Goal: Task Accomplishment & Management: Use online tool/utility

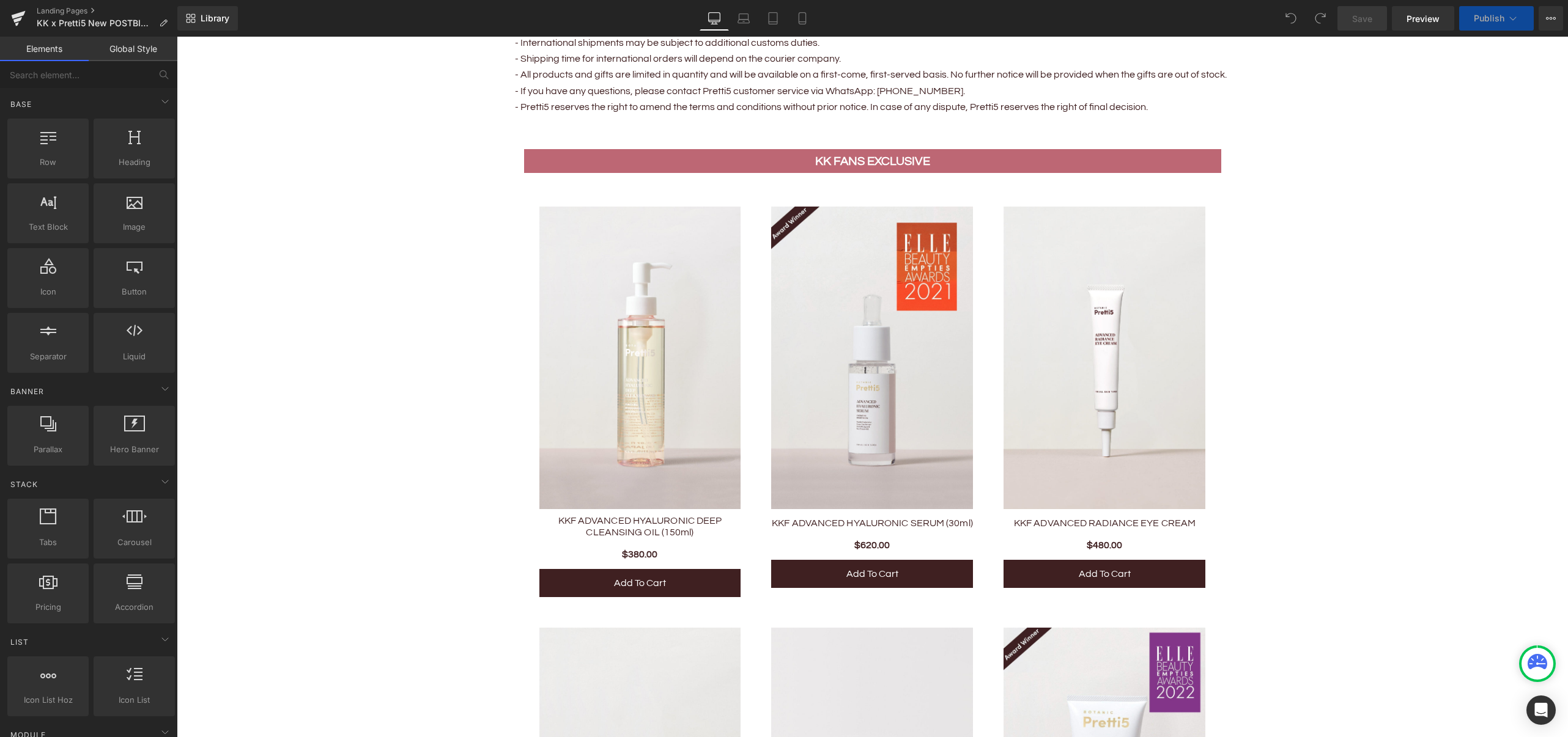
scroll to position [1443, 0]
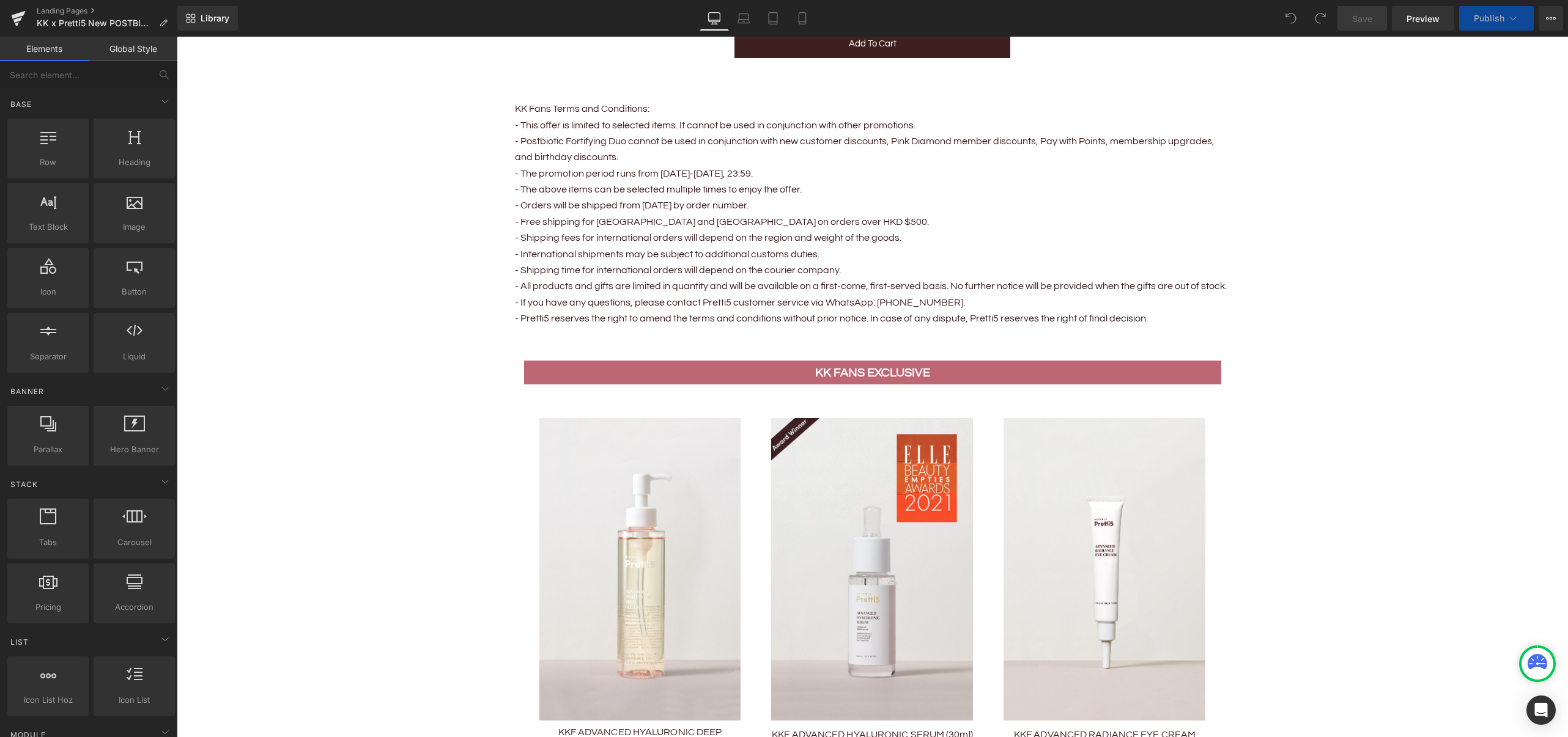
click at [876, 370] on div "KK FANS EXCLUSIVE Text Block" at bounding box center [872, 373] width 678 height 21
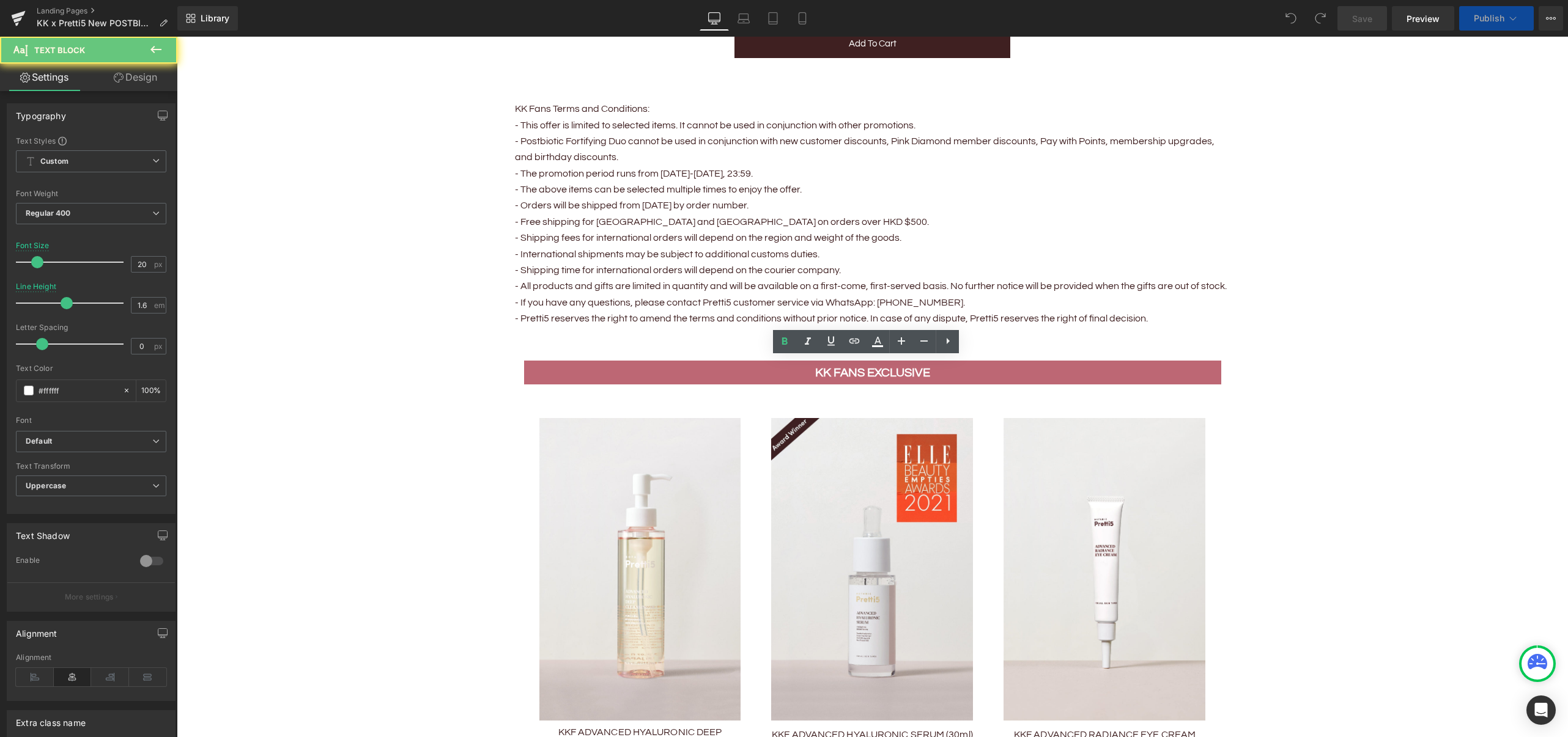
click at [876, 370] on b "KK FANS EXCLUSIVE" at bounding box center [872, 373] width 115 height 12
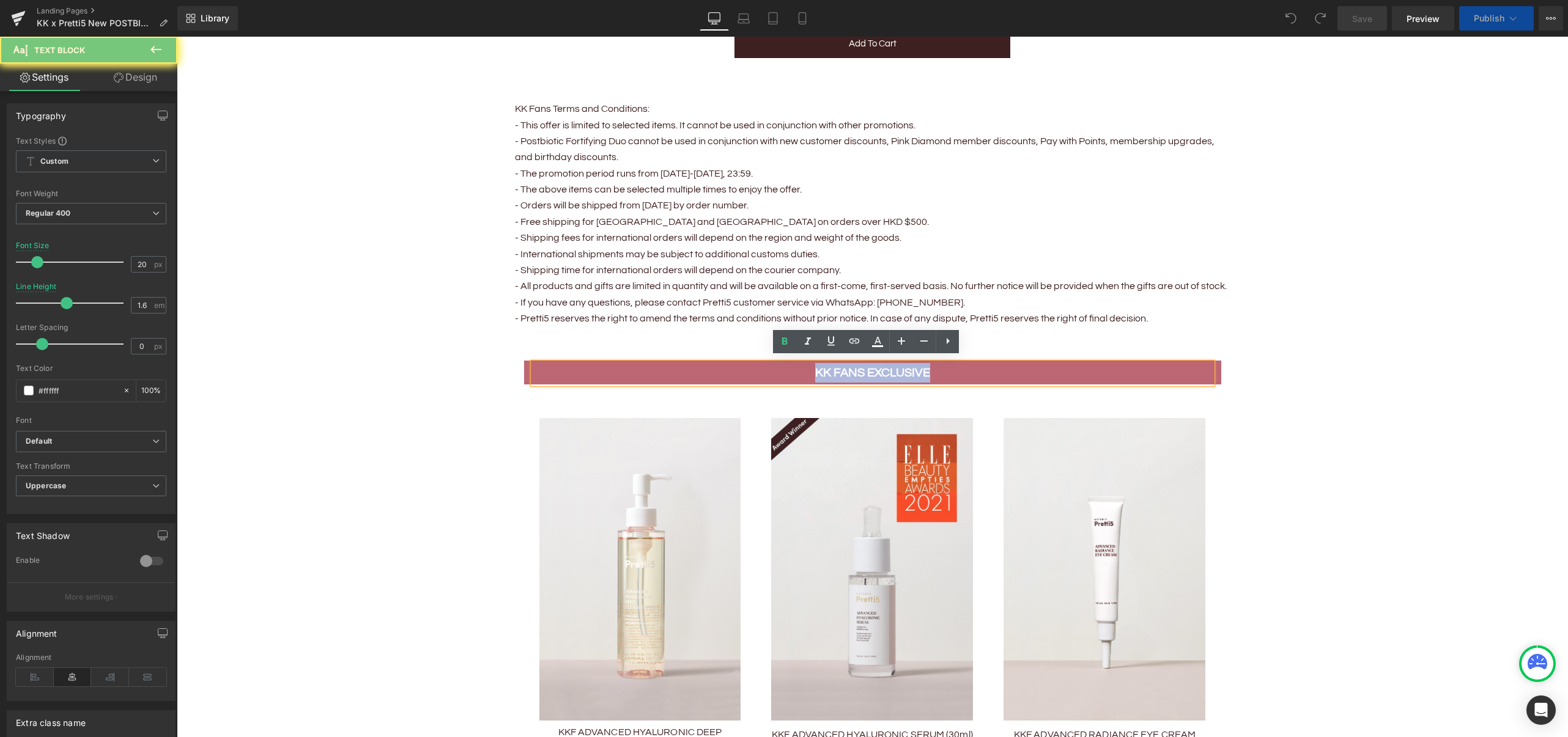
paste div
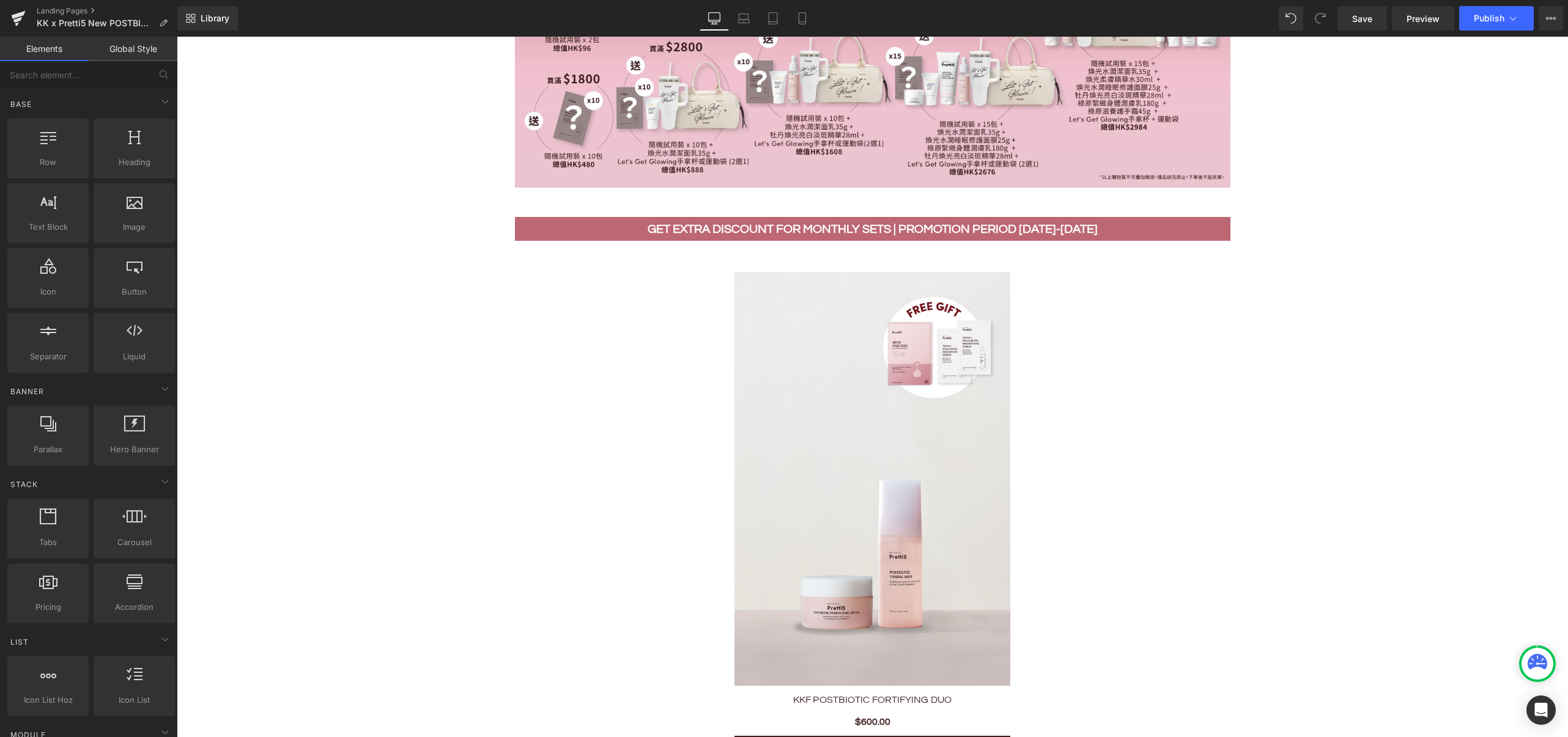
scroll to position [711, 0]
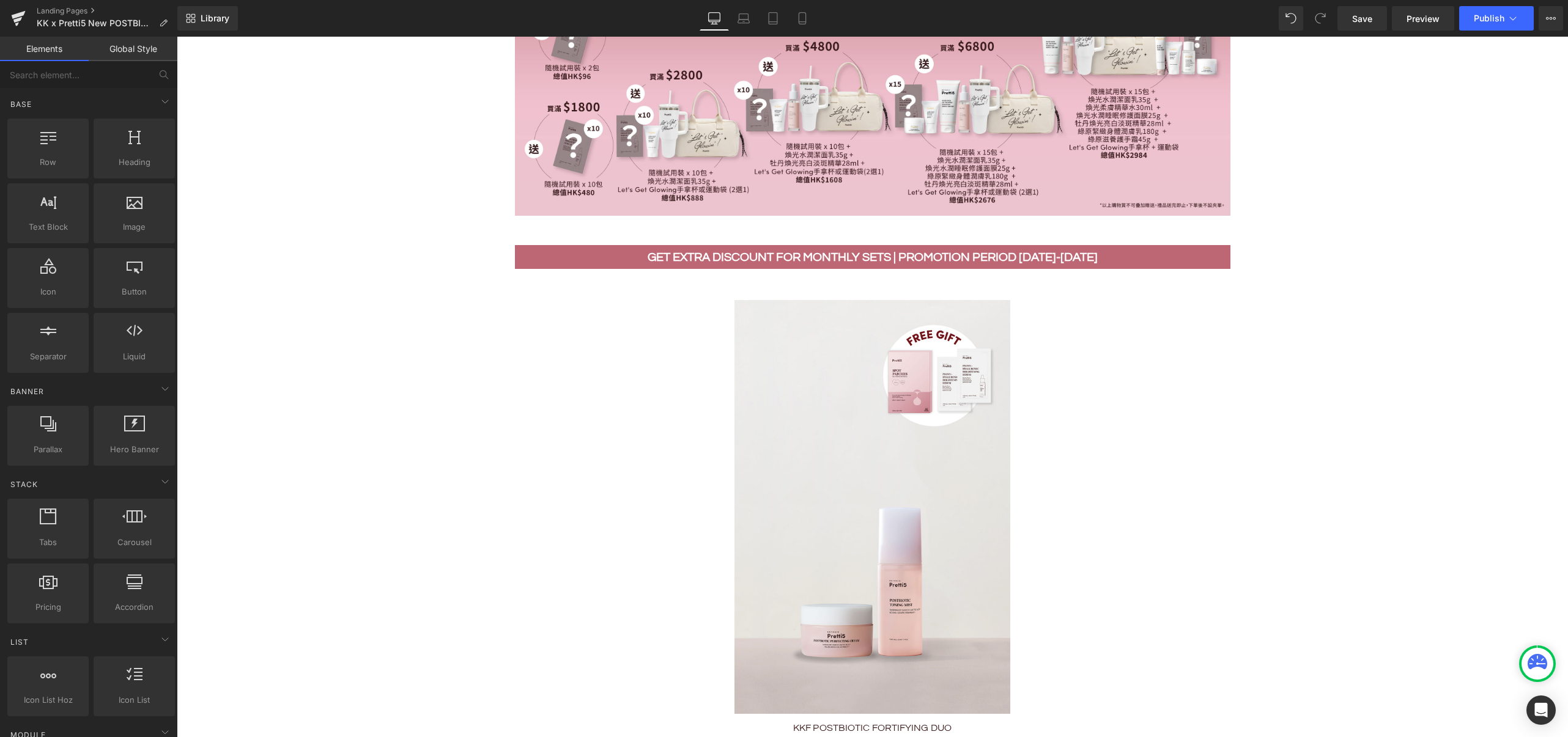
click at [942, 398] on img at bounding box center [872, 506] width 276 height 413
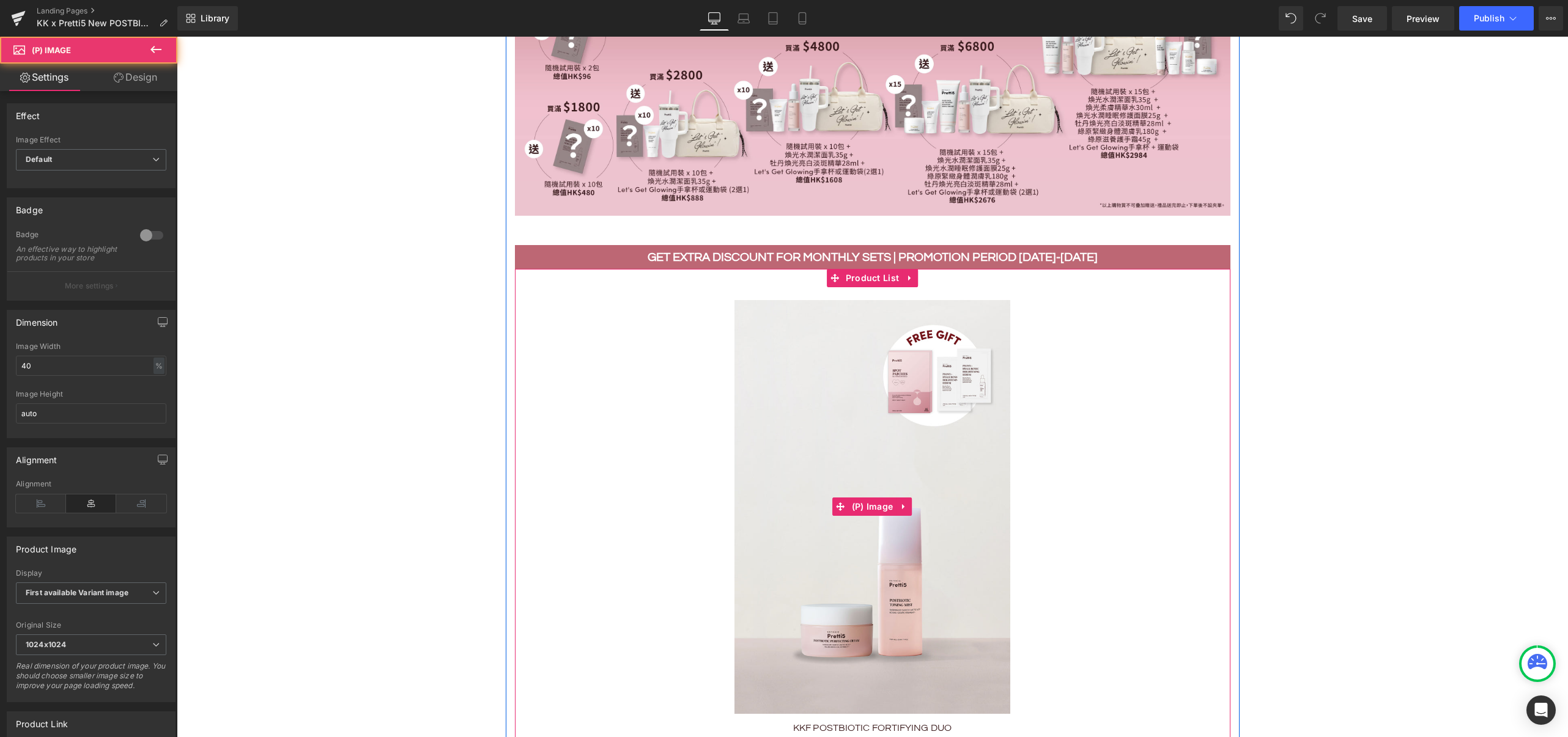
click at [810, 460] on img at bounding box center [872, 506] width 276 height 413
click at [862, 277] on span "Product List" at bounding box center [872, 279] width 60 height 18
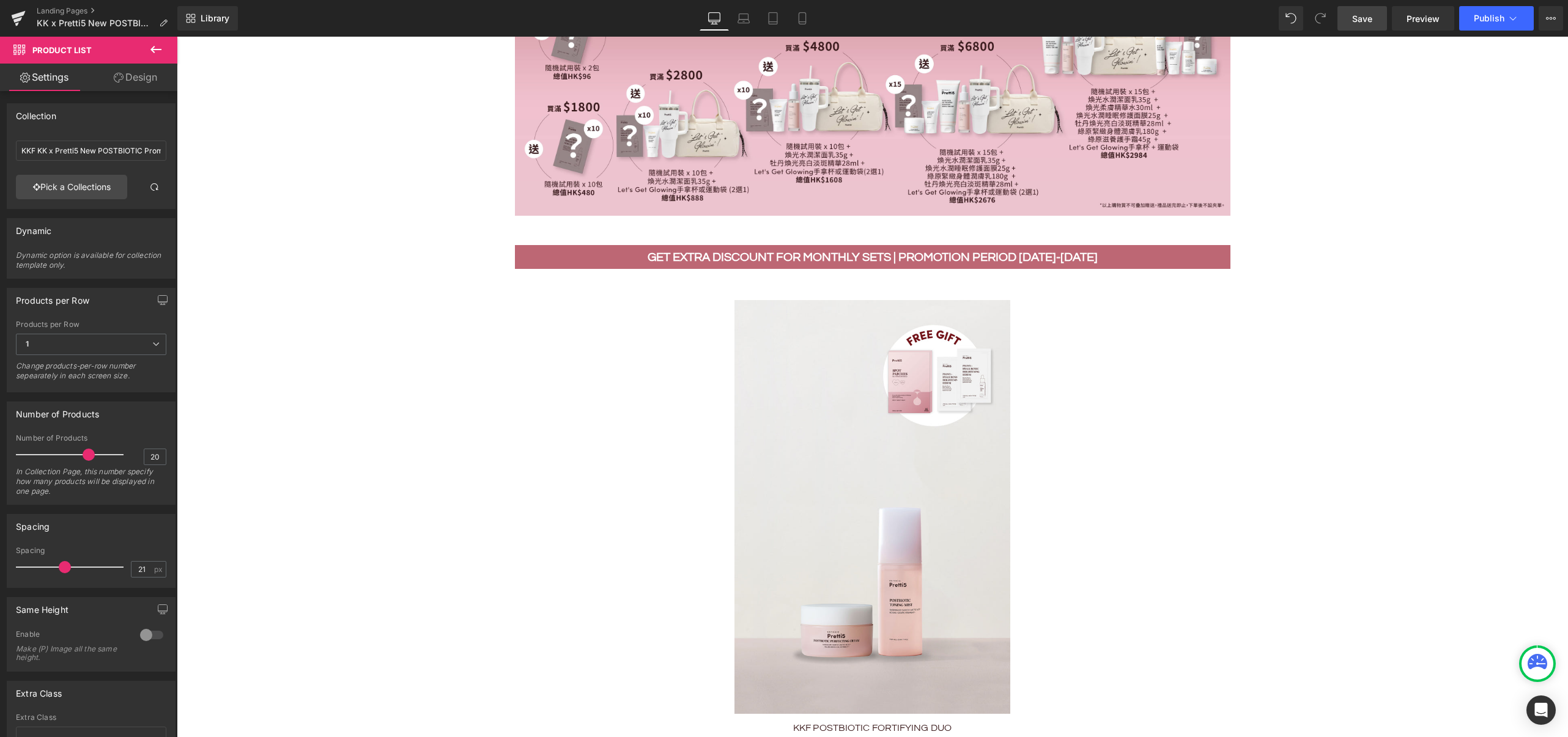
click at [1355, 17] on span "Save" at bounding box center [1362, 19] width 20 height 13
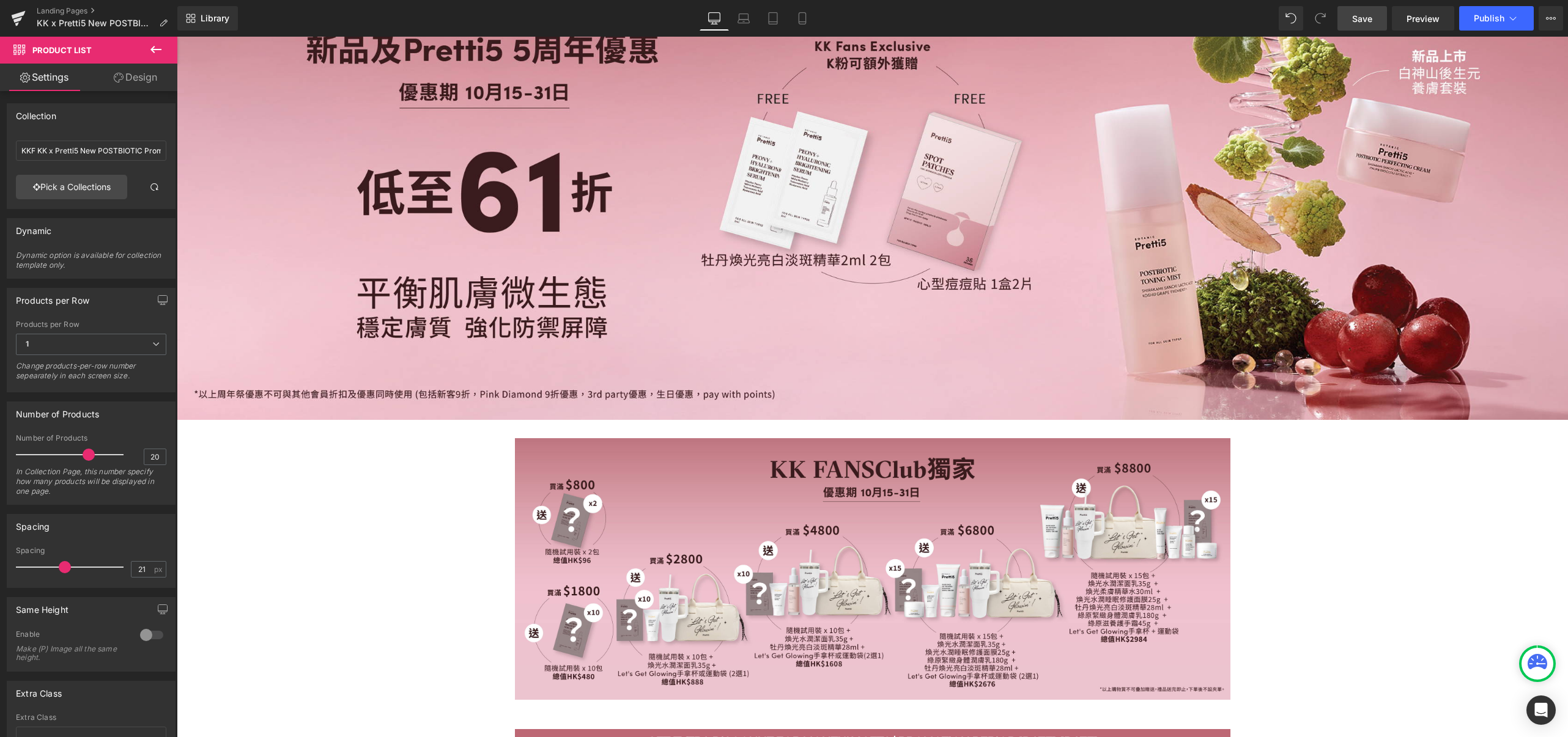
scroll to position [221, 0]
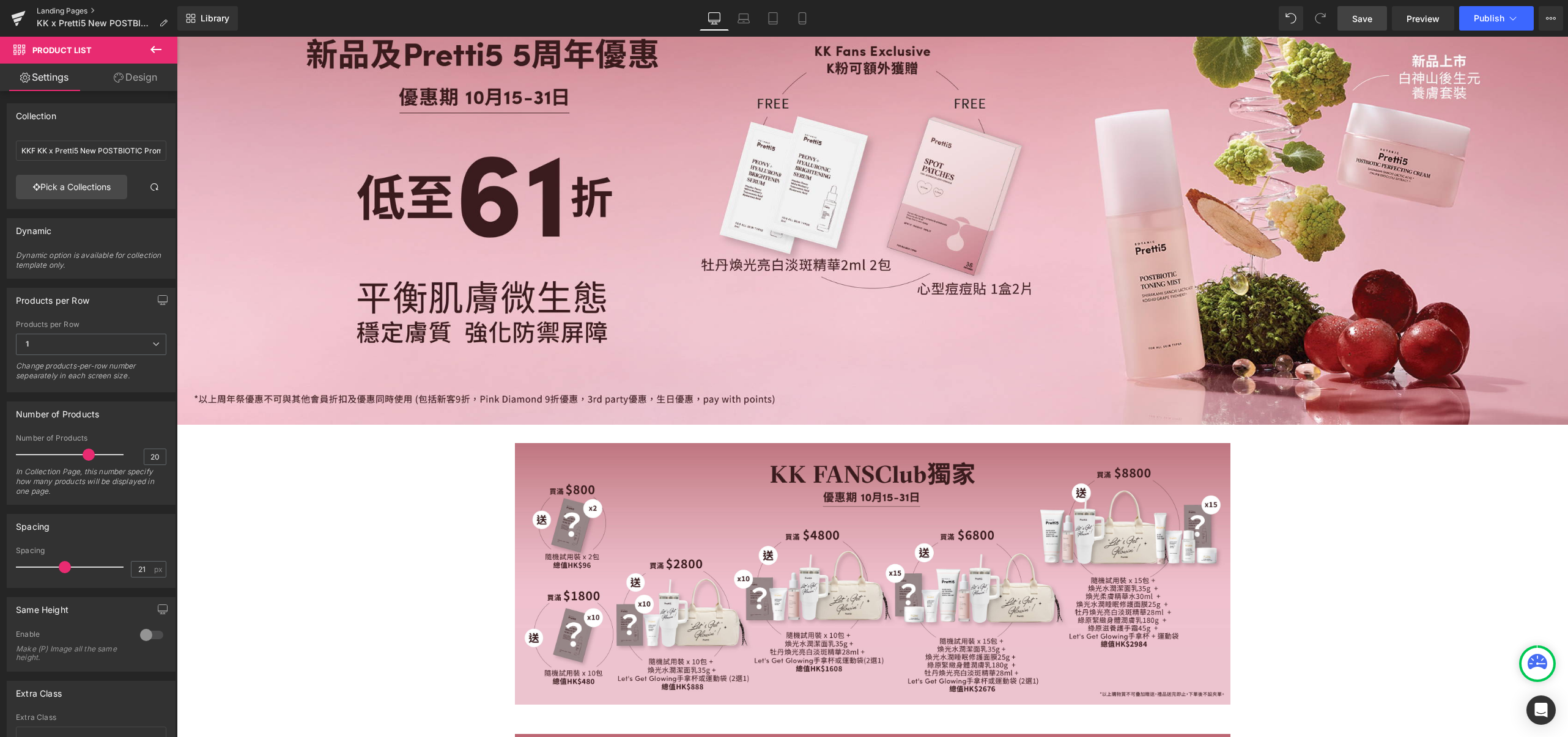
click at [46, 11] on link "Landing Pages" at bounding box center [107, 11] width 141 height 10
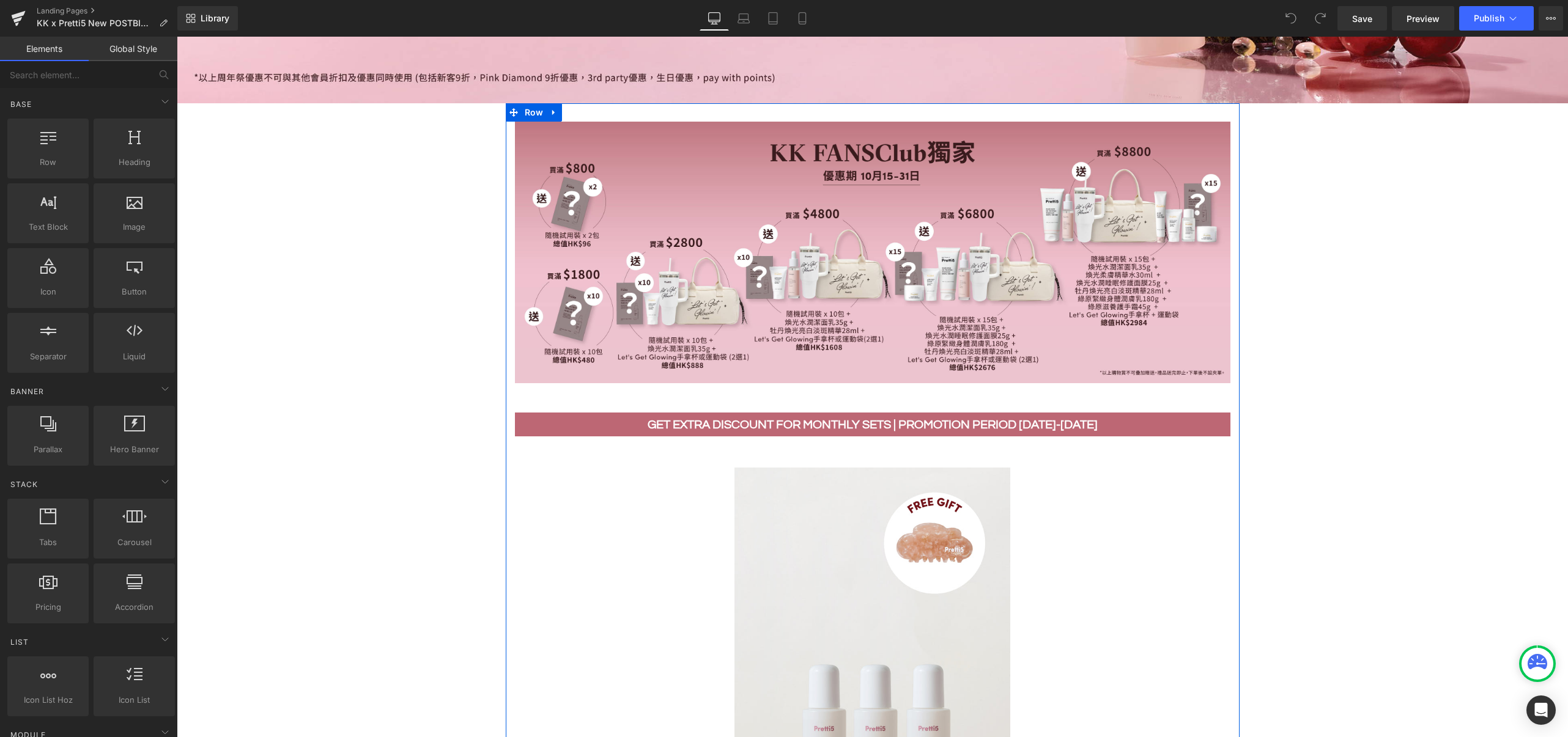
scroll to position [652, 0]
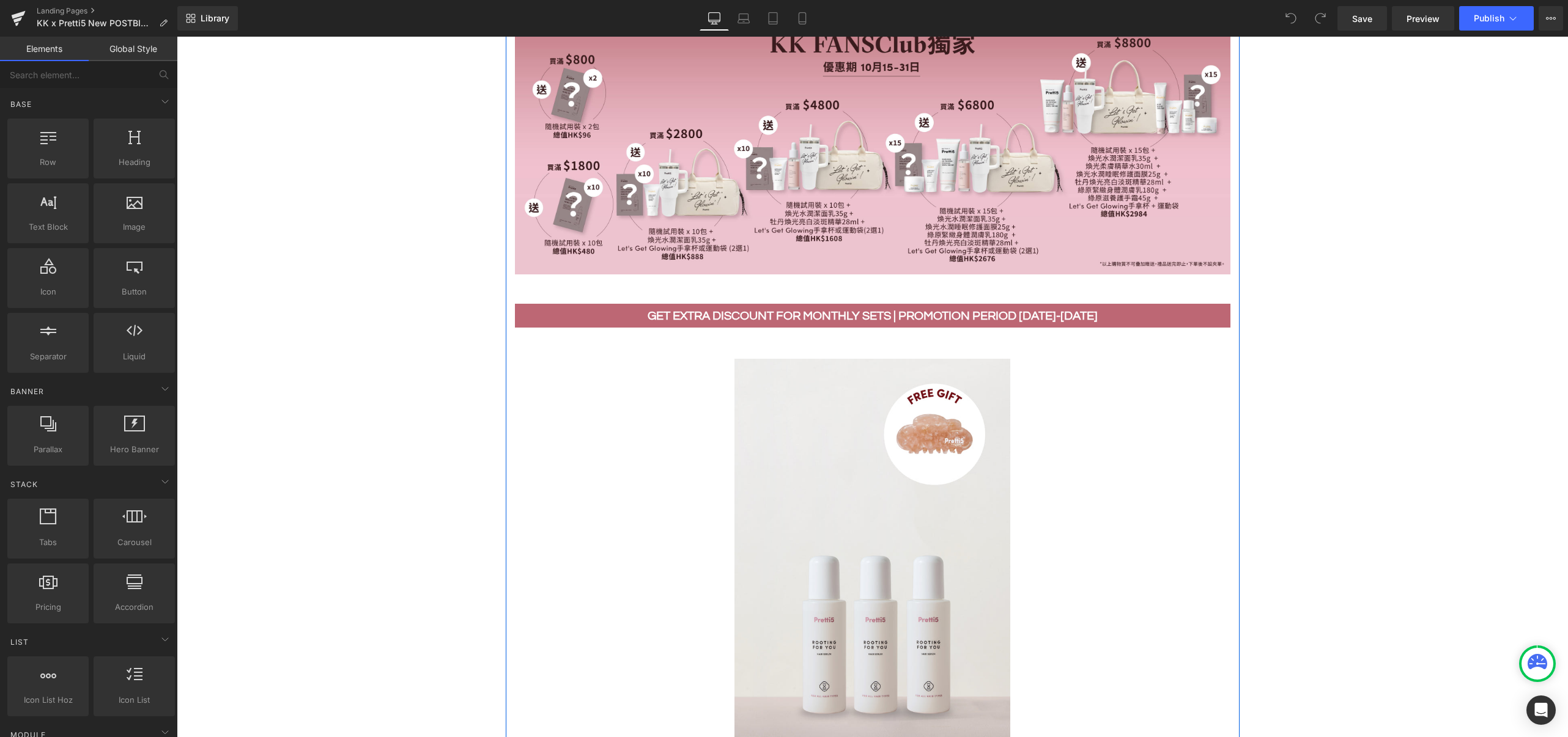
click at [1108, 399] on link "Sale Off" at bounding box center [872, 565] width 690 height 413
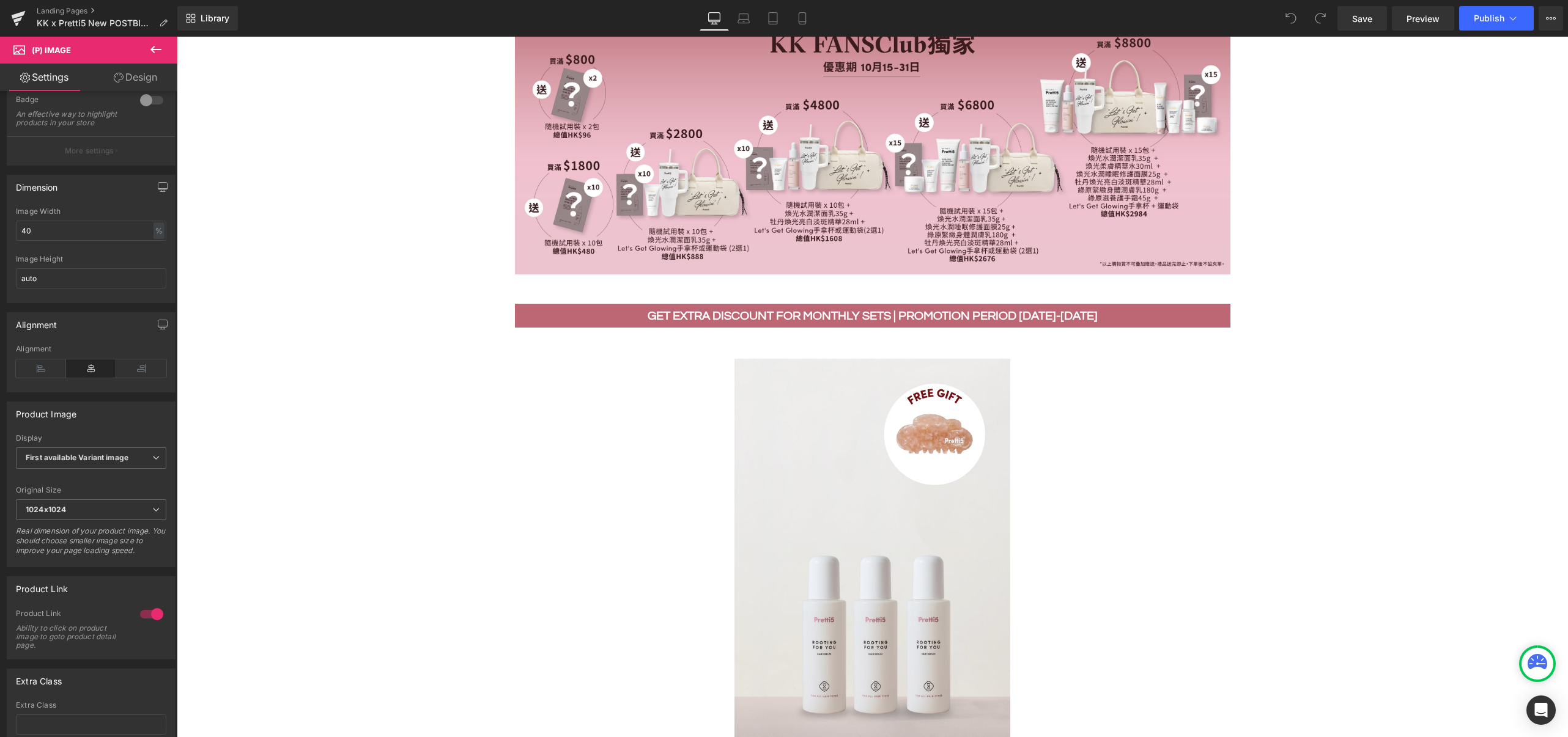
scroll to position [0, 0]
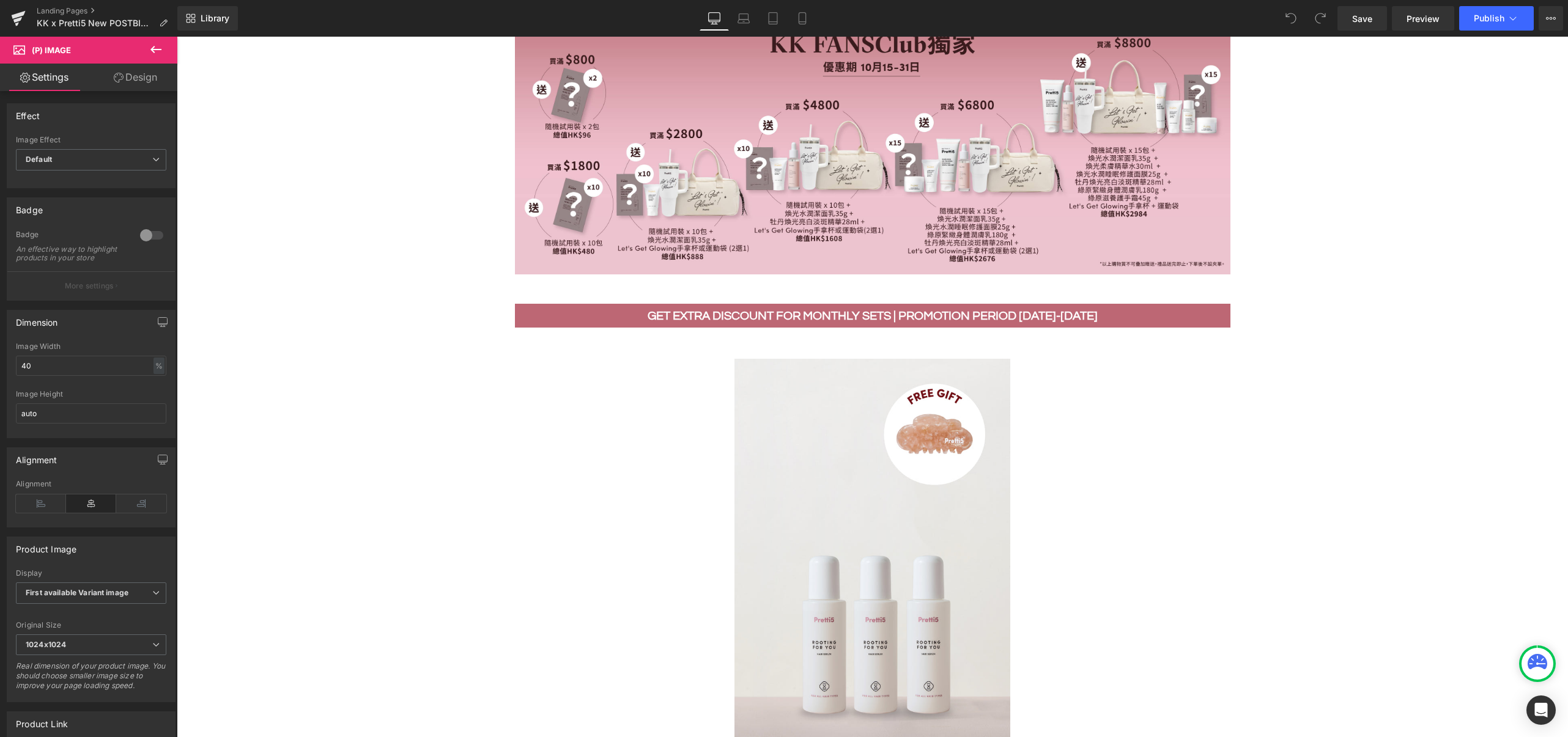
click at [685, 349] on div "Sale Off (P) Image" at bounding box center [873, 605] width 716 height 517
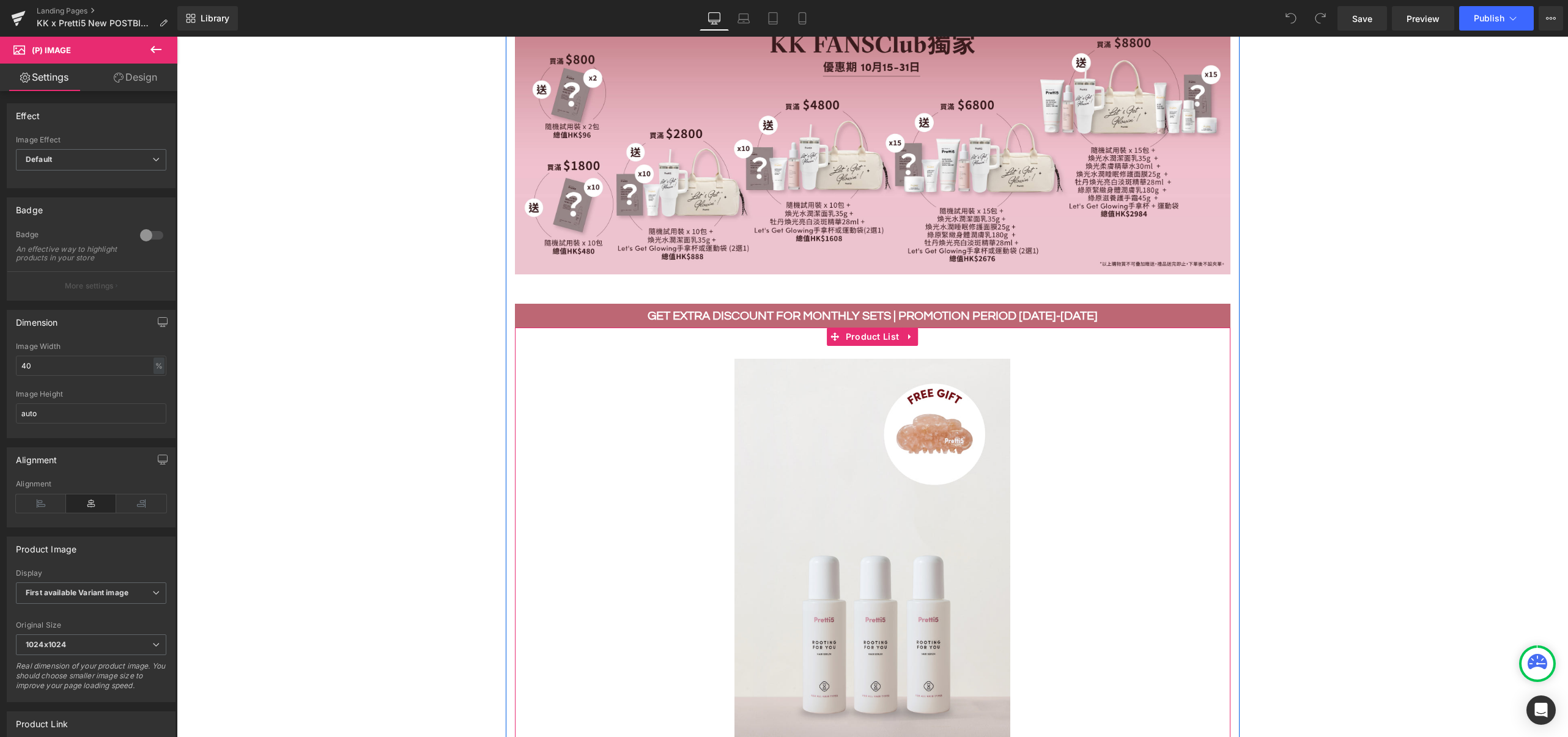
click at [688, 347] on div "Sale Off (P) Image" at bounding box center [873, 605] width 716 height 517
click at [867, 334] on span "Product List" at bounding box center [872, 337] width 60 height 18
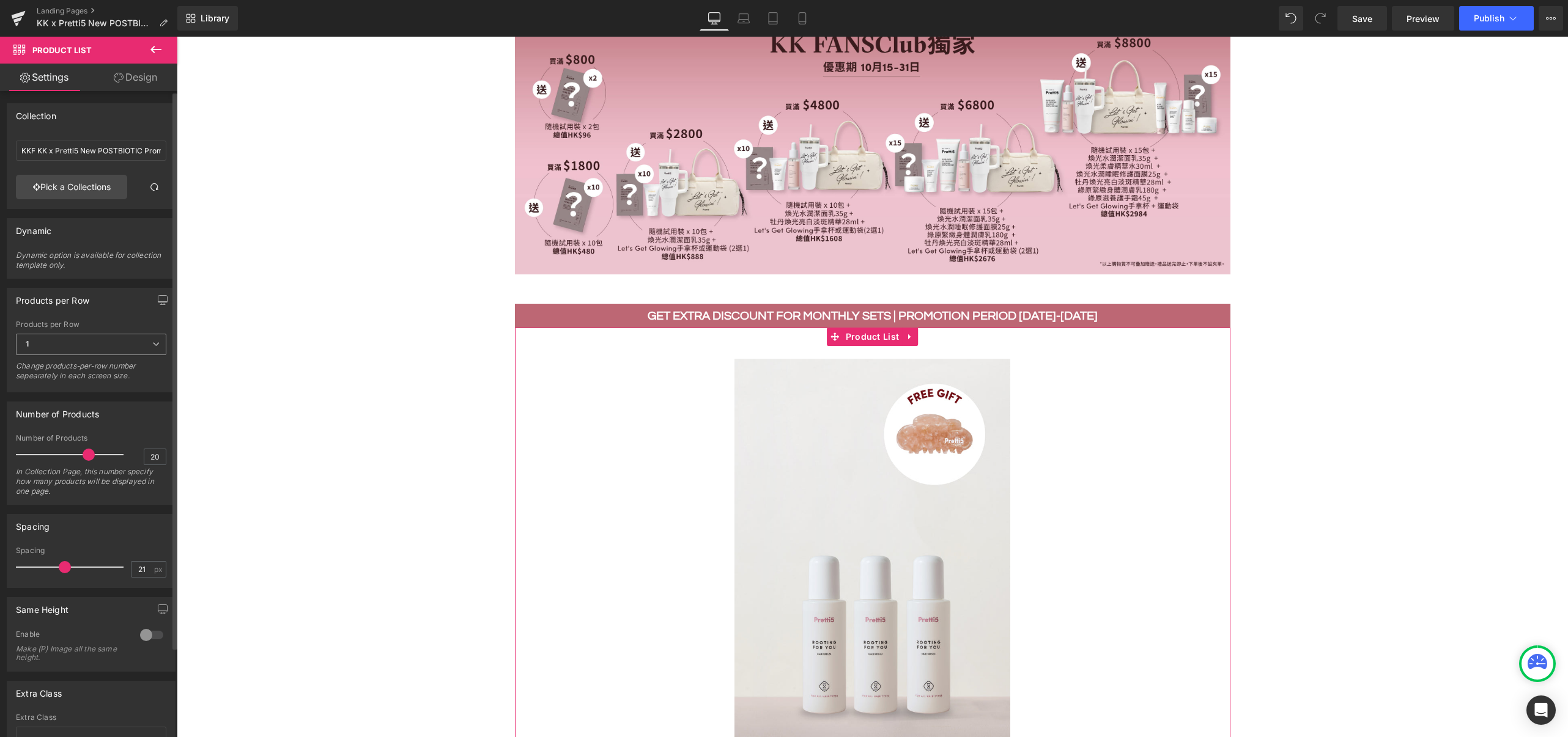
click at [74, 344] on span "1" at bounding box center [91, 344] width 151 height 22
click at [71, 397] on li "3" at bounding box center [89, 402] width 146 height 18
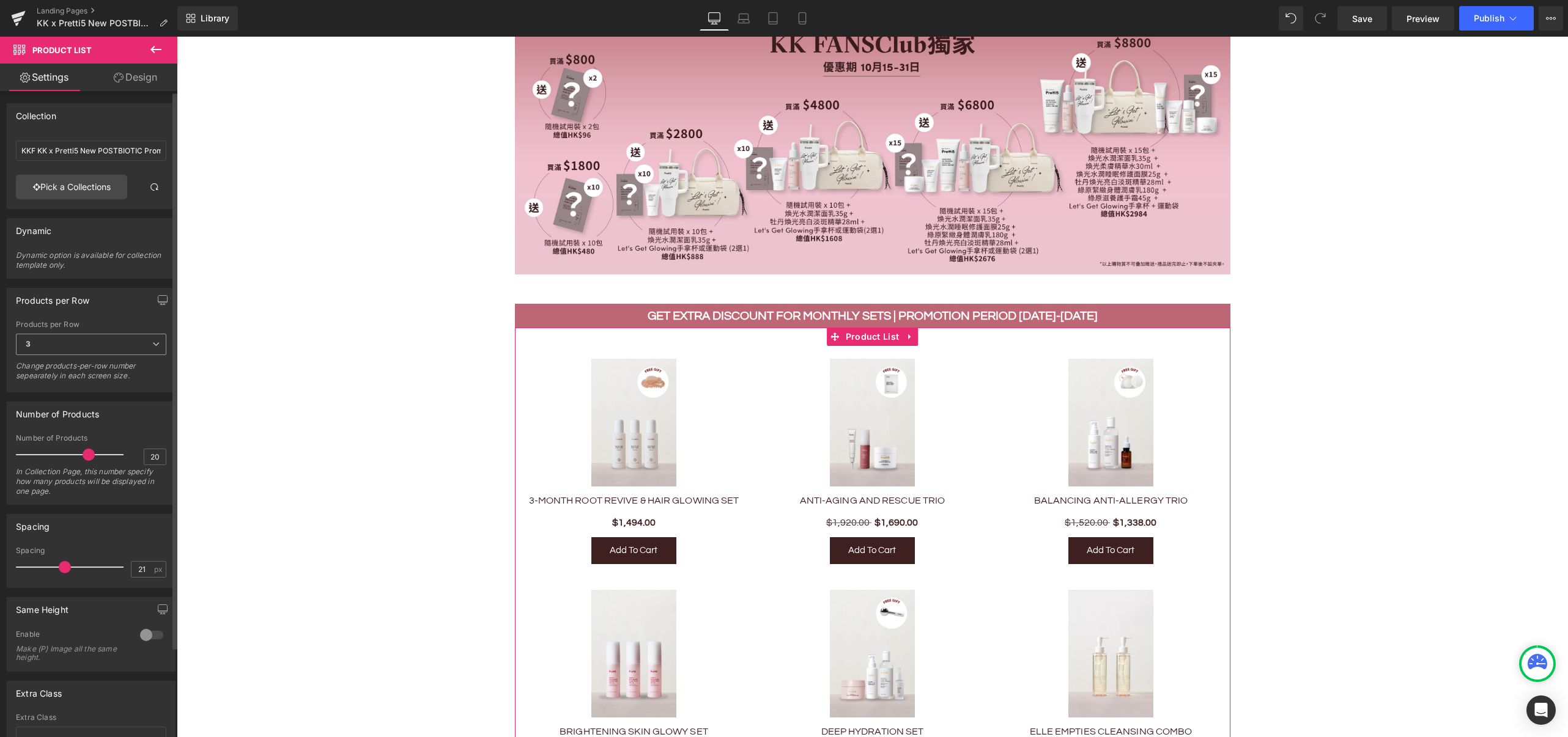
click at [89, 341] on span "3" at bounding box center [91, 344] width 151 height 22
click at [71, 384] on li "2" at bounding box center [89, 384] width 146 height 18
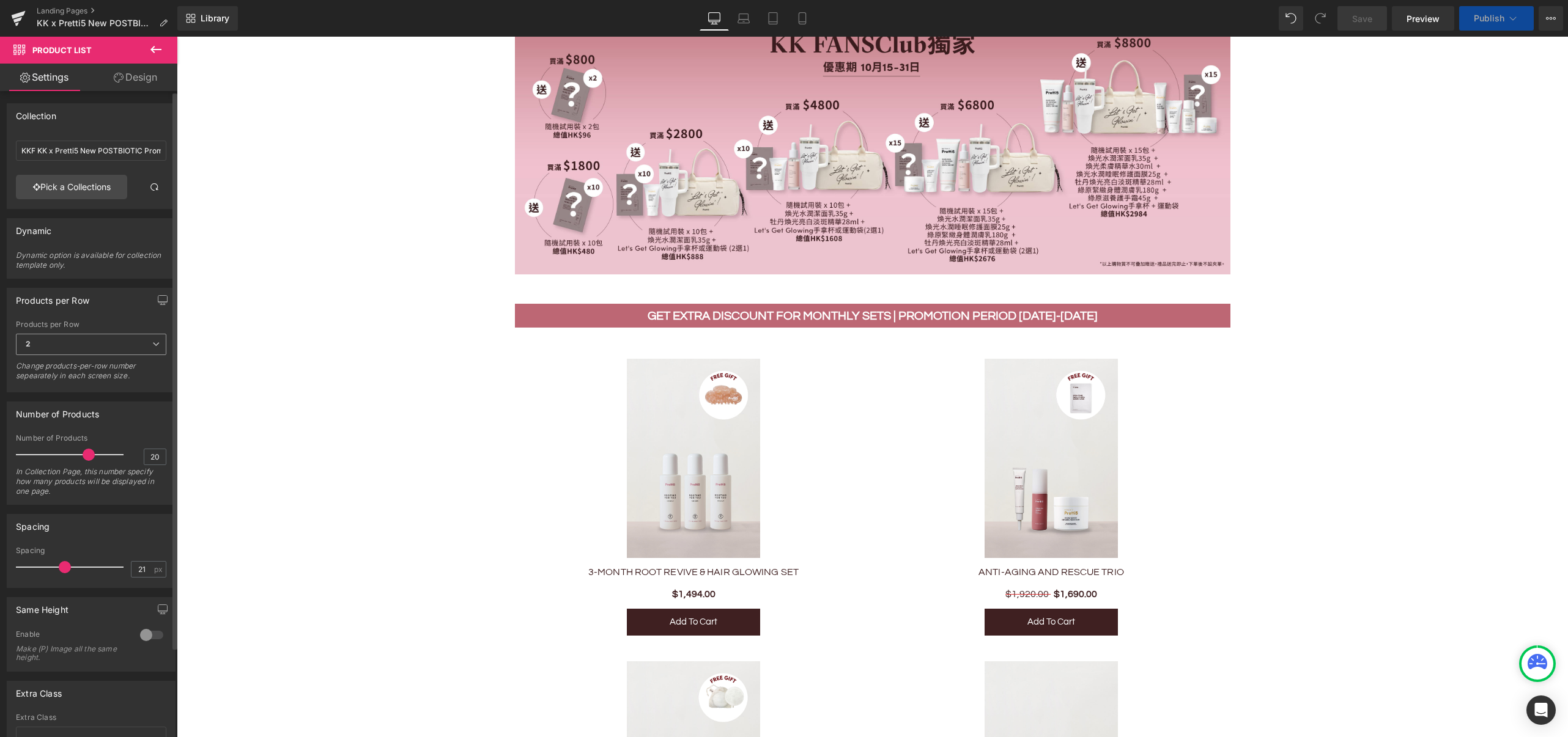
click at [106, 340] on span "2" at bounding box center [91, 344] width 151 height 22
click at [74, 400] on li "3" at bounding box center [89, 402] width 146 height 18
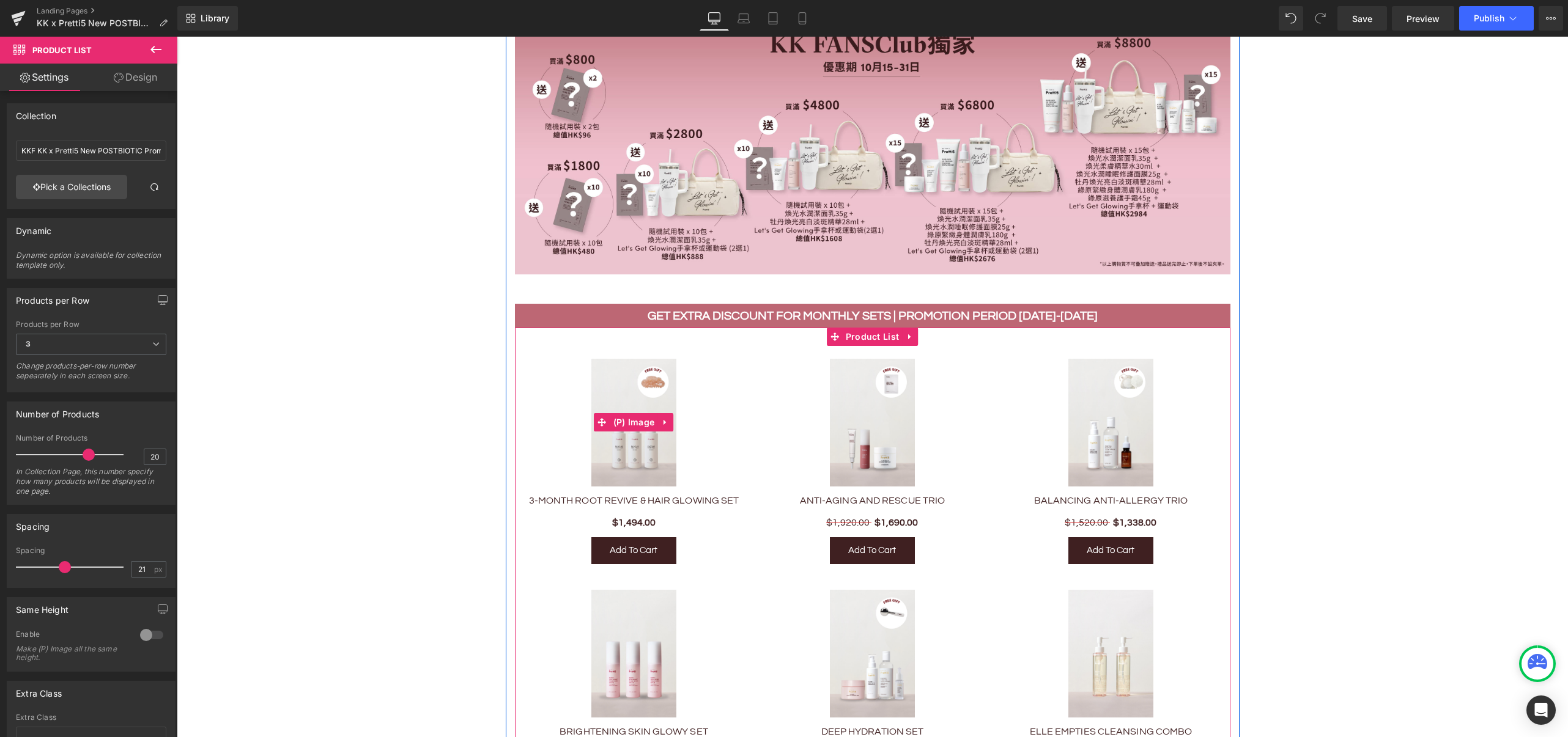
click at [664, 447] on img at bounding box center [634, 422] width 85 height 128
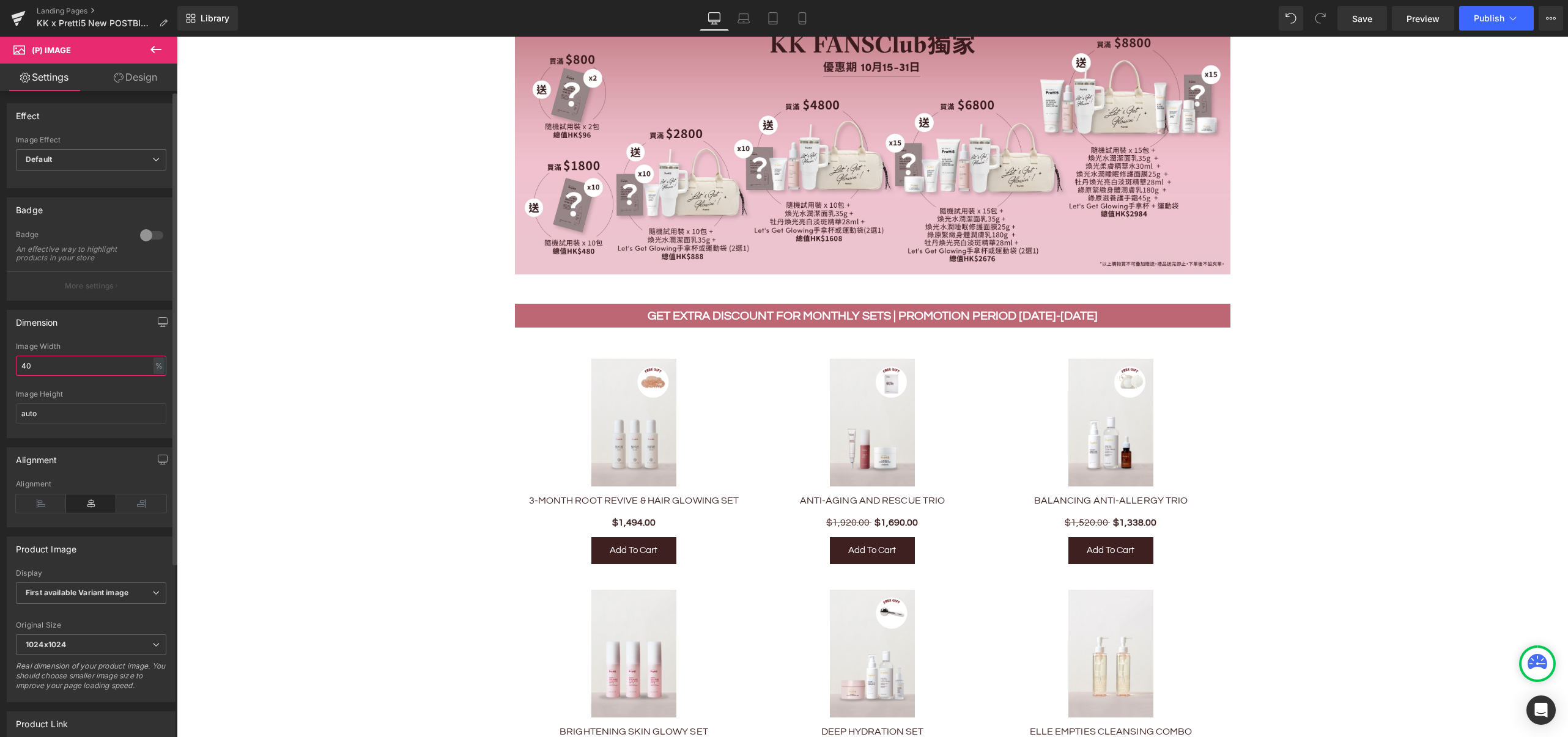
click at [43, 376] on input "40" at bounding box center [91, 366] width 151 height 20
drag, startPoint x: 60, startPoint y: 377, endPoint x: 3, endPoint y: 383, distance: 57.3
click at [3, 383] on div "Dimension 40% Image Width 40 % % px auto Image Height auto" at bounding box center [91, 369] width 183 height 137
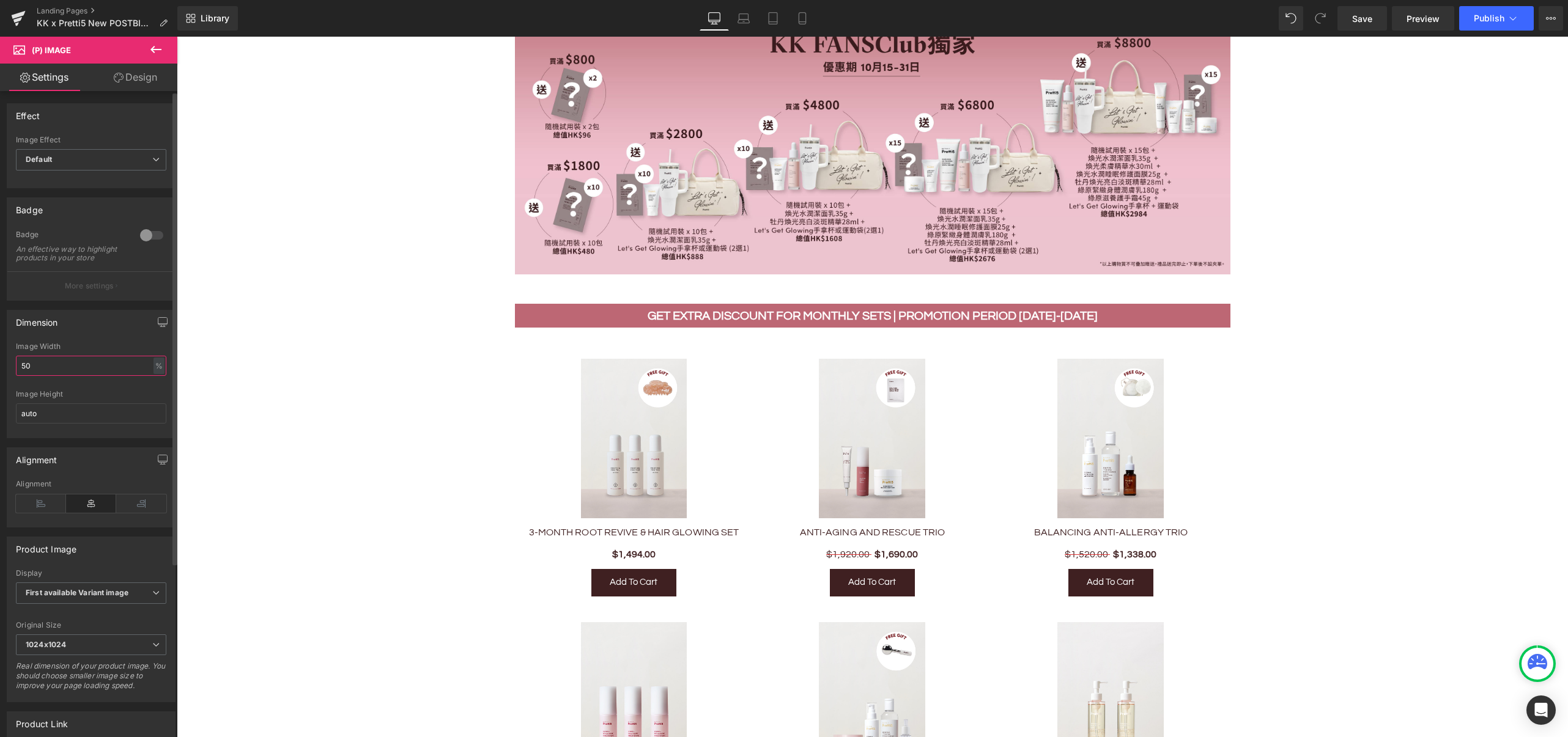
type input "5"
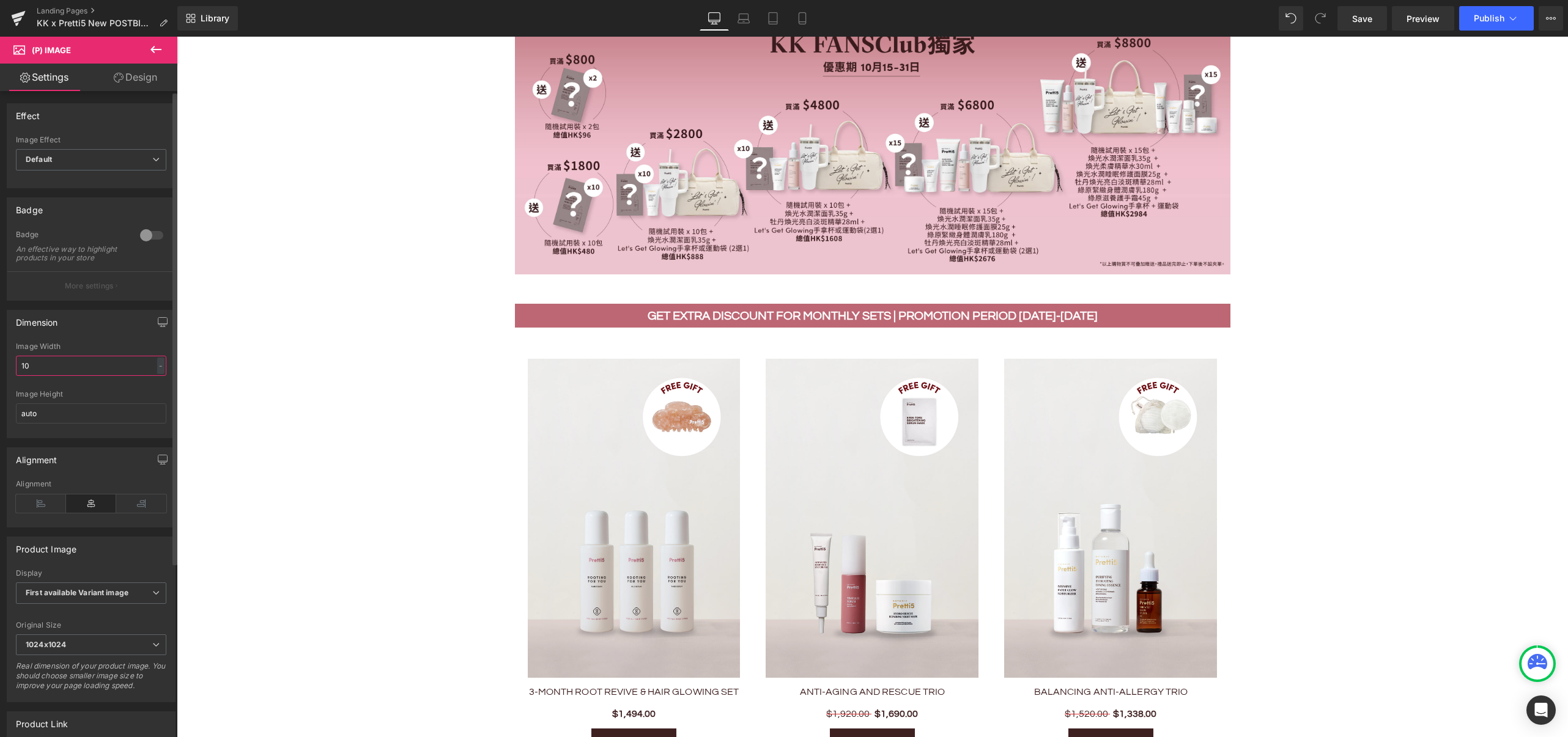
type input "100"
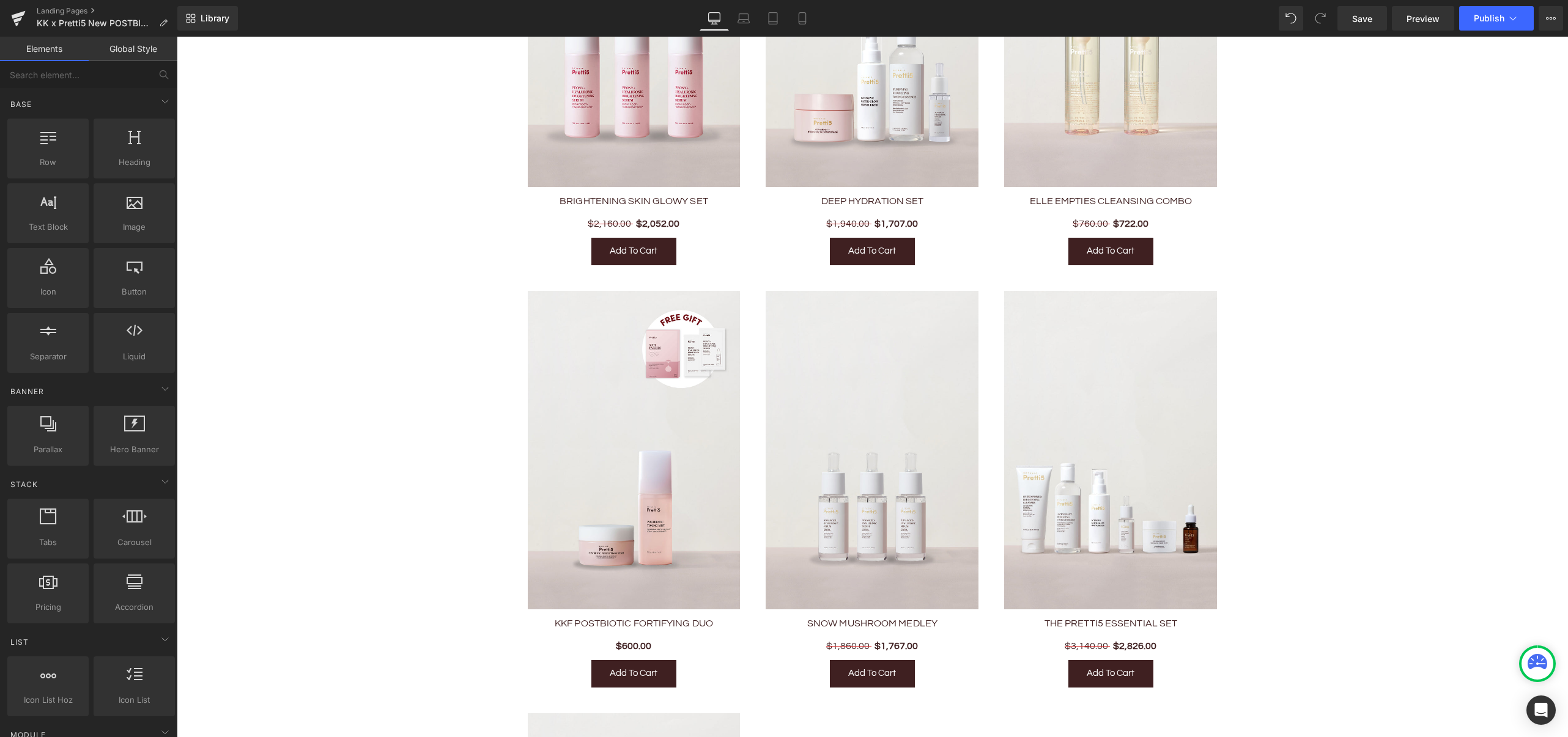
scroll to position [1712, 0]
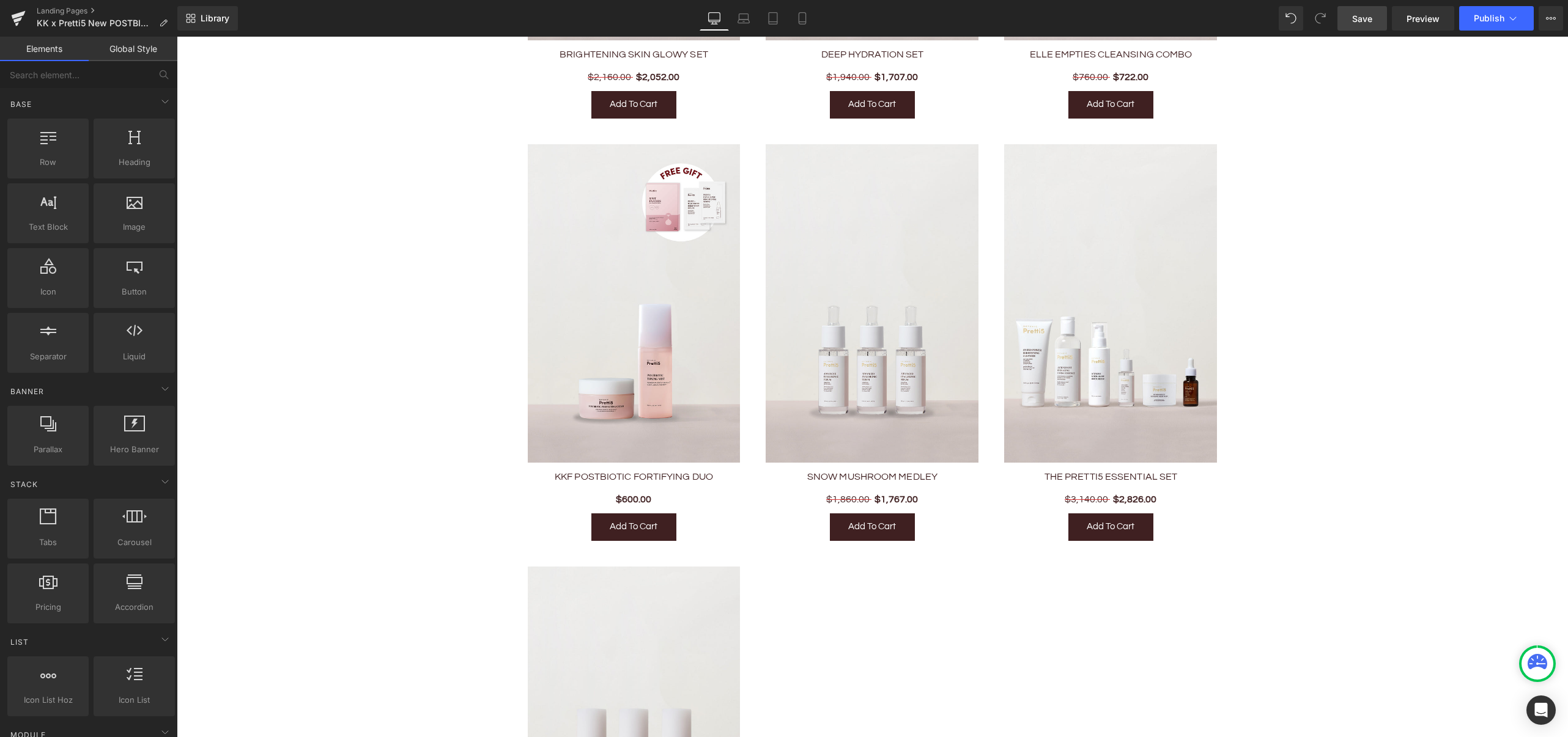
click at [1358, 18] on span "Save" at bounding box center [1362, 19] width 20 height 13
click at [1369, 18] on span "Save" at bounding box center [1362, 19] width 20 height 13
click at [1480, 22] on span "Publish" at bounding box center [1488, 18] width 31 height 10
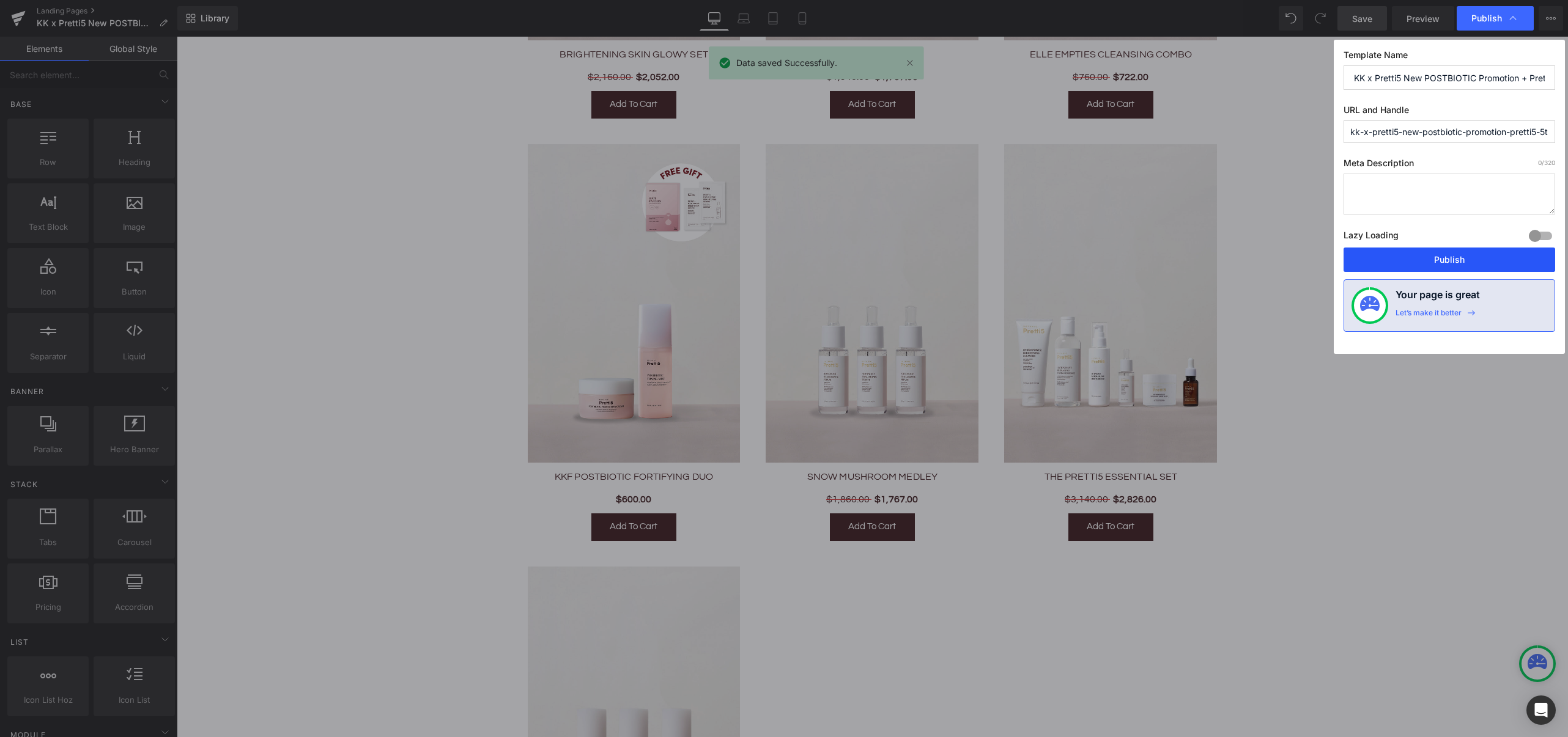
click at [1430, 260] on button "Publish" at bounding box center [1449, 260] width 211 height 25
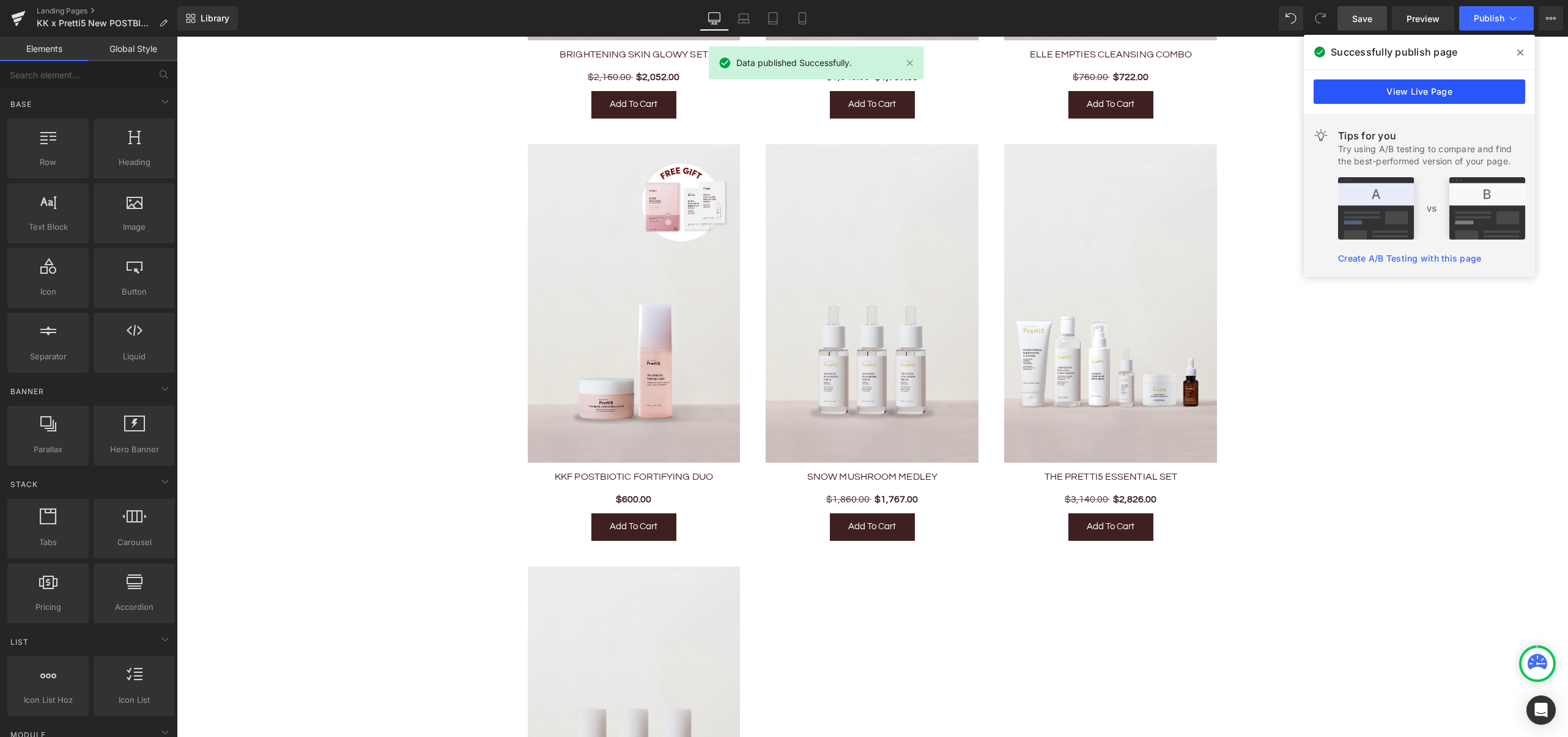
click at [1428, 96] on link "View Live Page" at bounding box center [1419, 92] width 211 height 25
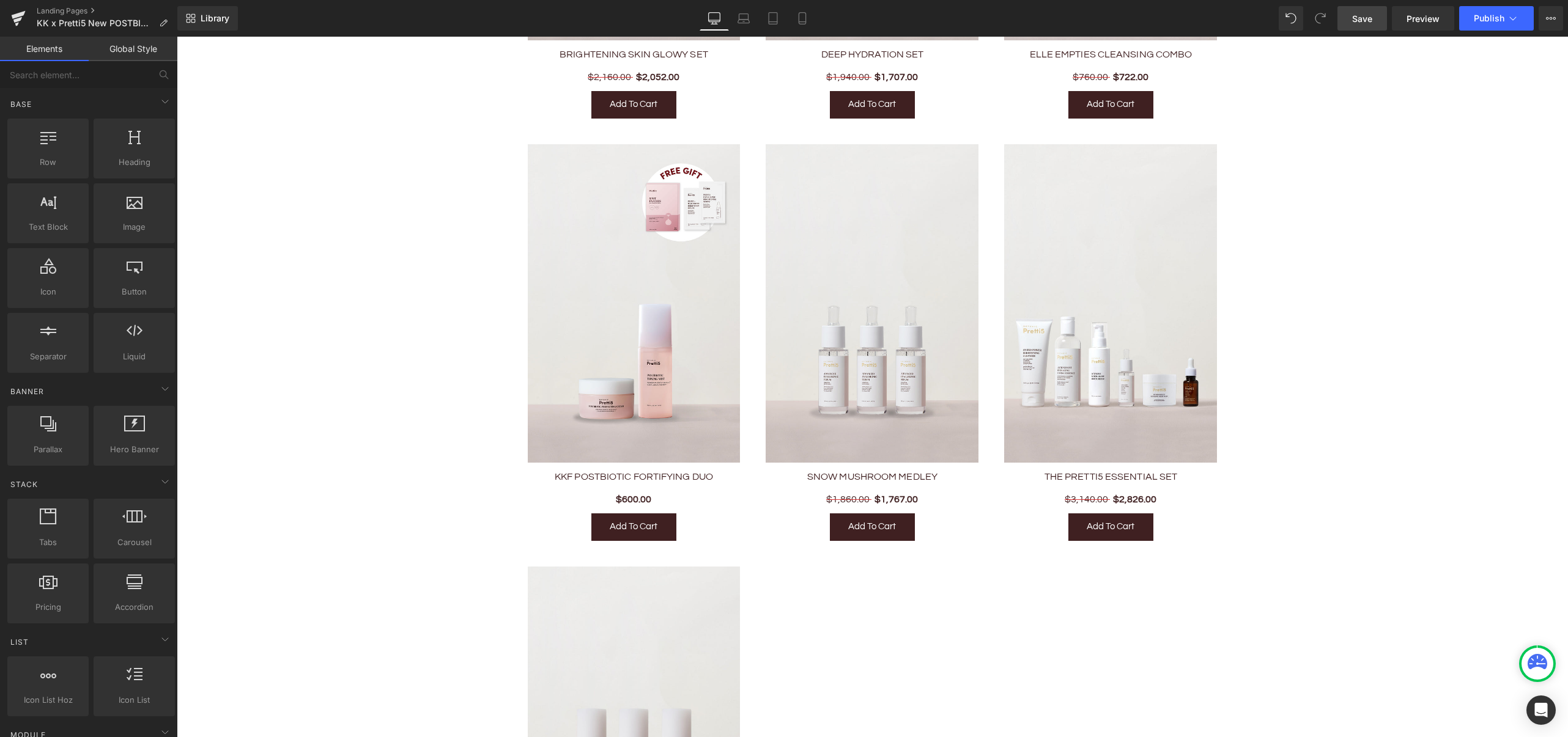
drag, startPoint x: 1659, startPoint y: 61, endPoint x: 1469, endPoint y: 66, distance: 190.1
click at [1358, 17] on span "Save" at bounding box center [1362, 19] width 20 height 13
click at [1474, 22] on span "Publish" at bounding box center [1488, 18] width 31 height 10
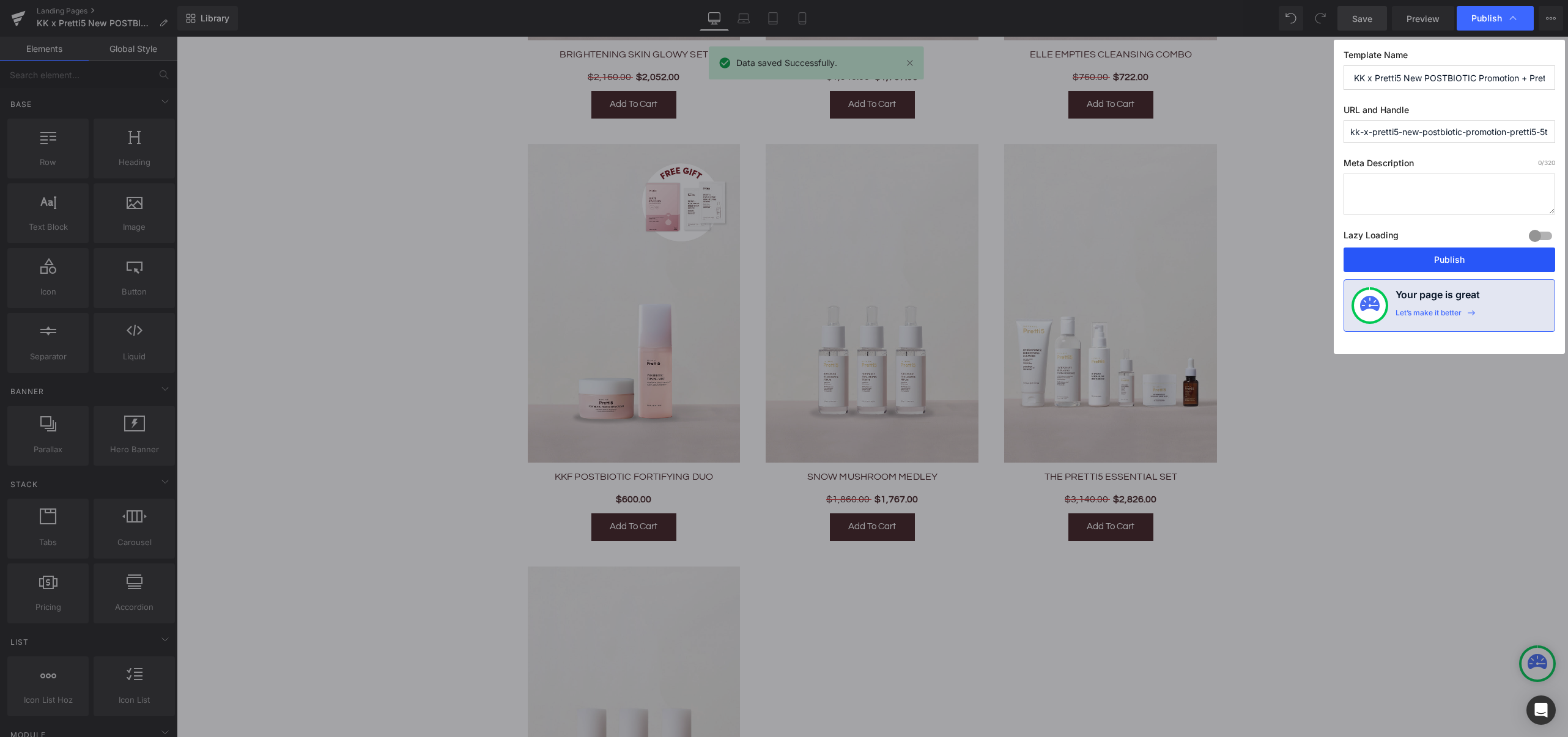
click at [1402, 264] on button "Publish" at bounding box center [1449, 260] width 211 height 25
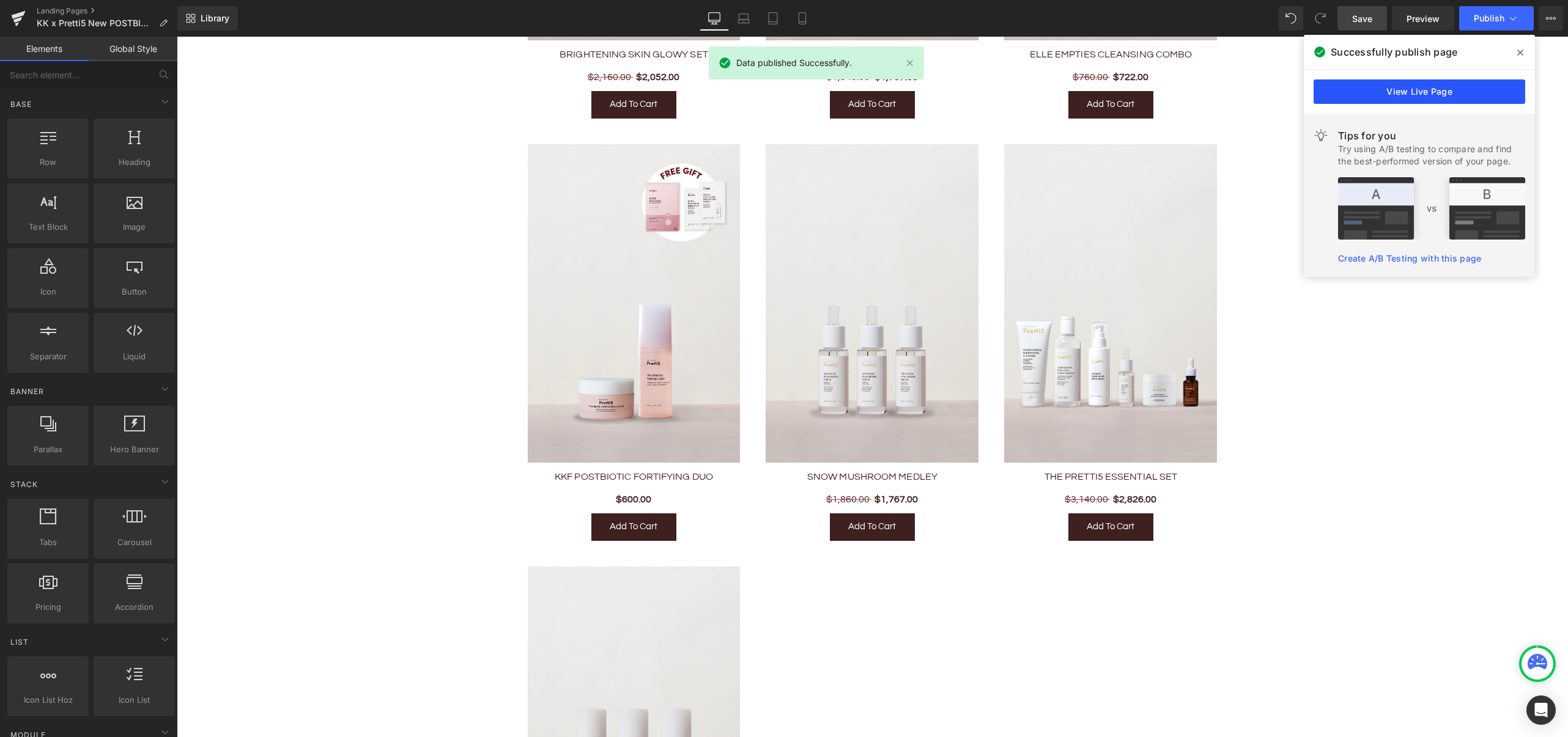
click at [1407, 92] on link "View Live Page" at bounding box center [1419, 92] width 211 height 25
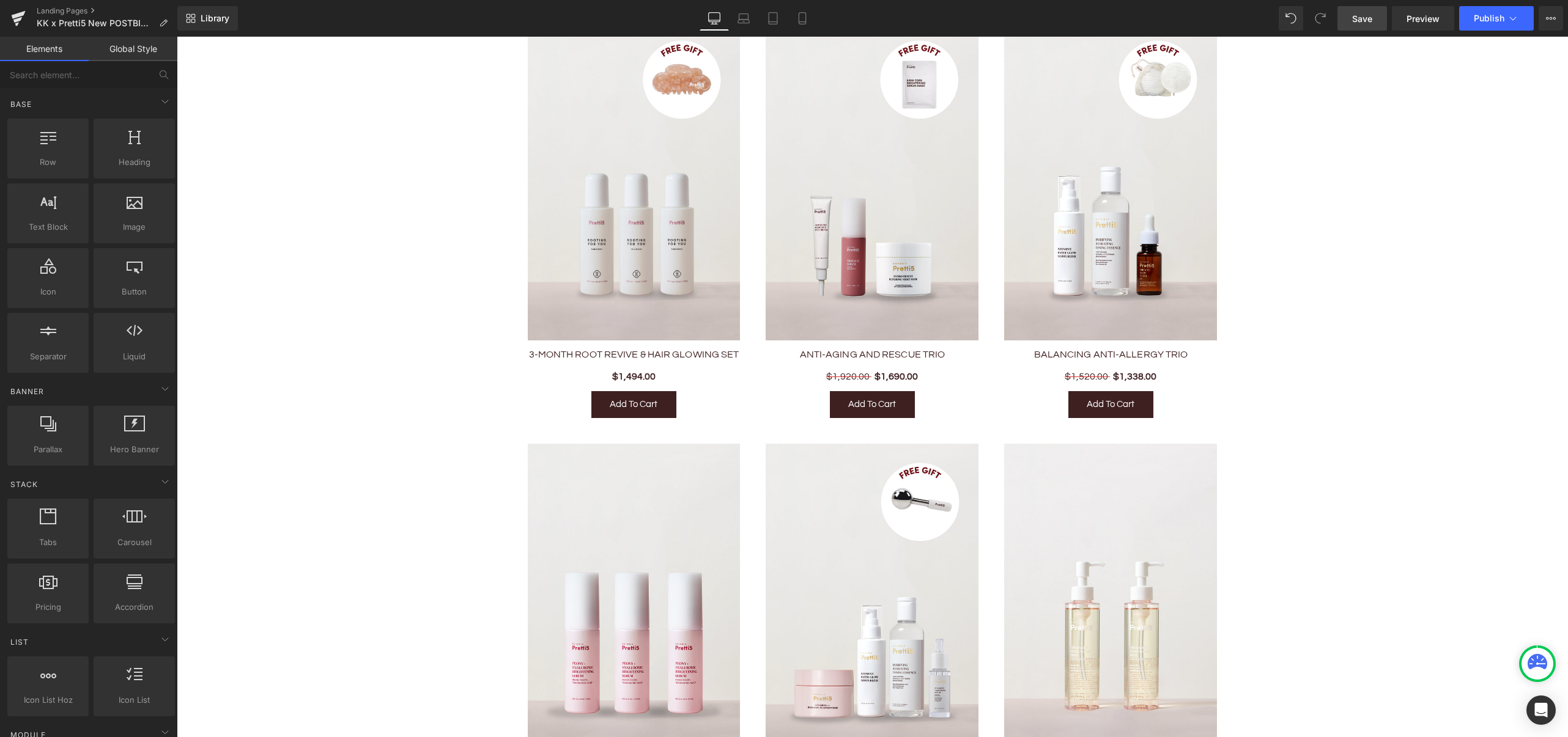
scroll to position [978, 0]
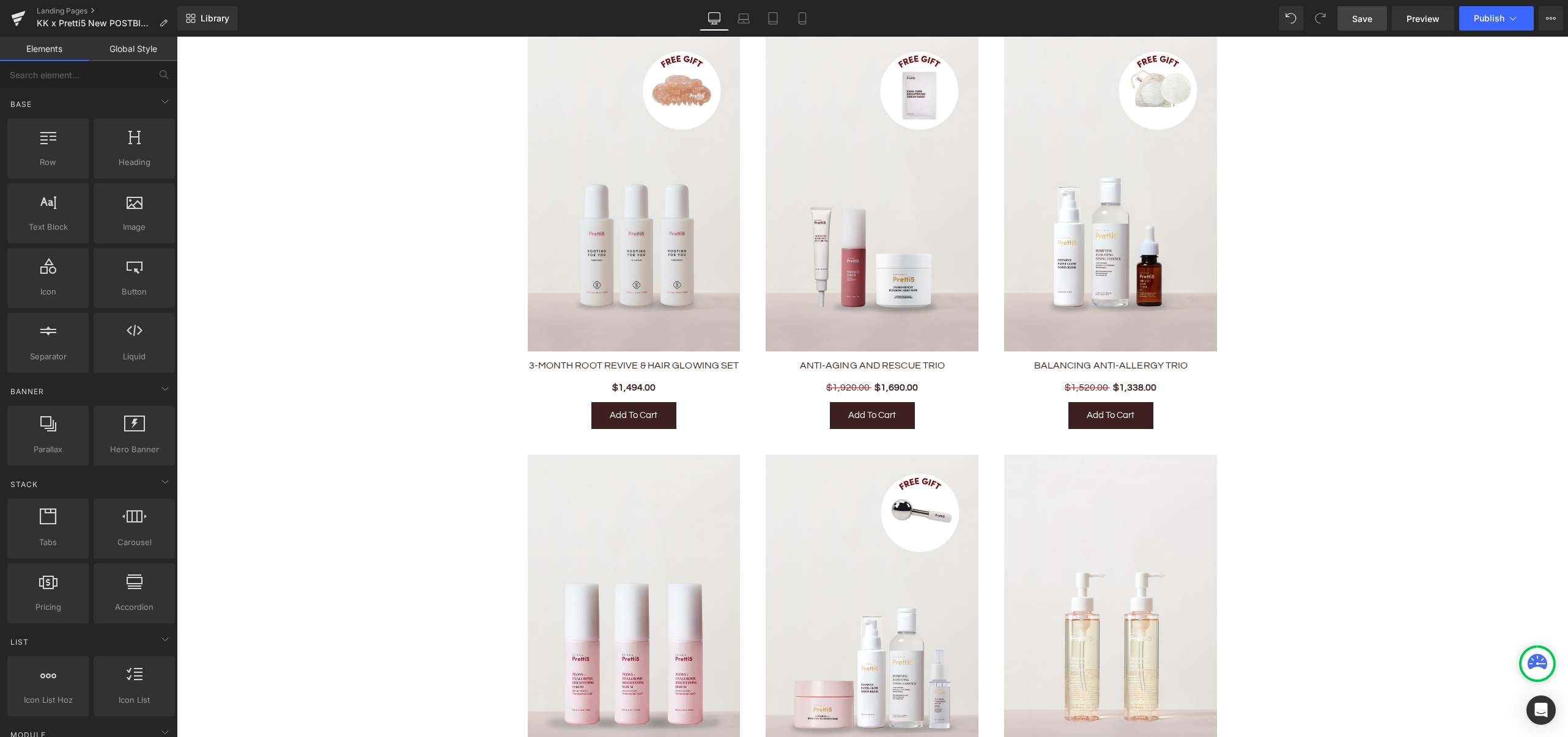
click at [1368, 15] on span "Save" at bounding box center [1362, 19] width 20 height 13
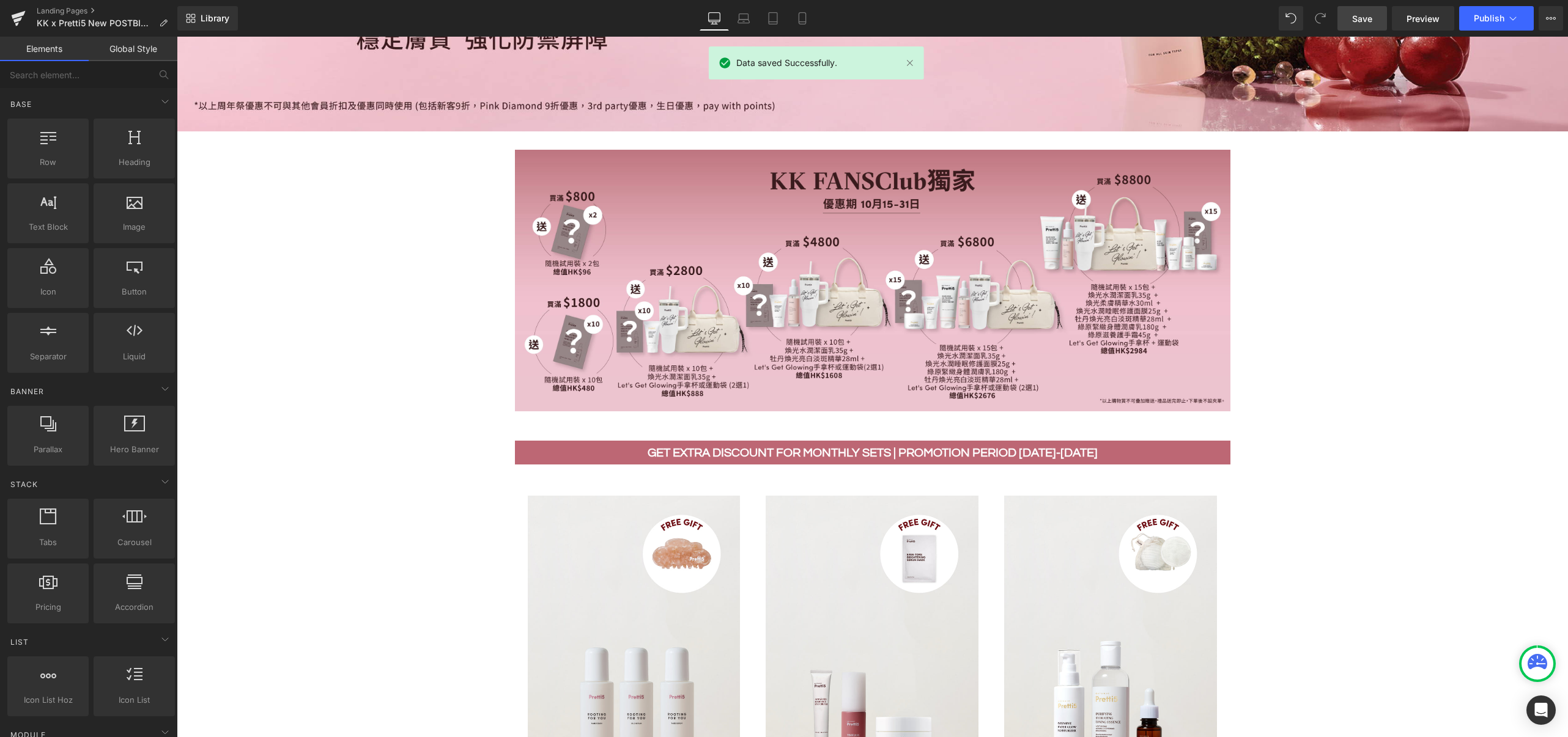
scroll to position [734, 0]
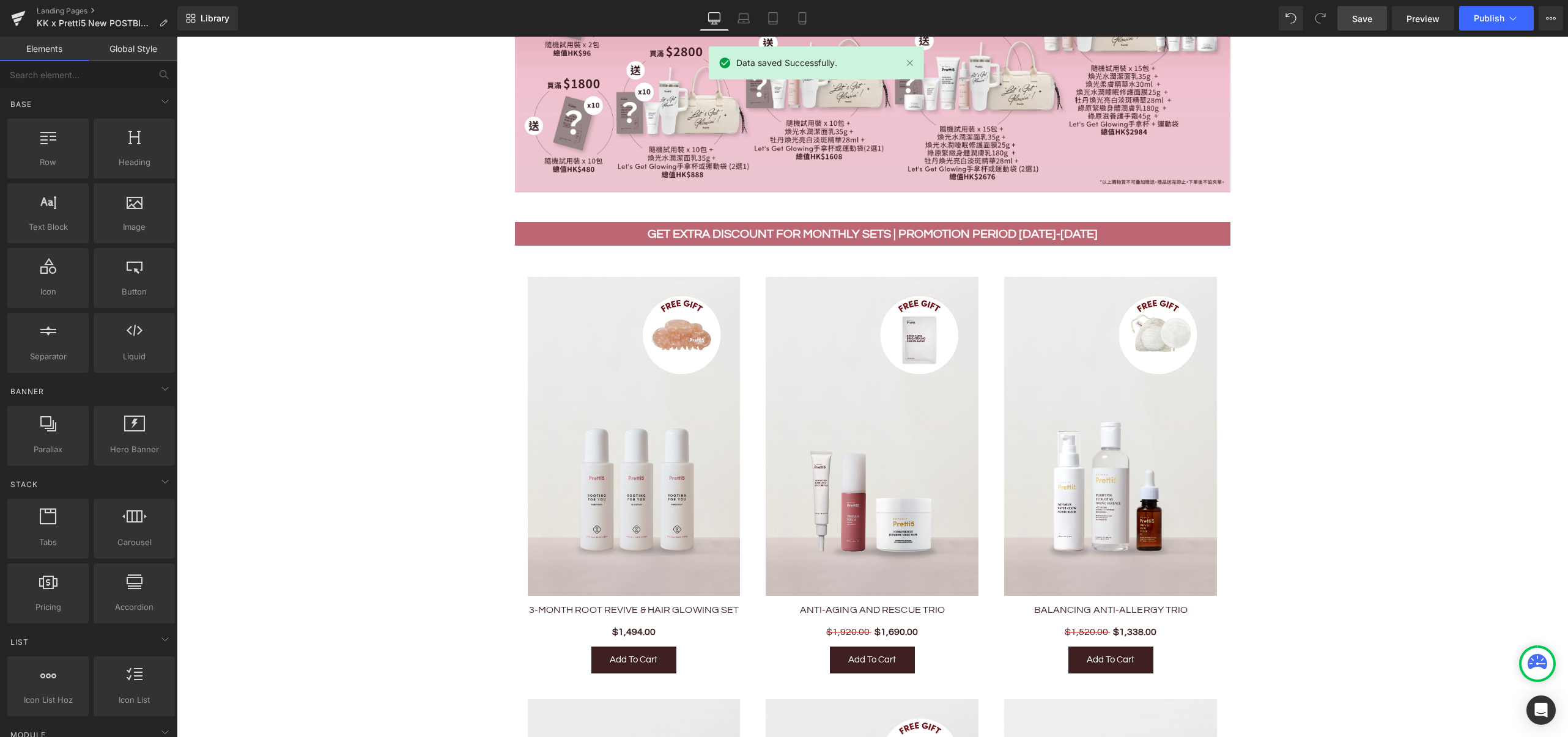
click at [866, 446] on img at bounding box center [871, 436] width 213 height 319
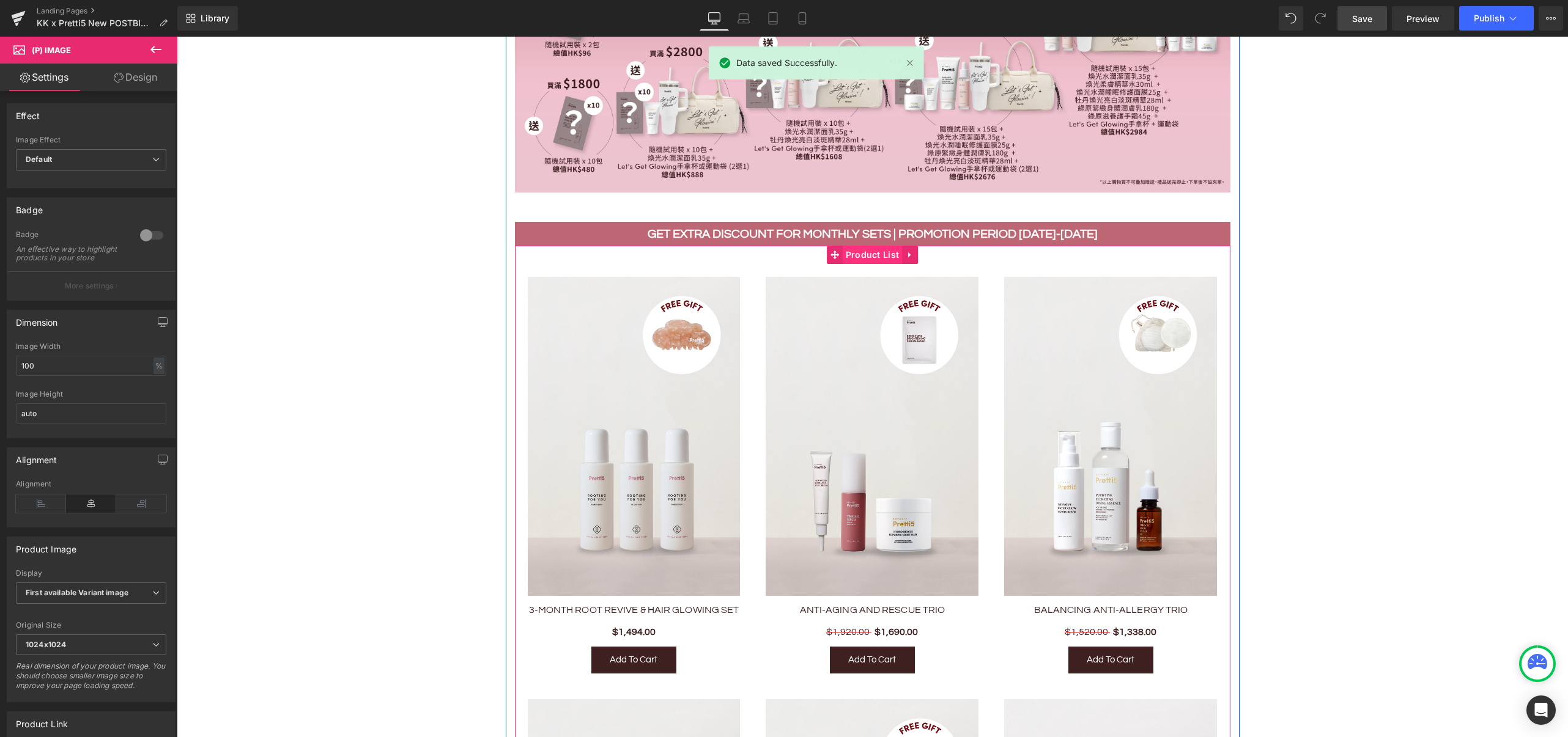
click at [863, 251] on span "Product List" at bounding box center [872, 255] width 60 height 18
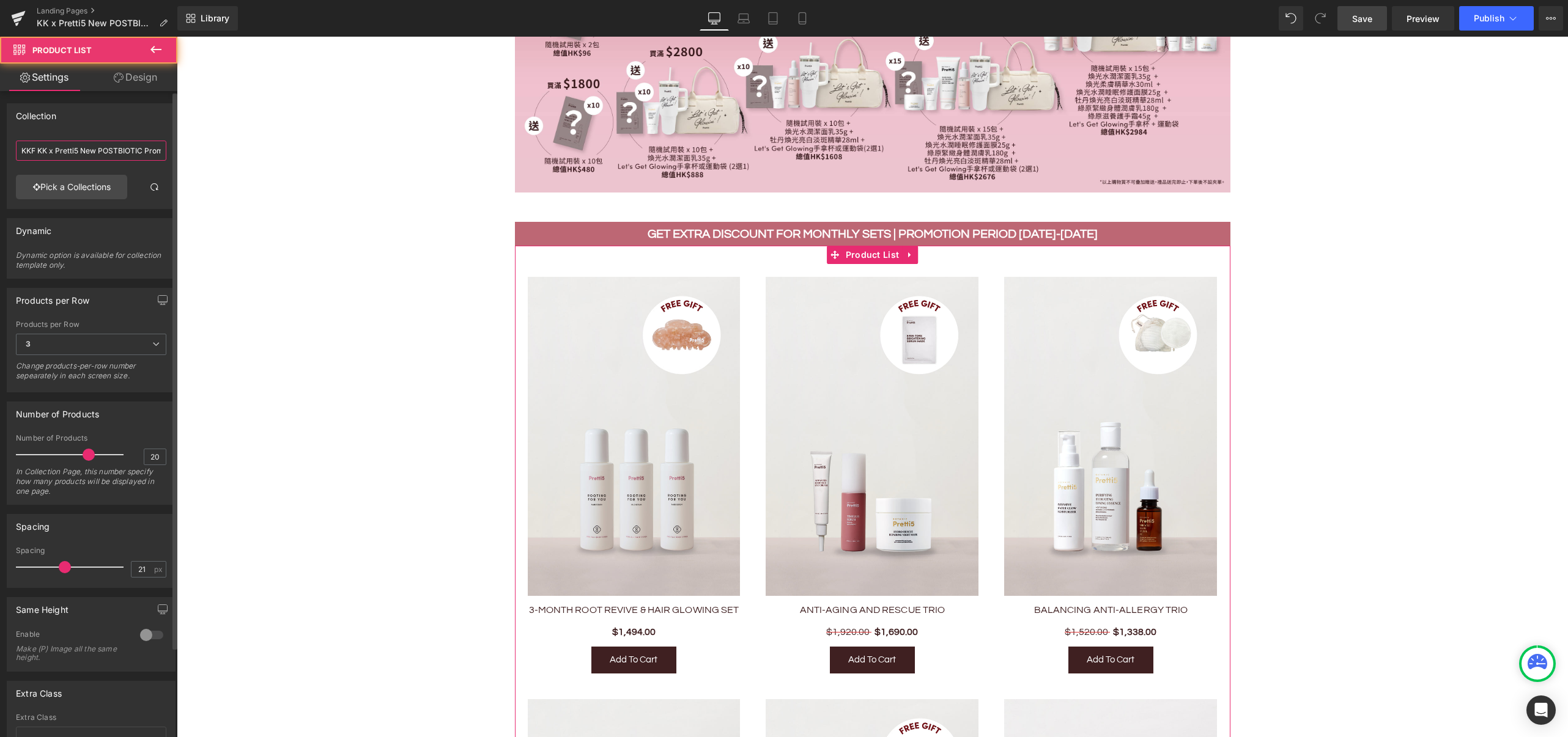
click at [118, 147] on input "KKF KK x Pretti5 New POSTBIOTIC Promotion ([DATE]-[DATE])" at bounding box center [91, 151] width 151 height 20
click at [120, 147] on input "KKF KK x Pretti5 New POSTBIOTIC Promotion ([DATE]-[DATE])" at bounding box center [91, 151] width 151 height 20
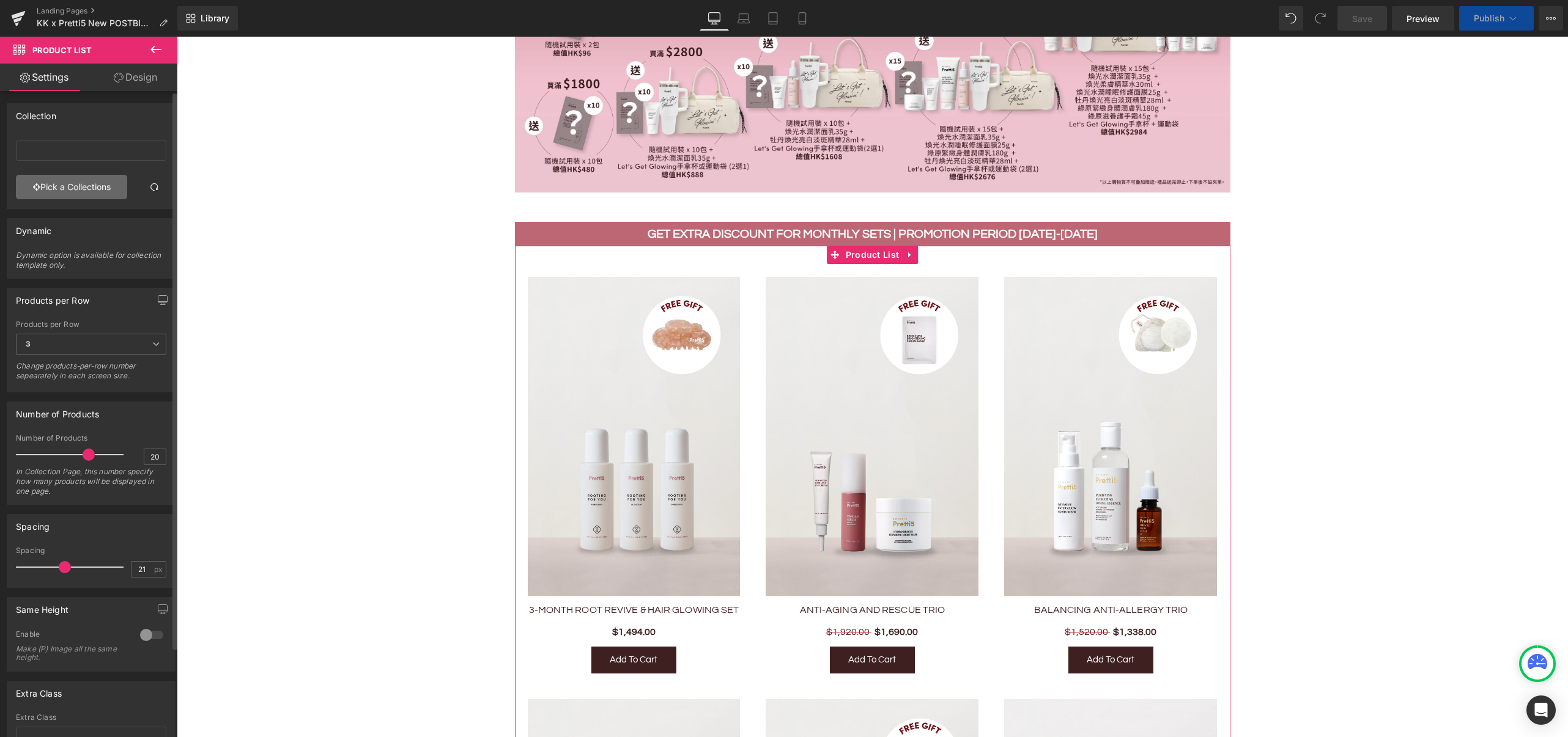
click at [85, 185] on link "Pick a Collections" at bounding box center [71, 187] width 111 height 25
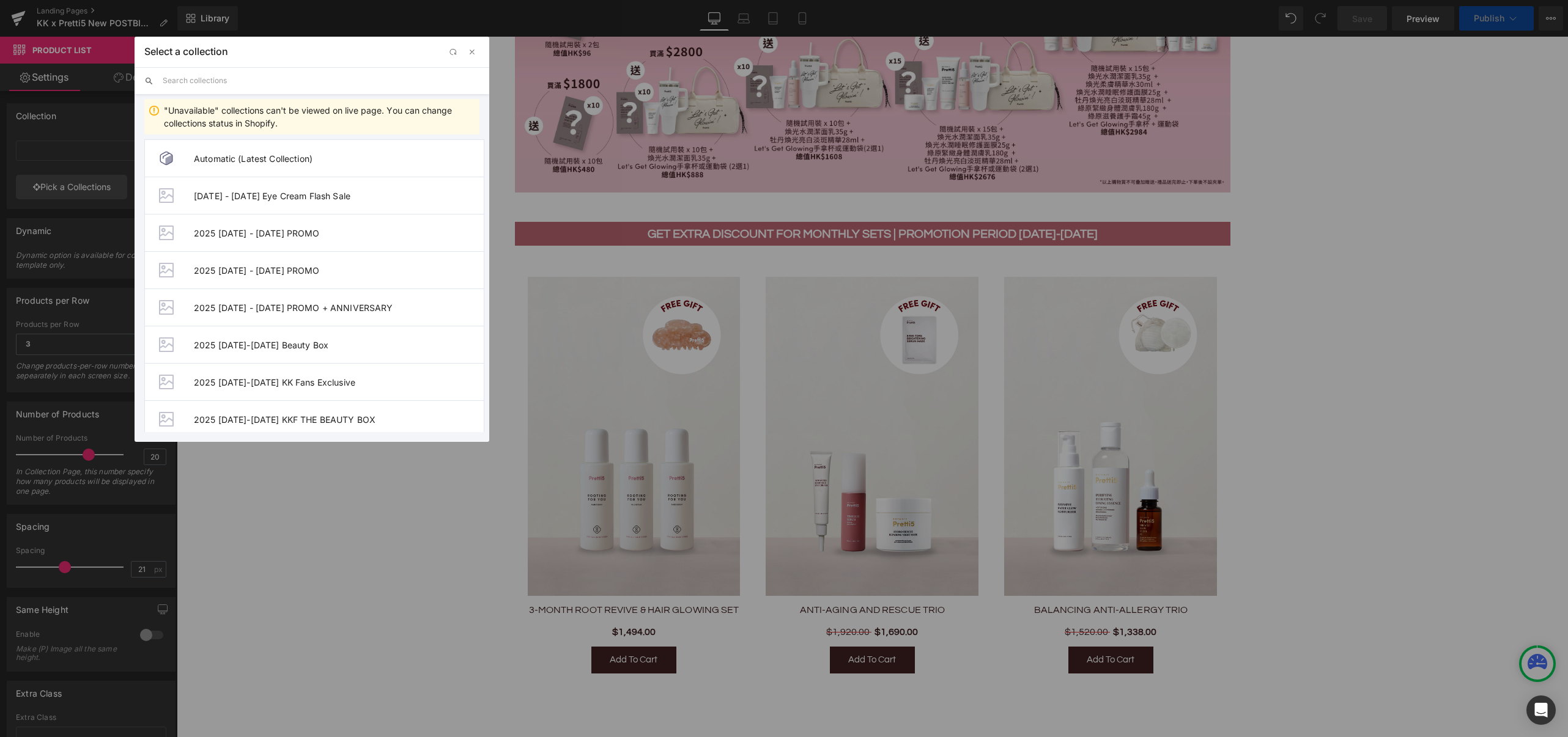
drag, startPoint x: 192, startPoint y: 81, endPoint x: 209, endPoint y: 79, distance: 17.1
click at [192, 81] on input "text" at bounding box center [321, 80] width 316 height 26
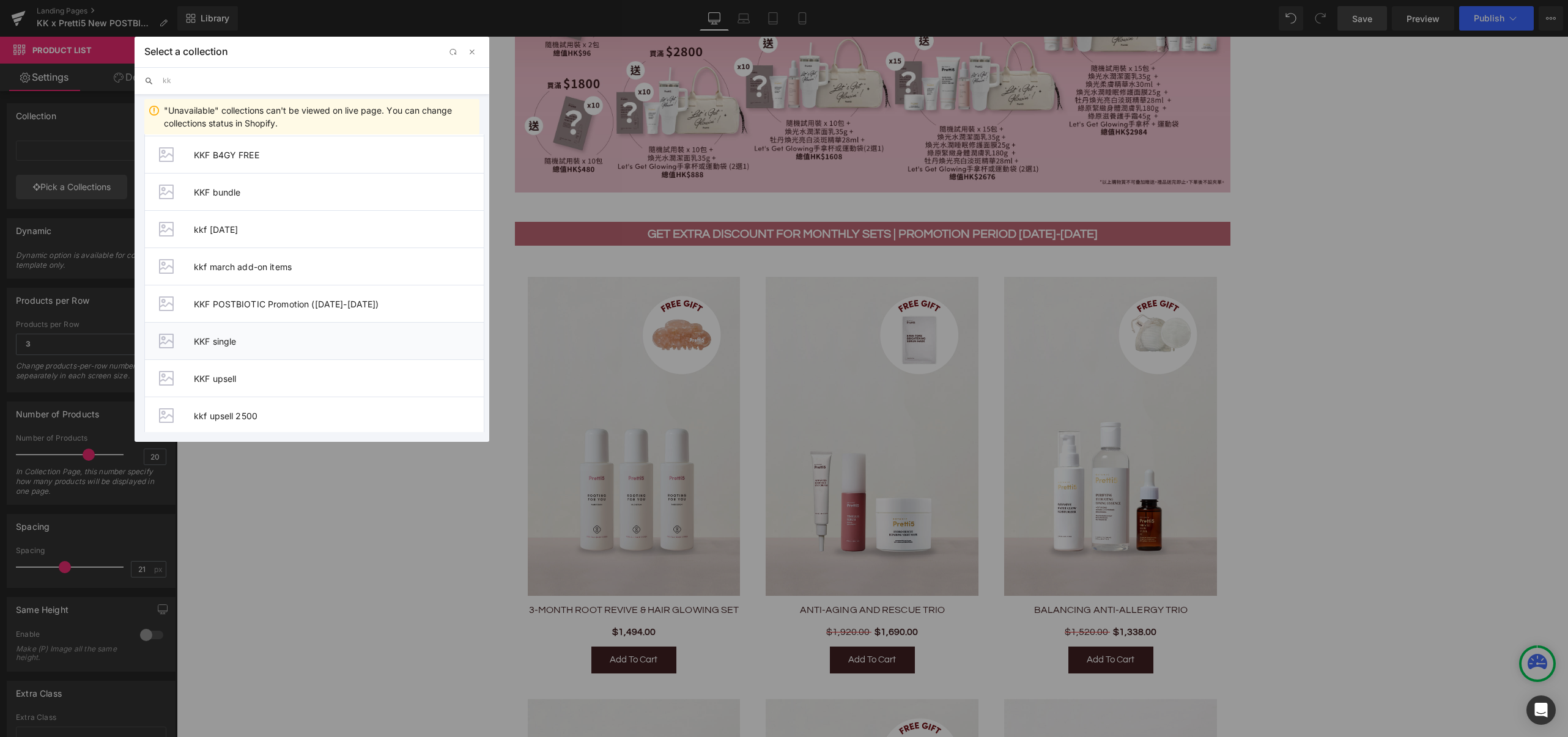
scroll to position [686, 0]
type input "kk"
click at [328, 303] on li "KKF POSTBIOTIC Promotion ([DATE]-[DATE])" at bounding box center [314, 298] width 340 height 37
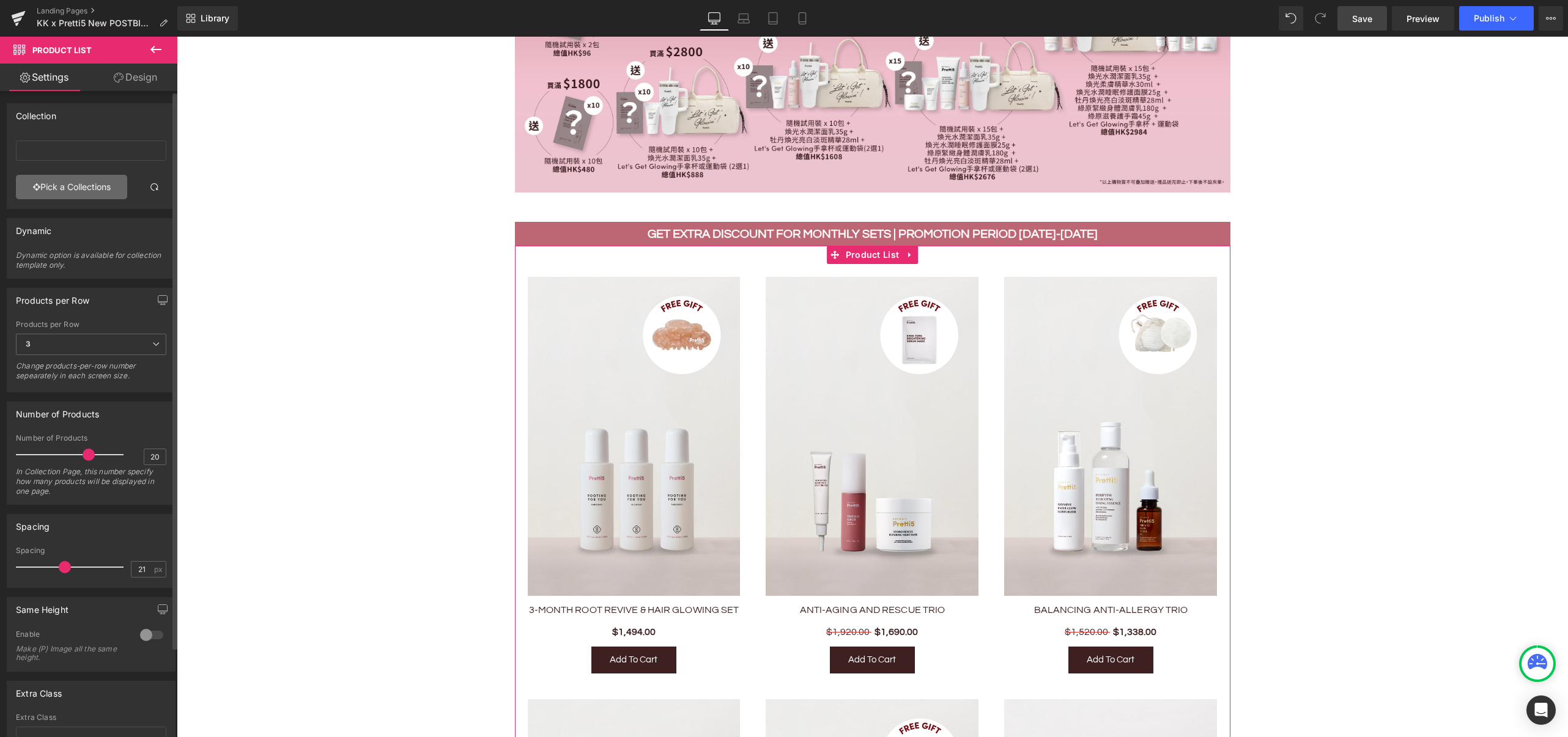
click at [67, 190] on link "Pick a Collections" at bounding box center [71, 187] width 111 height 25
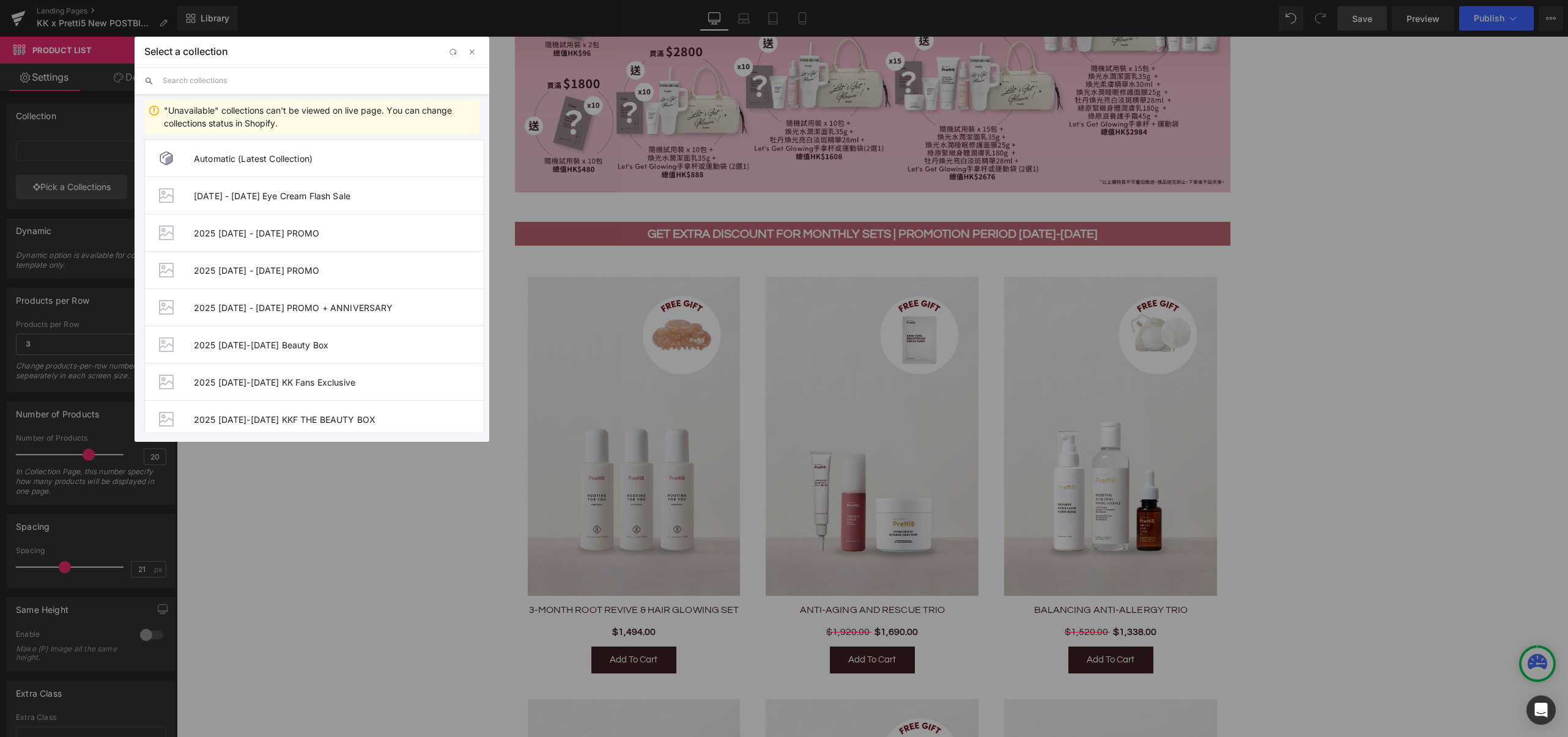
click at [226, 88] on input "text" at bounding box center [321, 80] width 316 height 26
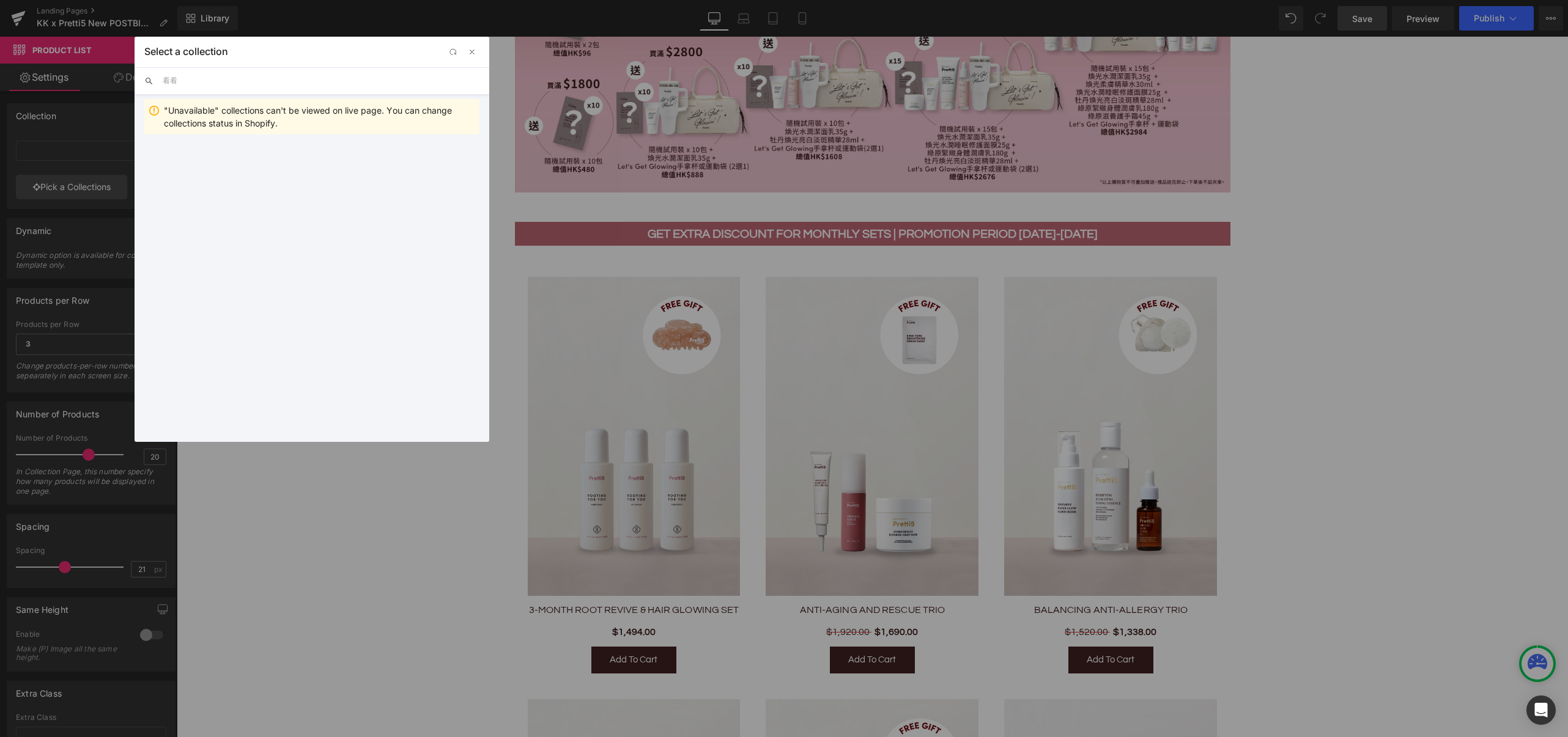
type input "看"
drag, startPoint x: 191, startPoint y: 80, endPoint x: 171, endPoint y: 86, distance: 20.9
click at [171, 86] on input "kk pro" at bounding box center [321, 80] width 316 height 26
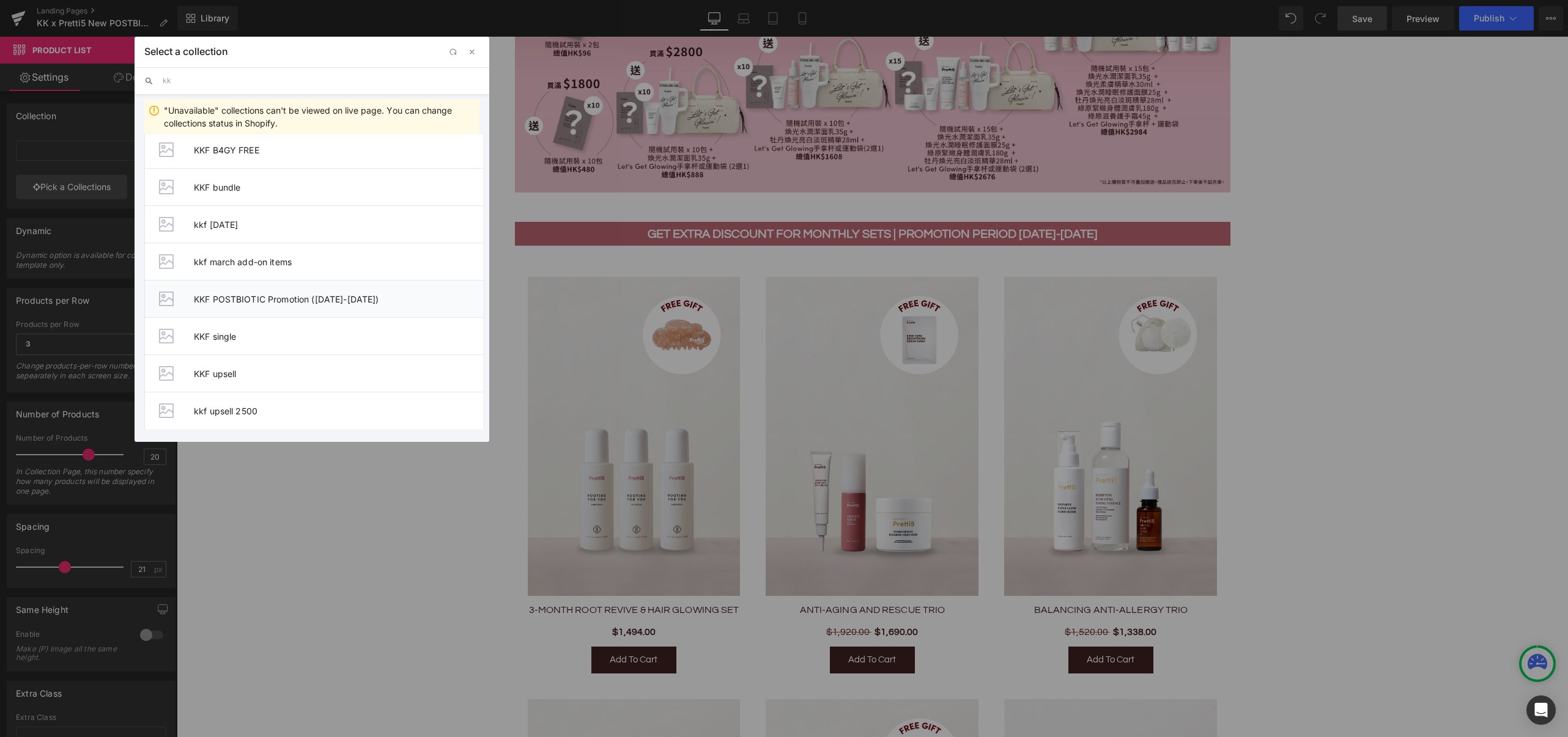
type input "kk"
click at [329, 303] on li "KKF POSTBIOTIC Promotion ([DATE]-[DATE])" at bounding box center [314, 298] width 340 height 37
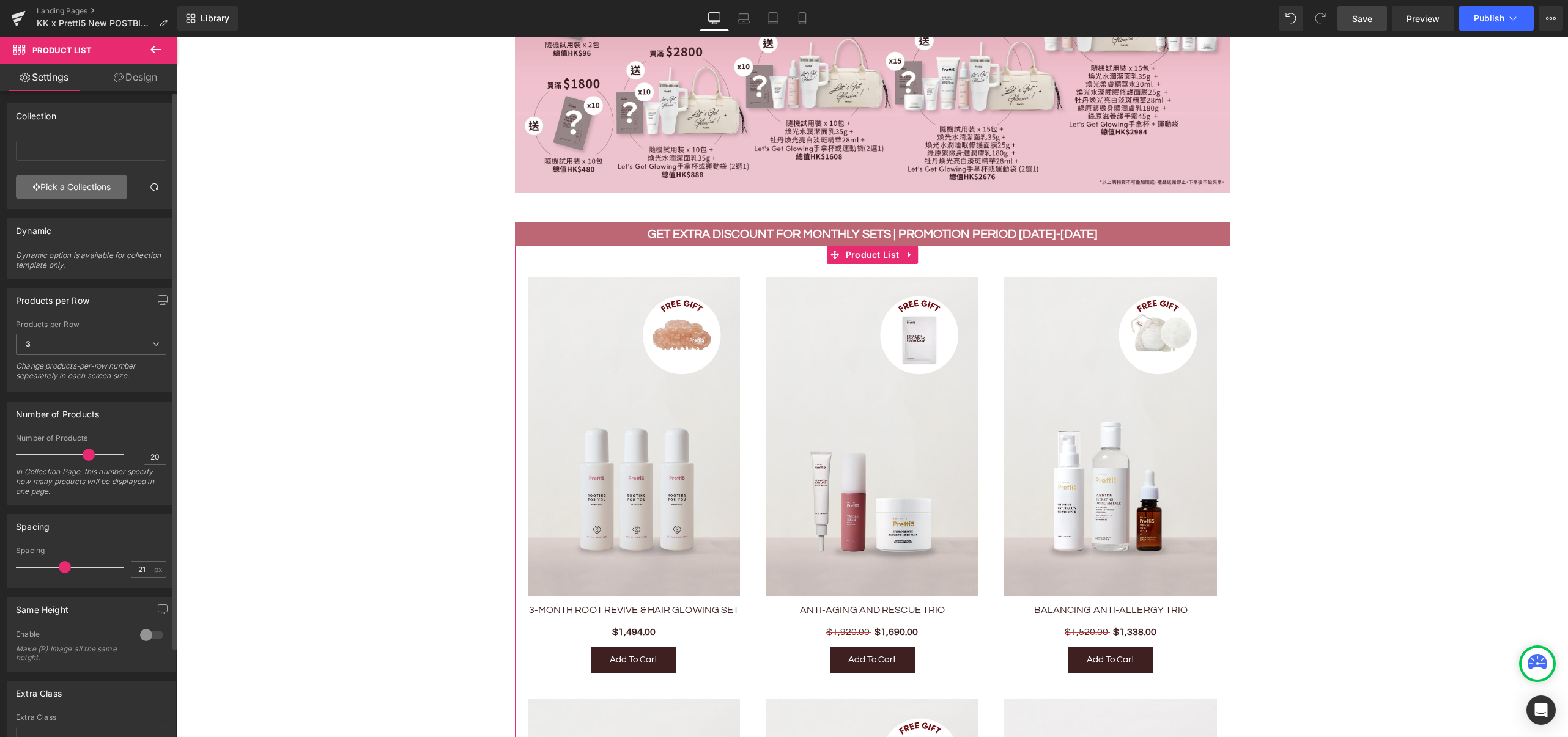
click at [80, 189] on link "Pick a Collections" at bounding box center [71, 187] width 111 height 25
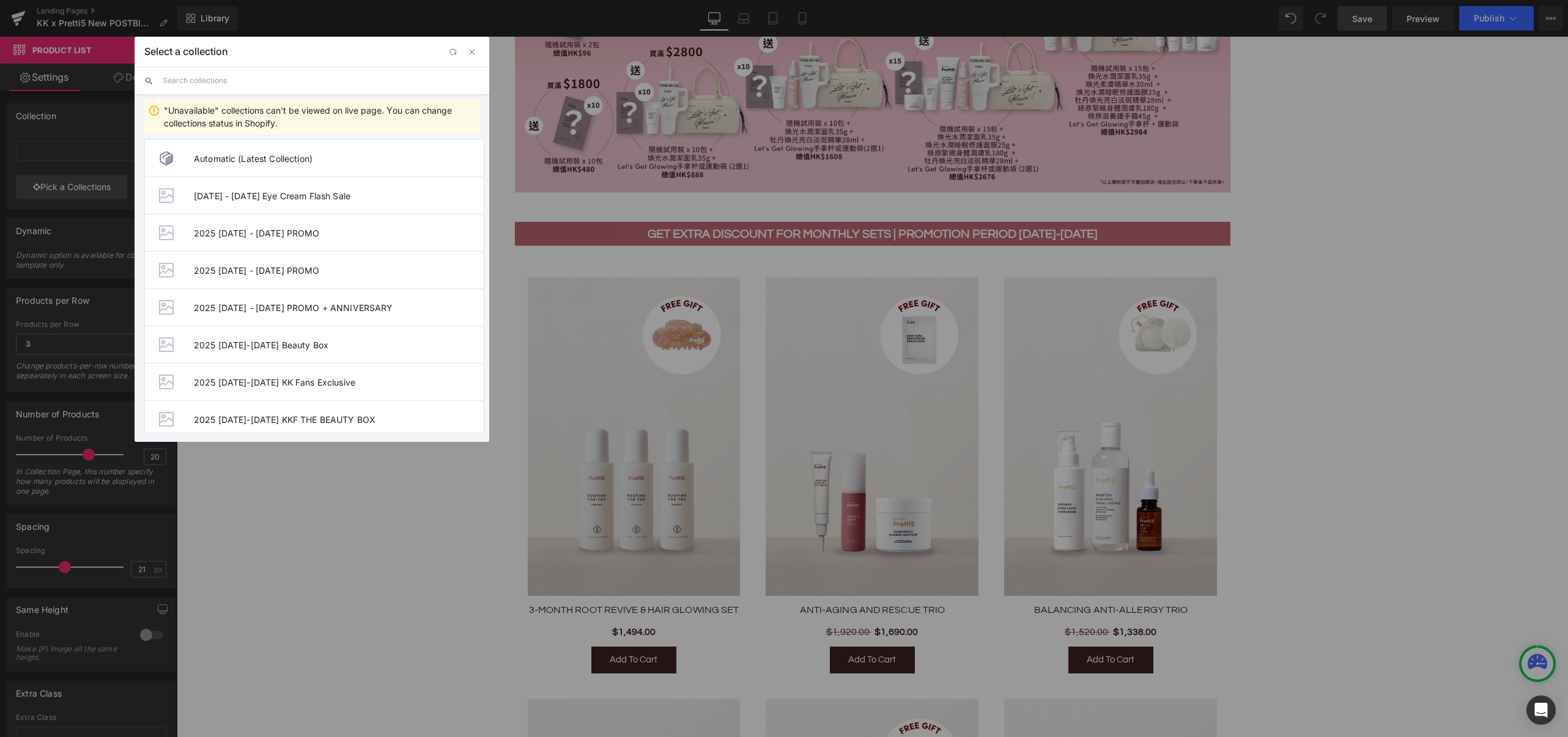
click at [196, 82] on input "text" at bounding box center [321, 80] width 316 height 26
paste input "KKF POSTBIOTIC"
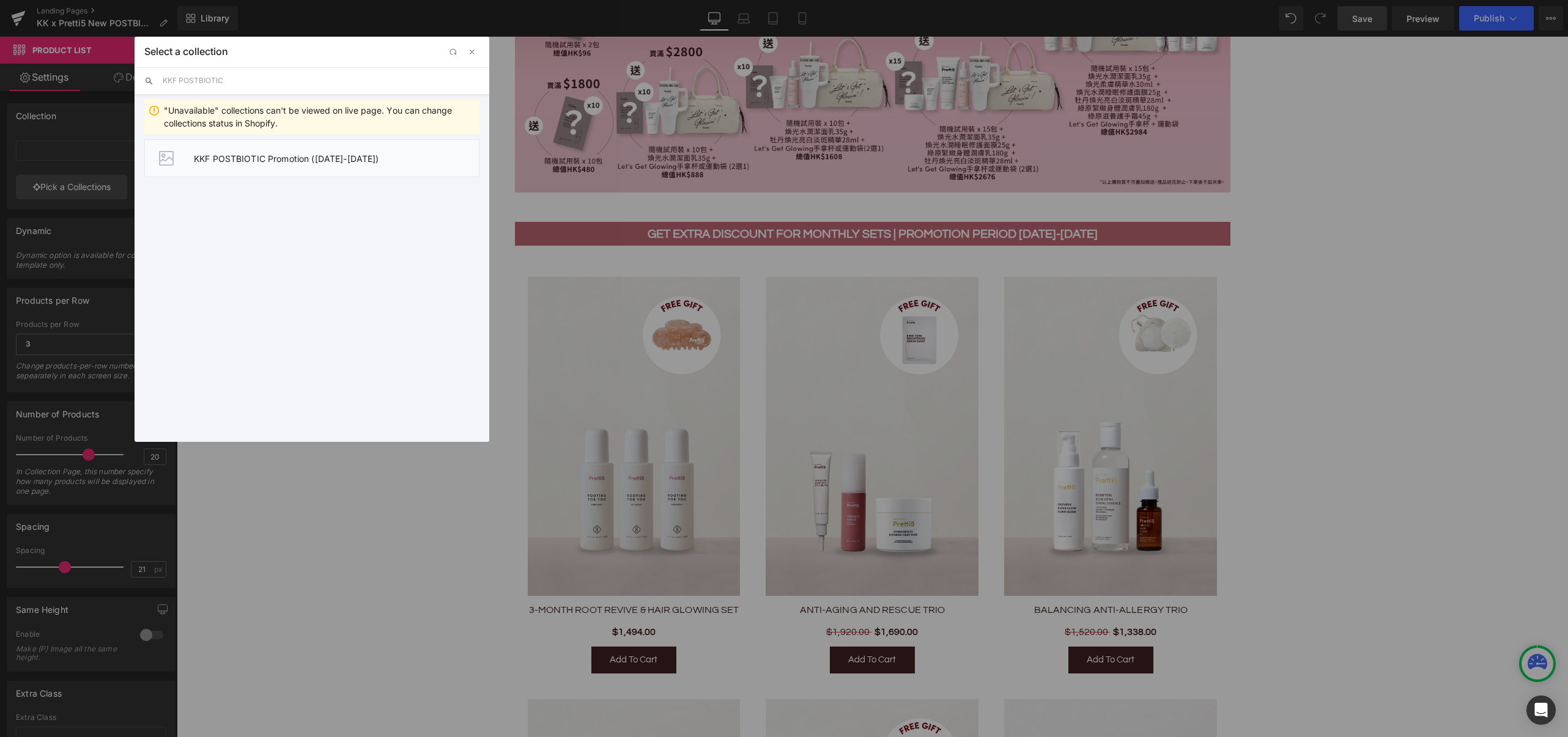
type input "KKF POSTBIOTIC"
click at [277, 162] on span "KKF POSTBIOTIC Promotion ([DATE]-[DATE])" at bounding box center [336, 158] width 285 height 11
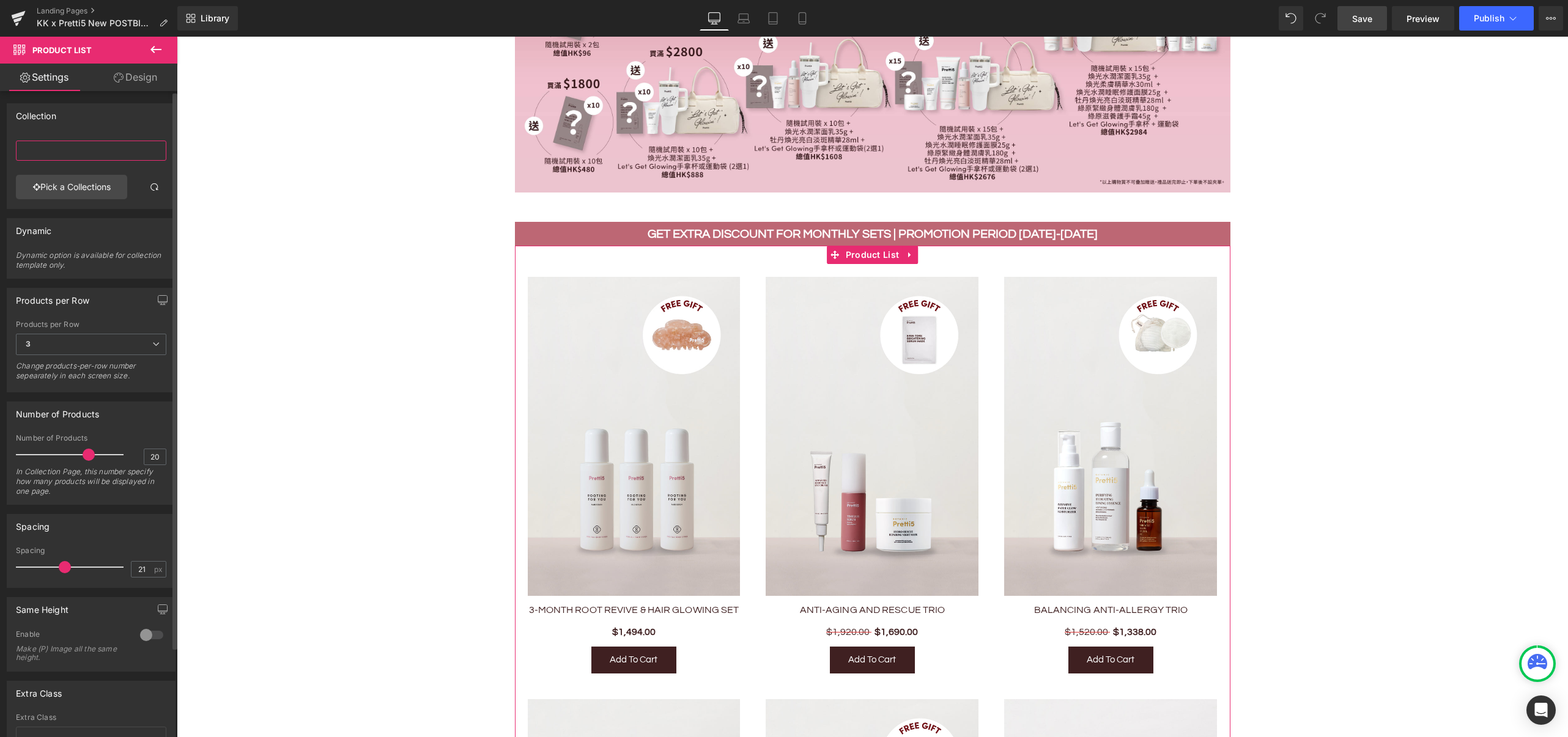
click at [93, 147] on input "text" at bounding box center [91, 151] width 151 height 20
paste input "KKF POSTBIOTIC"
type input "KKF POSTBIOTIC"
drag, startPoint x: 88, startPoint y: 147, endPoint x: 3, endPoint y: 149, distance: 85.0
click at [3, 149] on div "Collection KKF POSTBIOTIC KKF POSTBIOTIC Pick a Collections" at bounding box center [91, 152] width 183 height 115
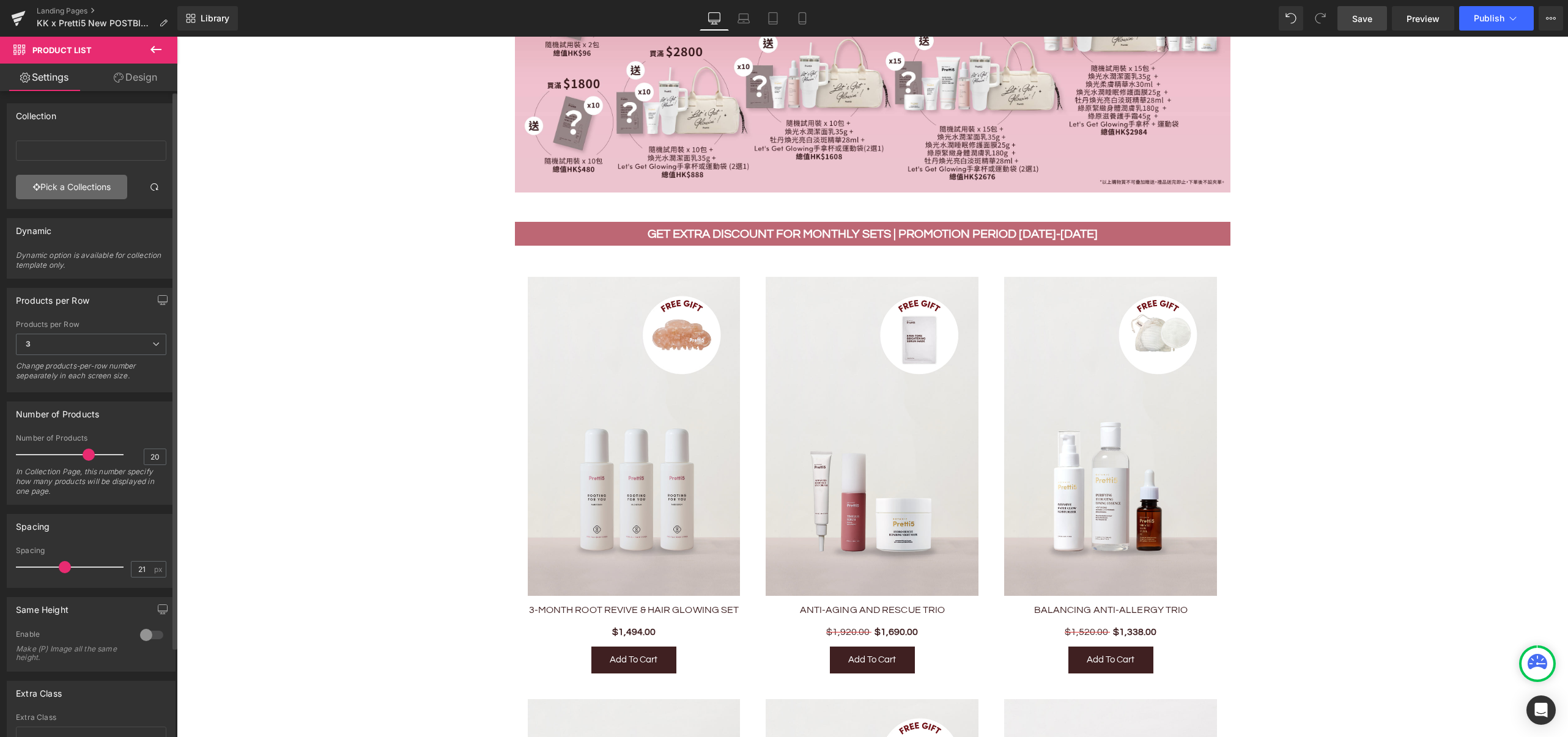
drag, startPoint x: 2, startPoint y: 165, endPoint x: 95, endPoint y: 186, distance: 95.3
click at [95, 186] on link "Pick a Collections" at bounding box center [71, 187] width 111 height 25
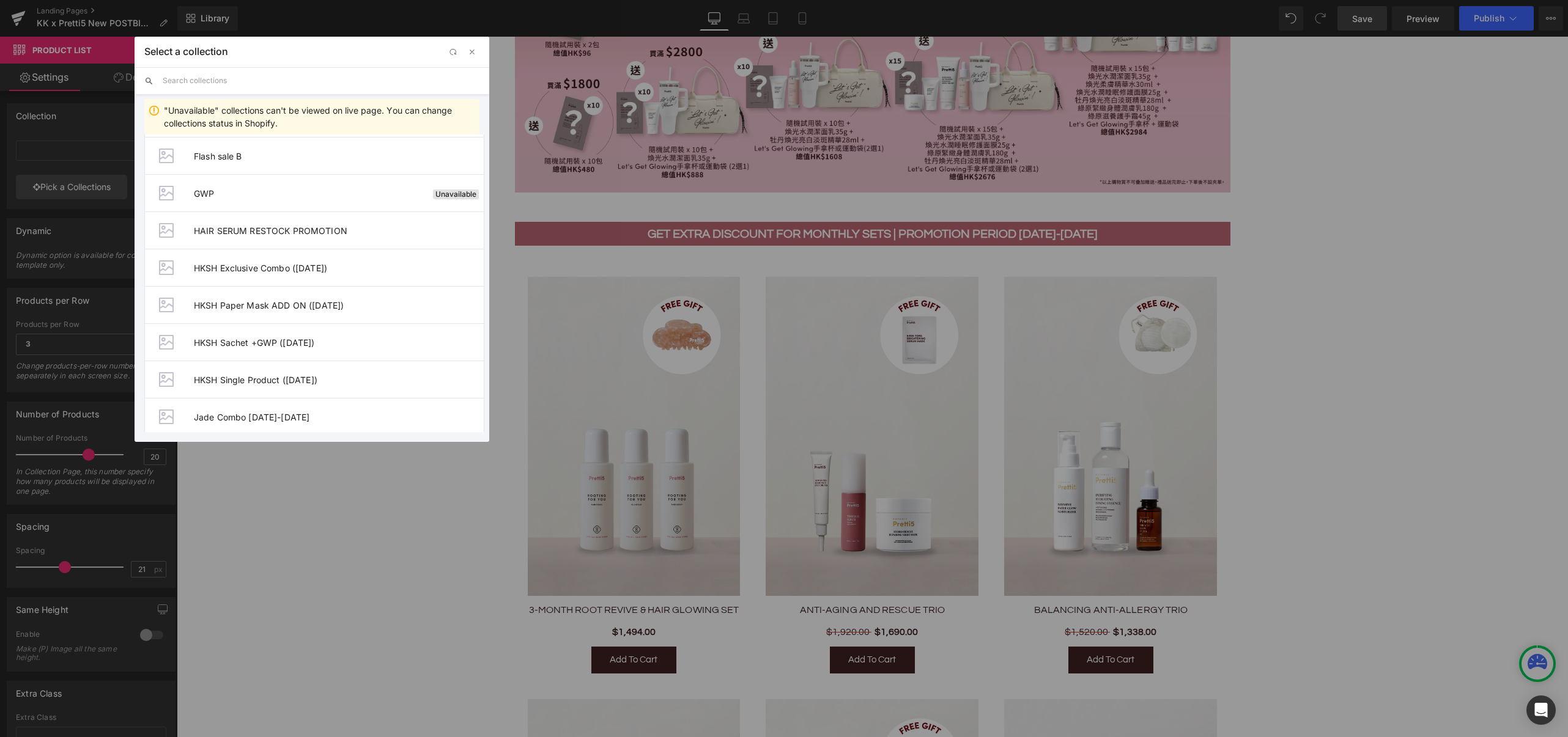
scroll to position [978, 0]
click at [209, 82] on input "text" at bounding box center [321, 80] width 316 height 26
paste input "KKF POSTBIOTIC"
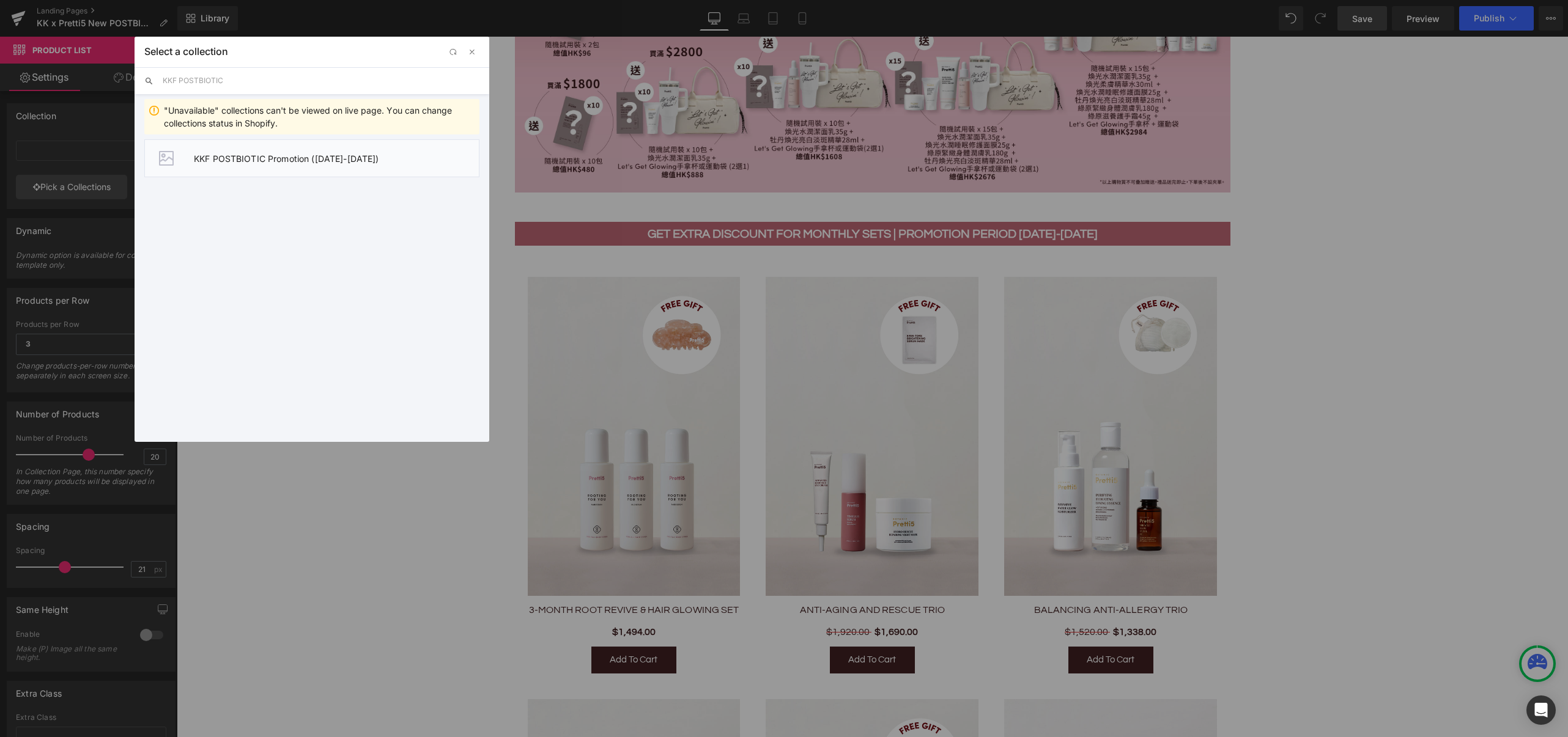
type input "KKF POSTBIOTIC"
click at [246, 159] on span "KKF POSTBIOTIC Promotion ([DATE]-[DATE])" at bounding box center [336, 158] width 285 height 11
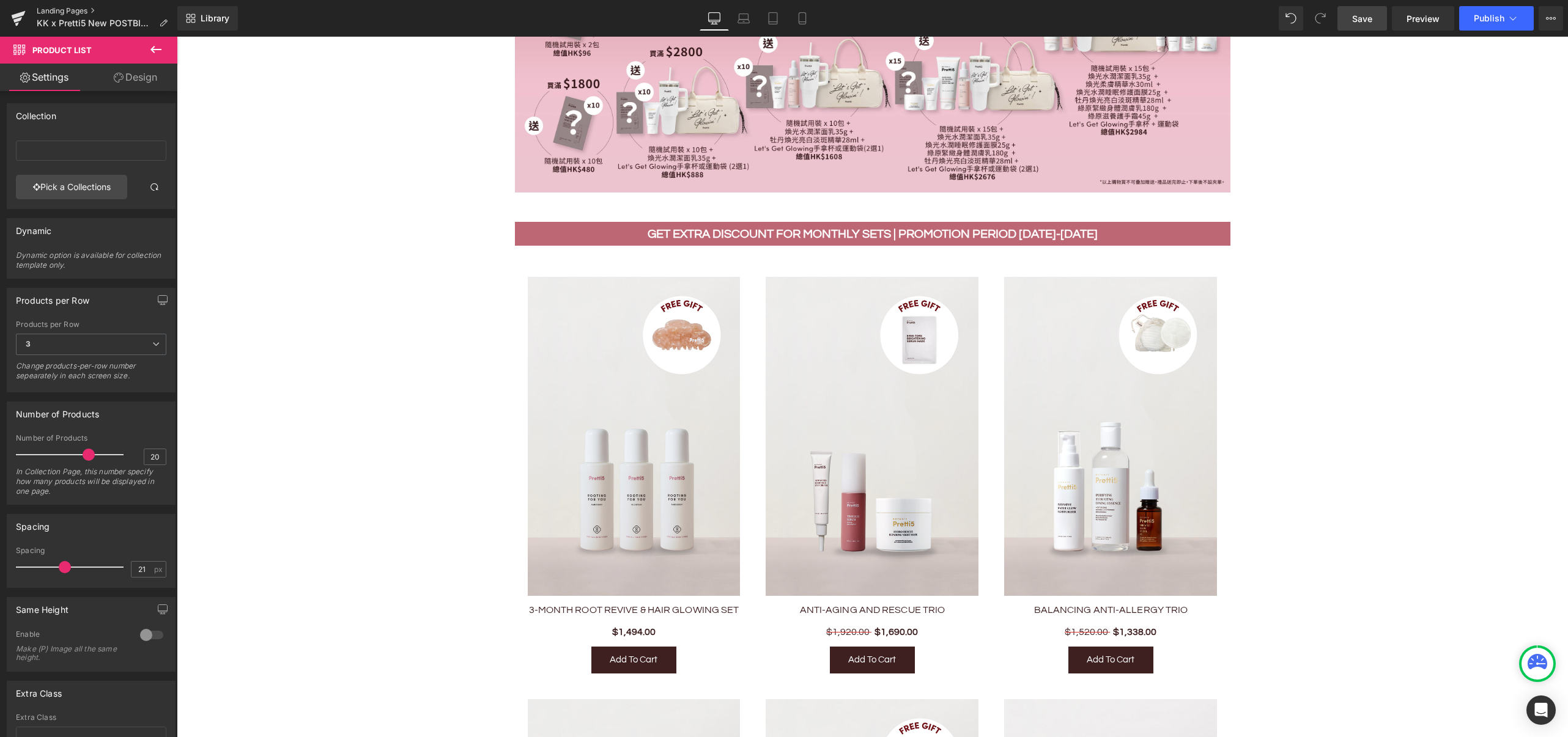
click at [62, 15] on link "Landing Pages" at bounding box center [107, 11] width 141 height 10
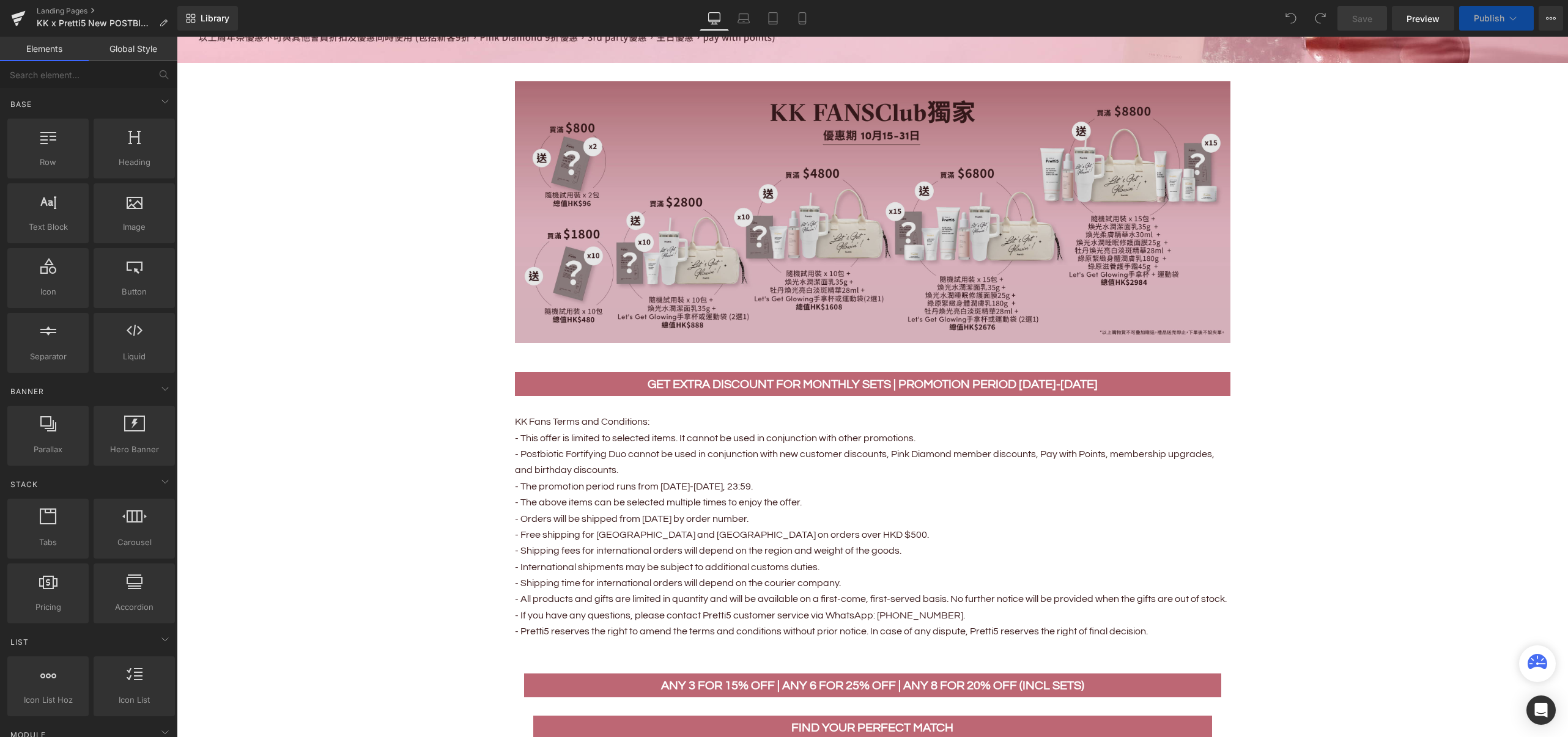
scroll to position [896, 0]
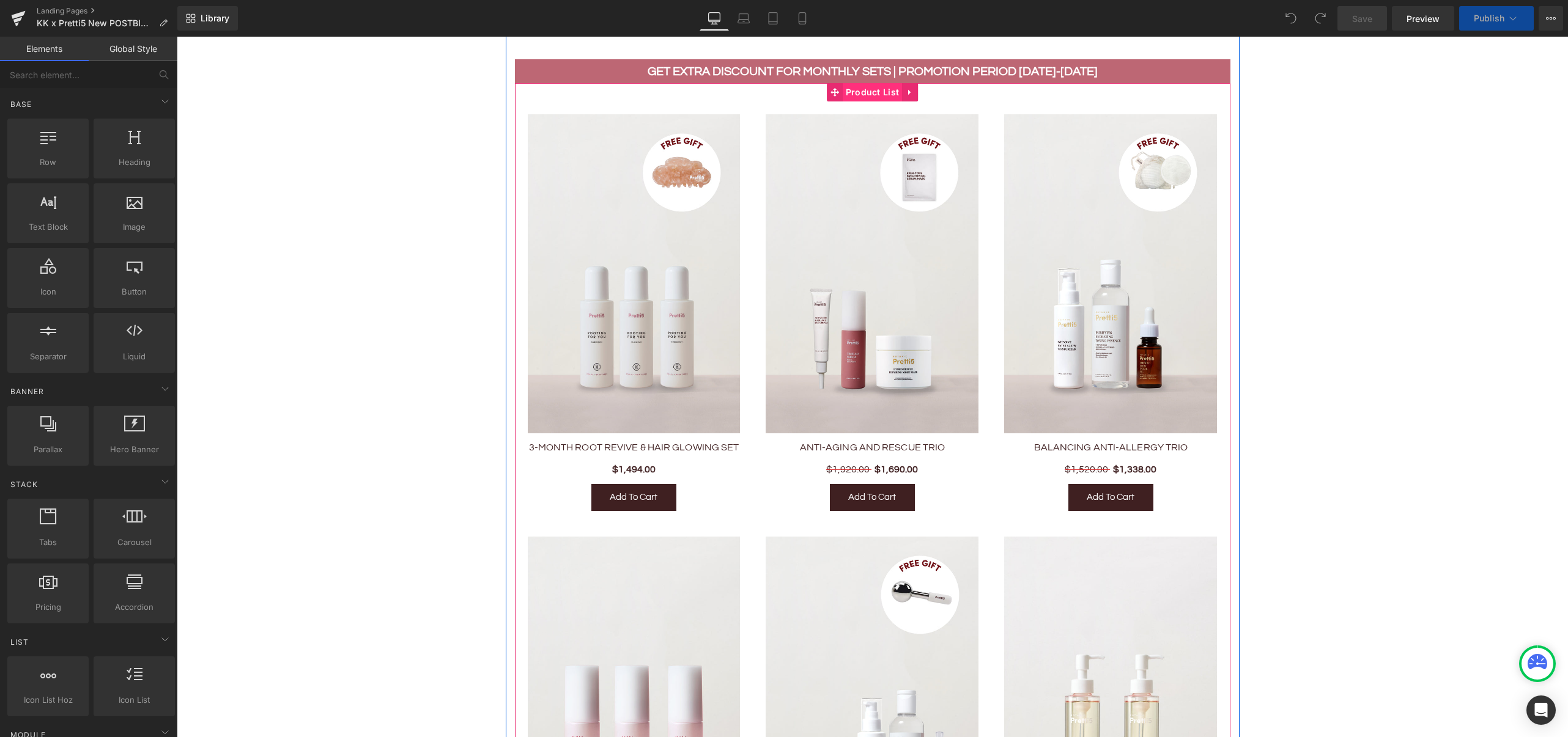
click at [866, 88] on span "Product List" at bounding box center [872, 92] width 60 height 18
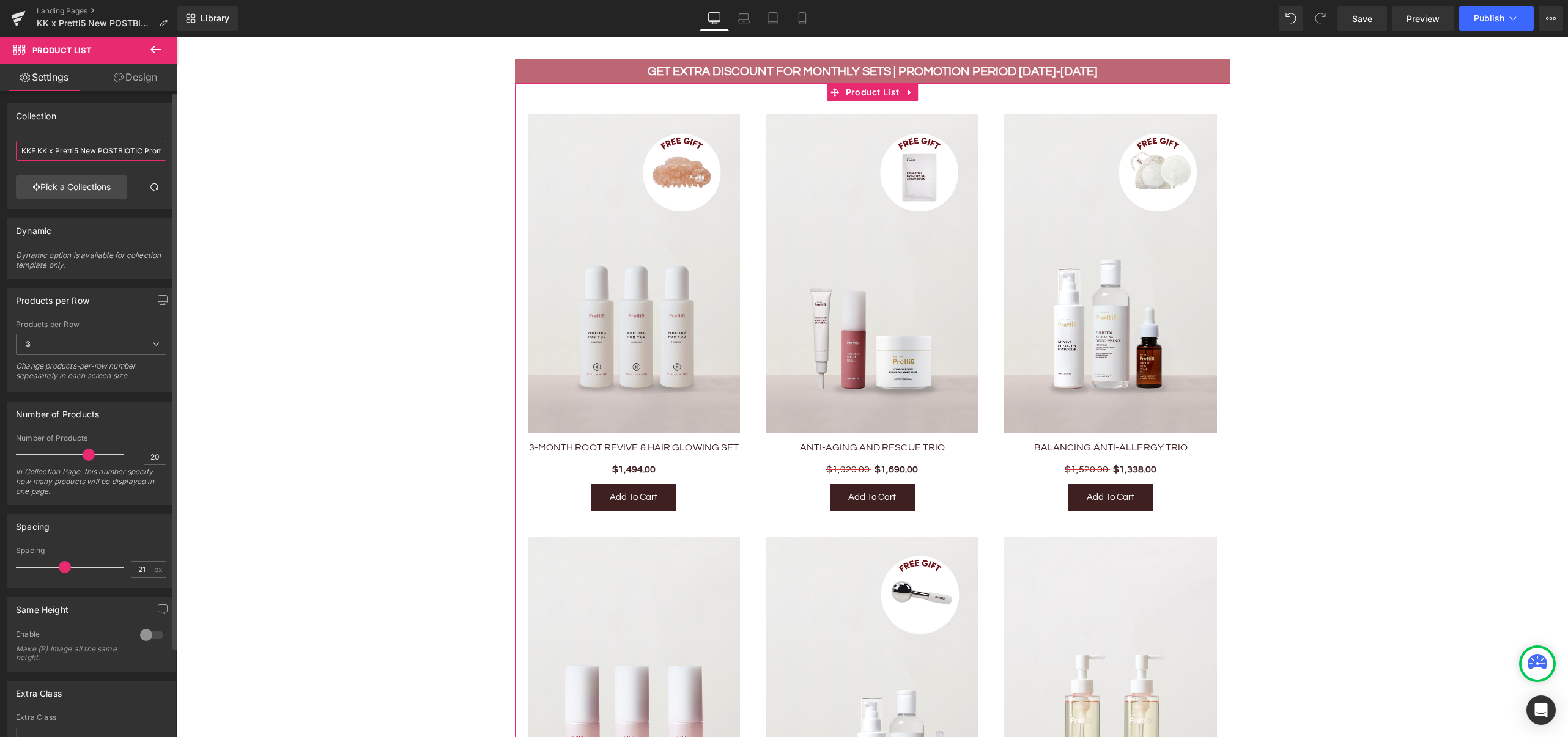
click at [99, 155] on input "KKF KK x Pretti5 New POSTBIOTIC Promotion ([DATE]-[DATE])" at bounding box center [91, 151] width 151 height 20
click at [113, 152] on input "KKF KK x Pretti5 New POSTBIOTIC Promotion ([DATE]-[DATE])" at bounding box center [91, 151] width 151 height 20
click at [136, 150] on input "KKF KK x Pretti5 New POSTBIOTIC Promotion ([DATE]-[DATE])" at bounding box center [91, 151] width 151 height 20
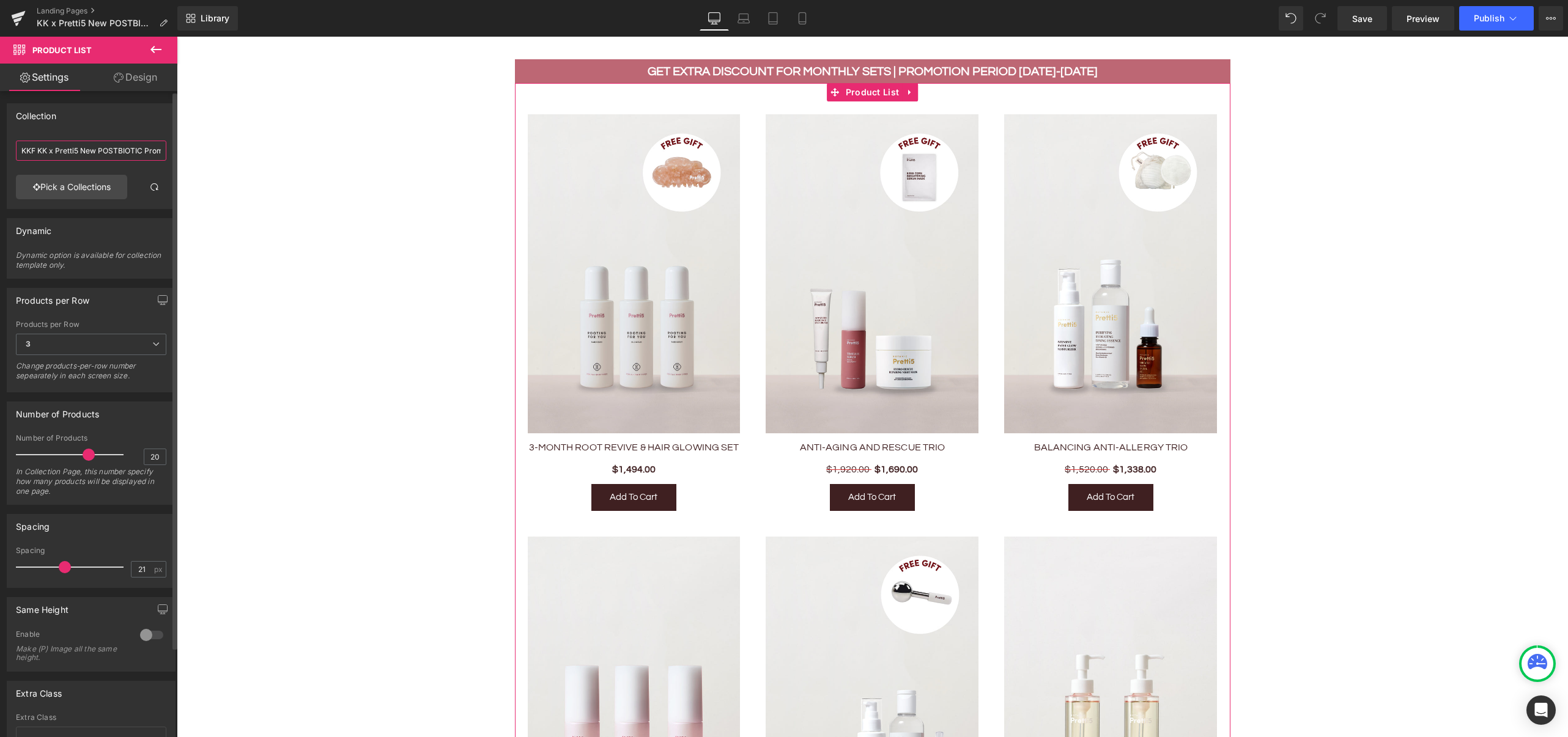
click at [136, 150] on input "KKF KK x Pretti5 New POSTBIOTIC Promotion ([DATE]-[DATE])" at bounding box center [91, 151] width 151 height 20
click at [76, 188] on link "Pick a Collections" at bounding box center [71, 187] width 111 height 25
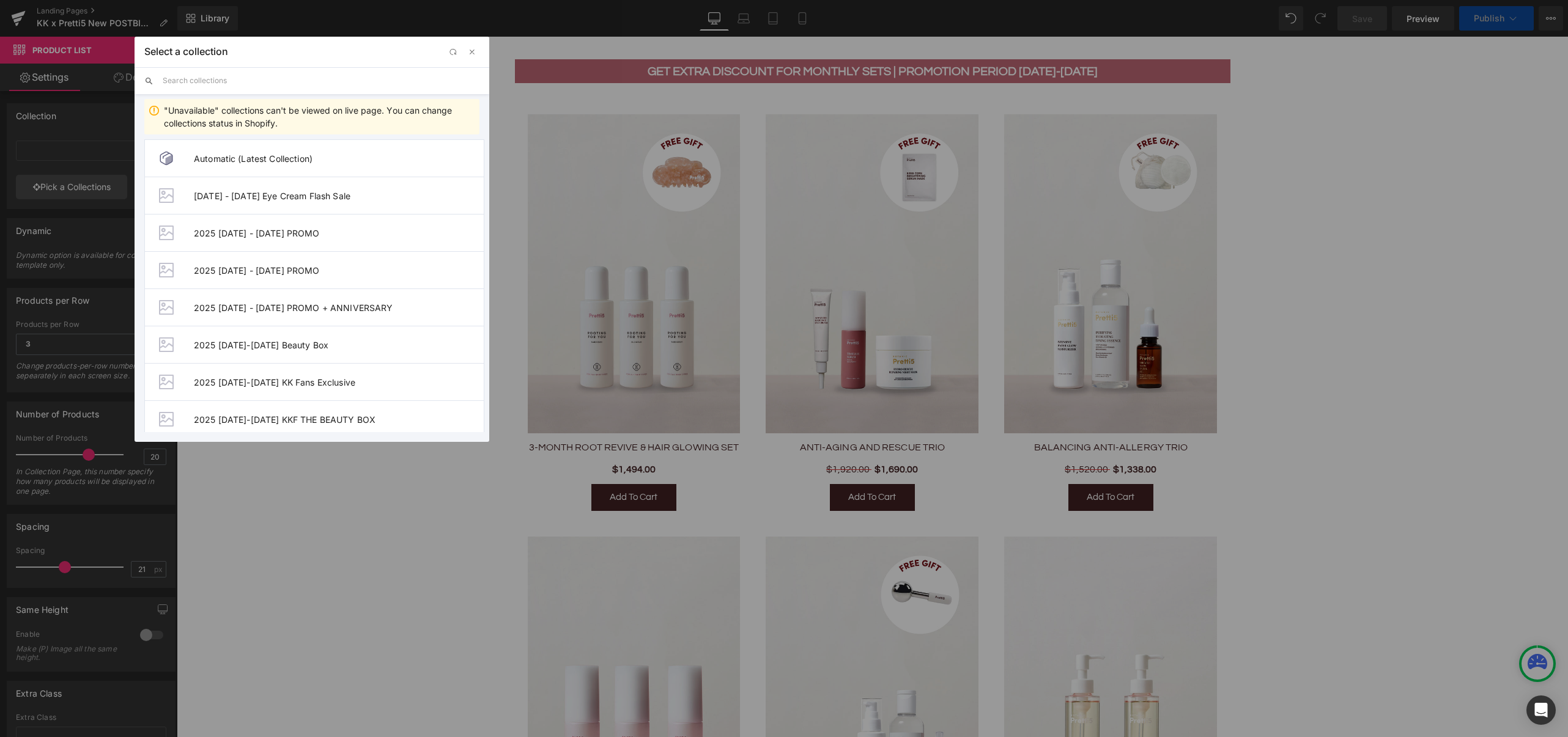
drag, startPoint x: 220, startPoint y: 80, endPoint x: 230, endPoint y: 79, distance: 10.0
click at [220, 80] on input "text" at bounding box center [321, 80] width 316 height 26
click at [380, 59] on div "Select a collection" at bounding box center [311, 51] width 355 height 31
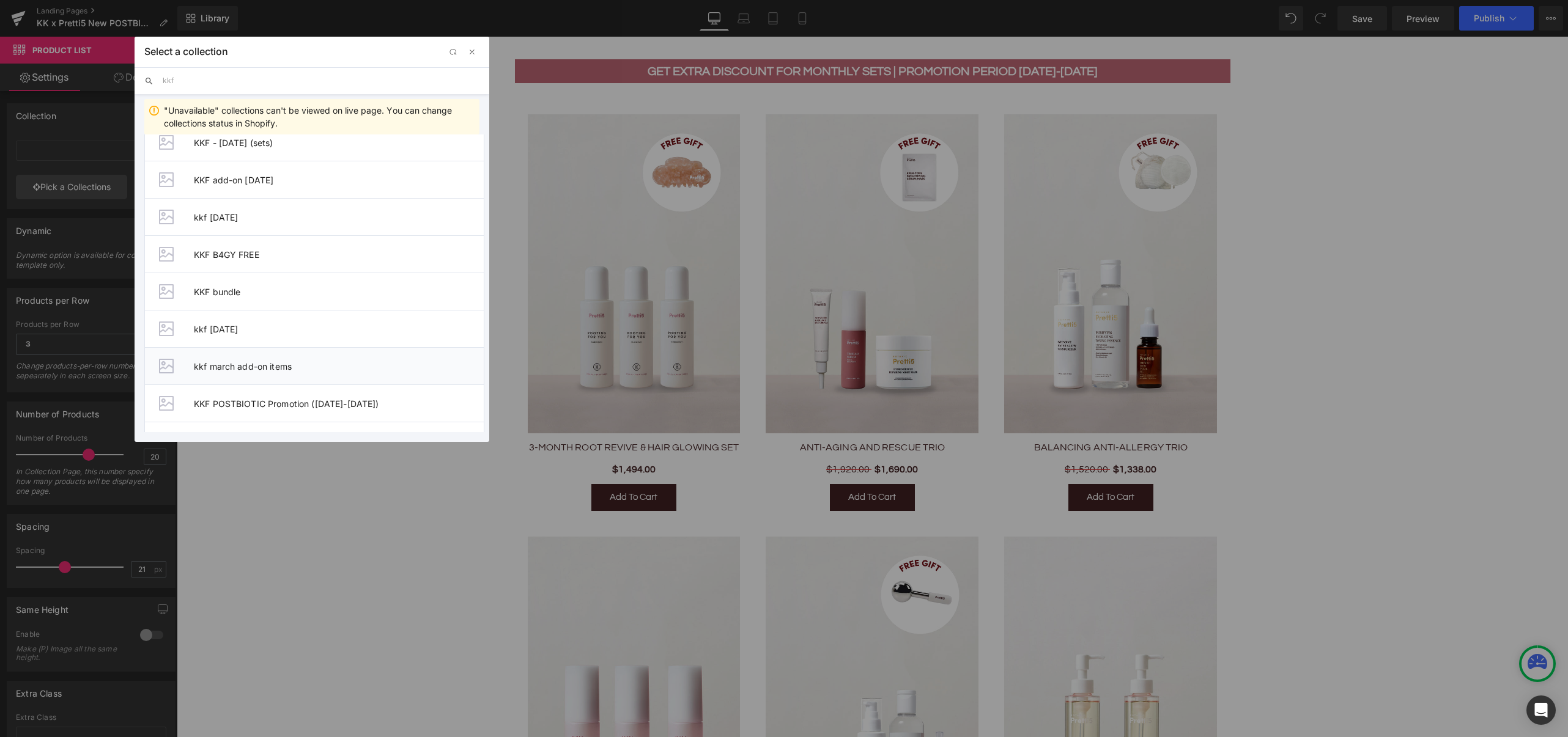
scroll to position [200, 0]
type input "kkf"
click at [269, 293] on span "KKF POSTBIOTIC Promotion ([DATE]-[DATE])" at bounding box center [339, 298] width 290 height 11
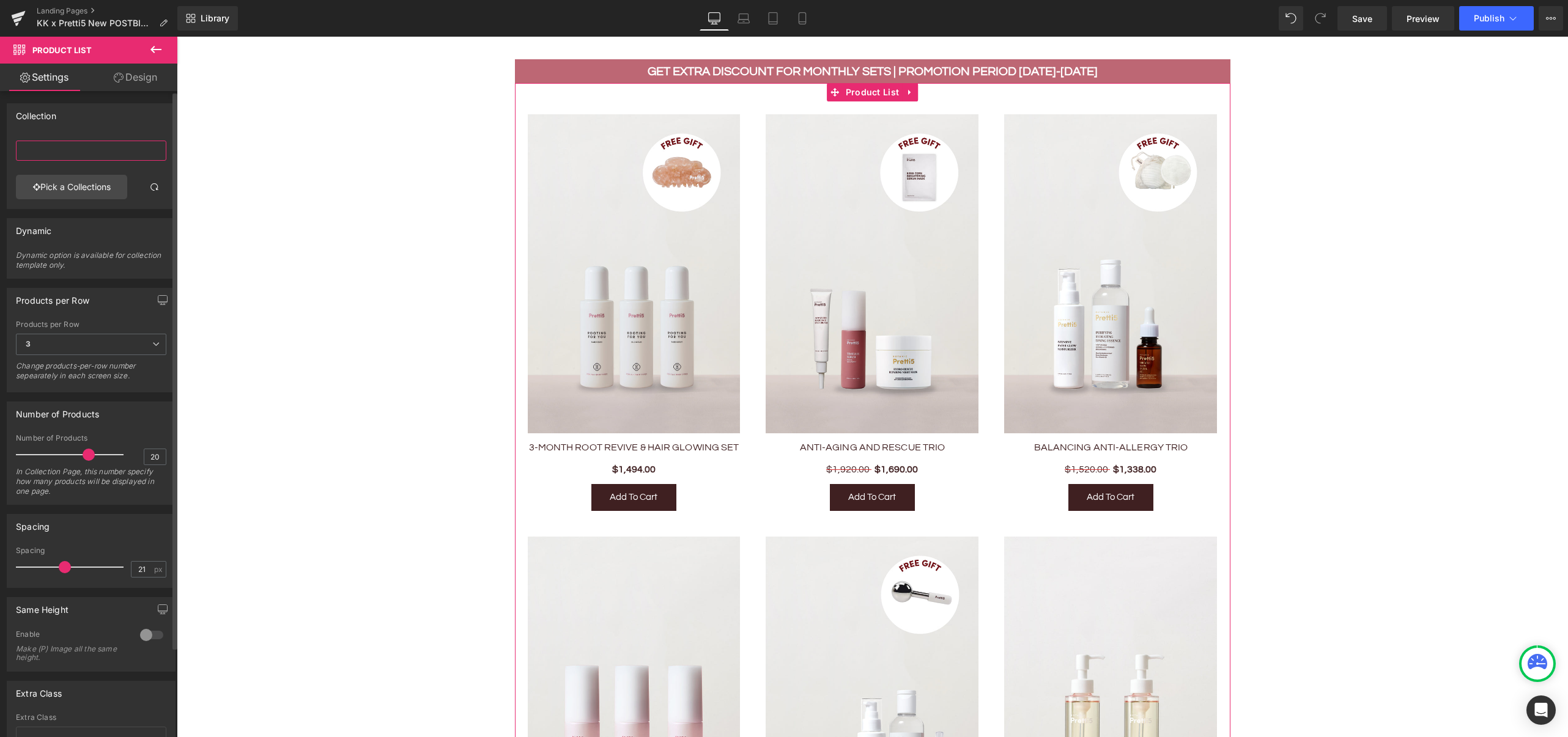
click at [96, 152] on input "text" at bounding box center [91, 151] width 151 height 20
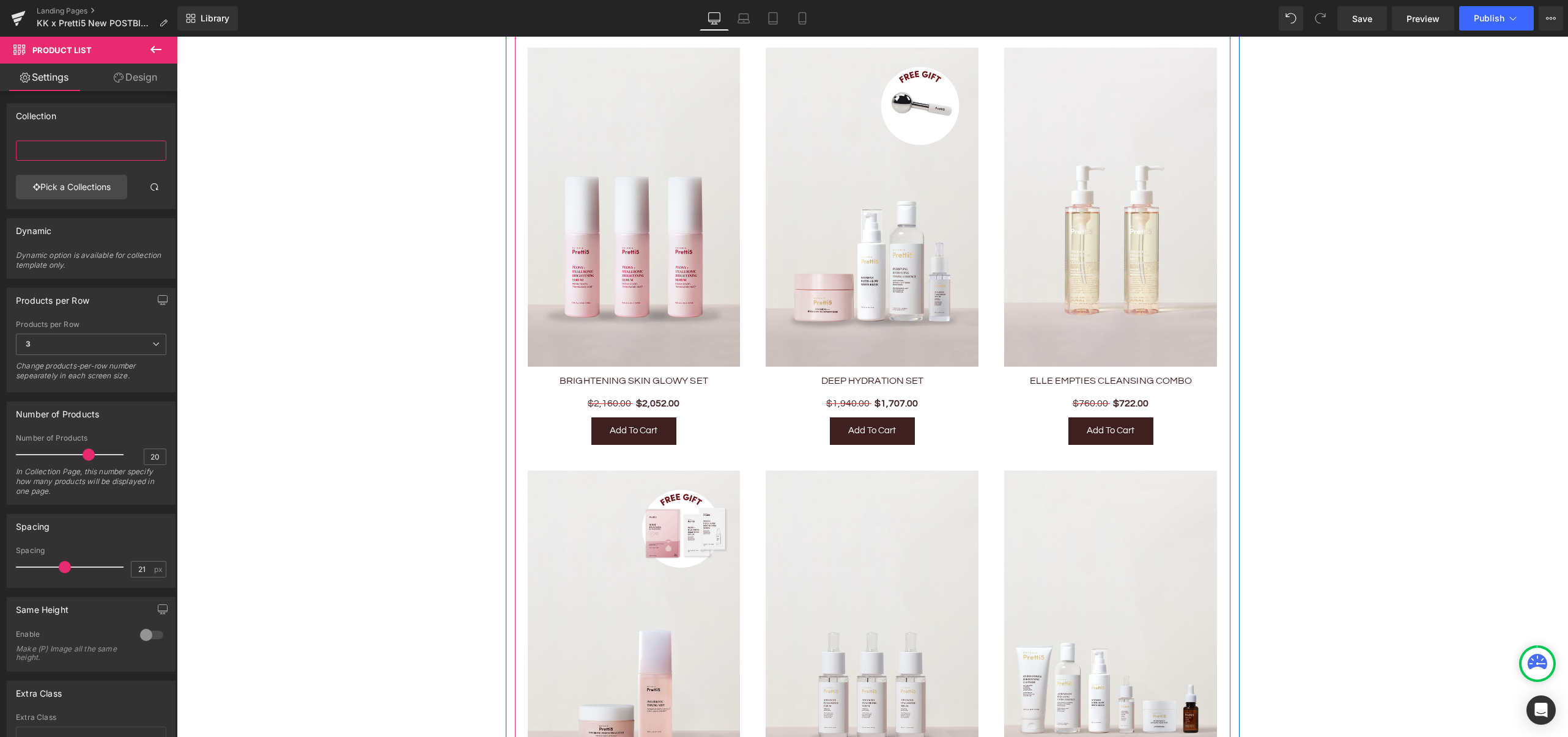
scroll to position [1549, 0]
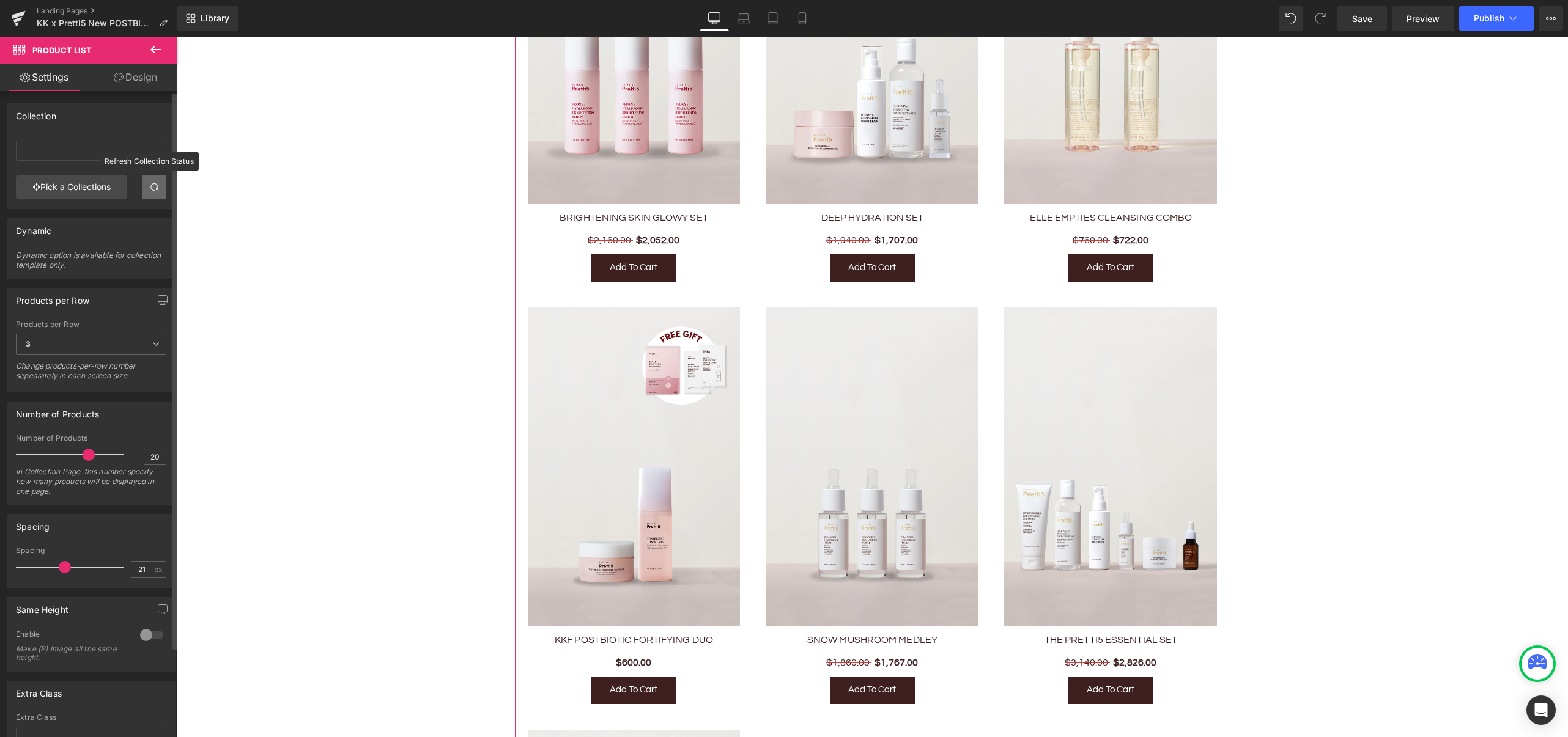
click at [143, 181] on link at bounding box center [154, 187] width 25 height 25
click at [57, 189] on link "Pick a Collections" at bounding box center [71, 187] width 111 height 25
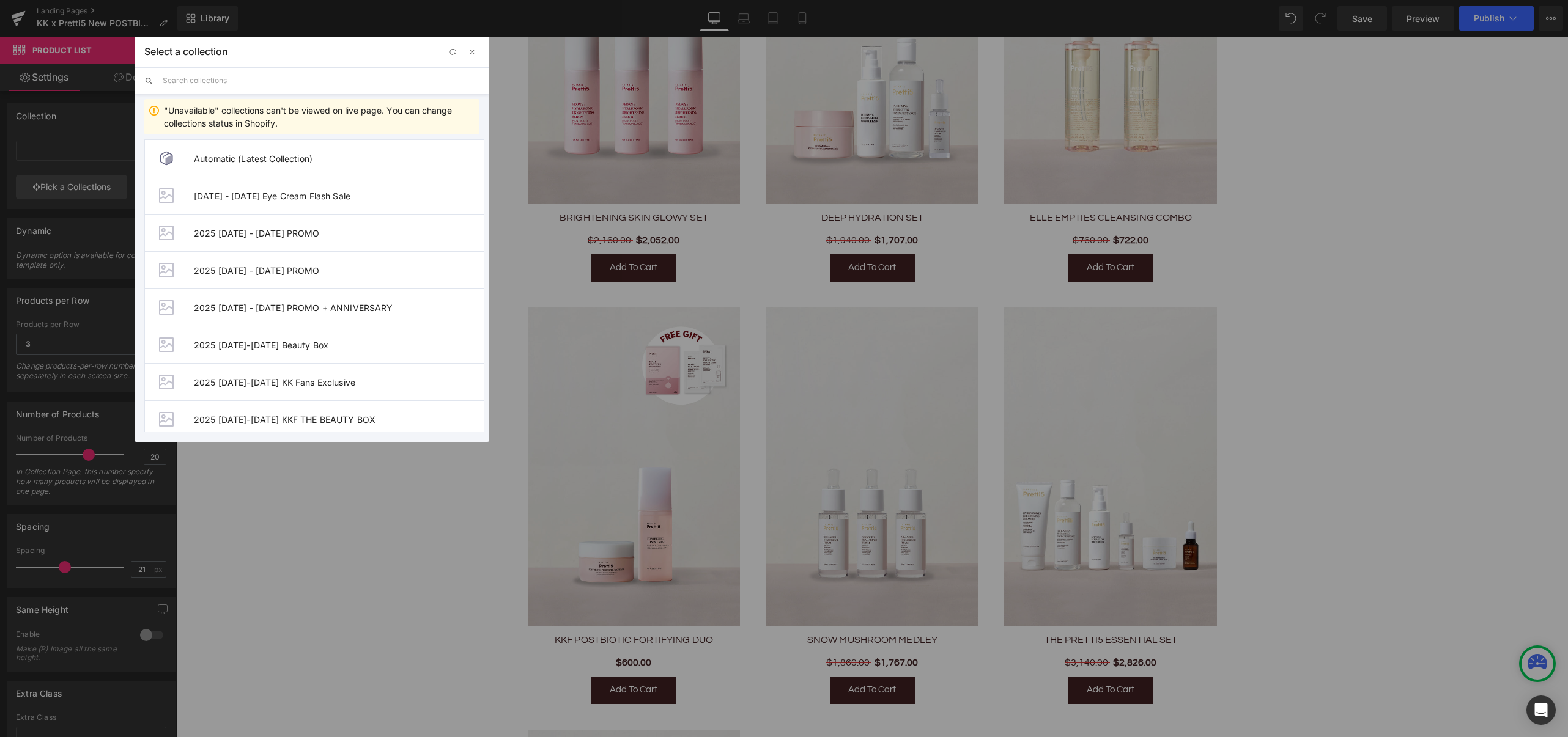
click at [257, 86] on input "text" at bounding box center [321, 80] width 316 height 26
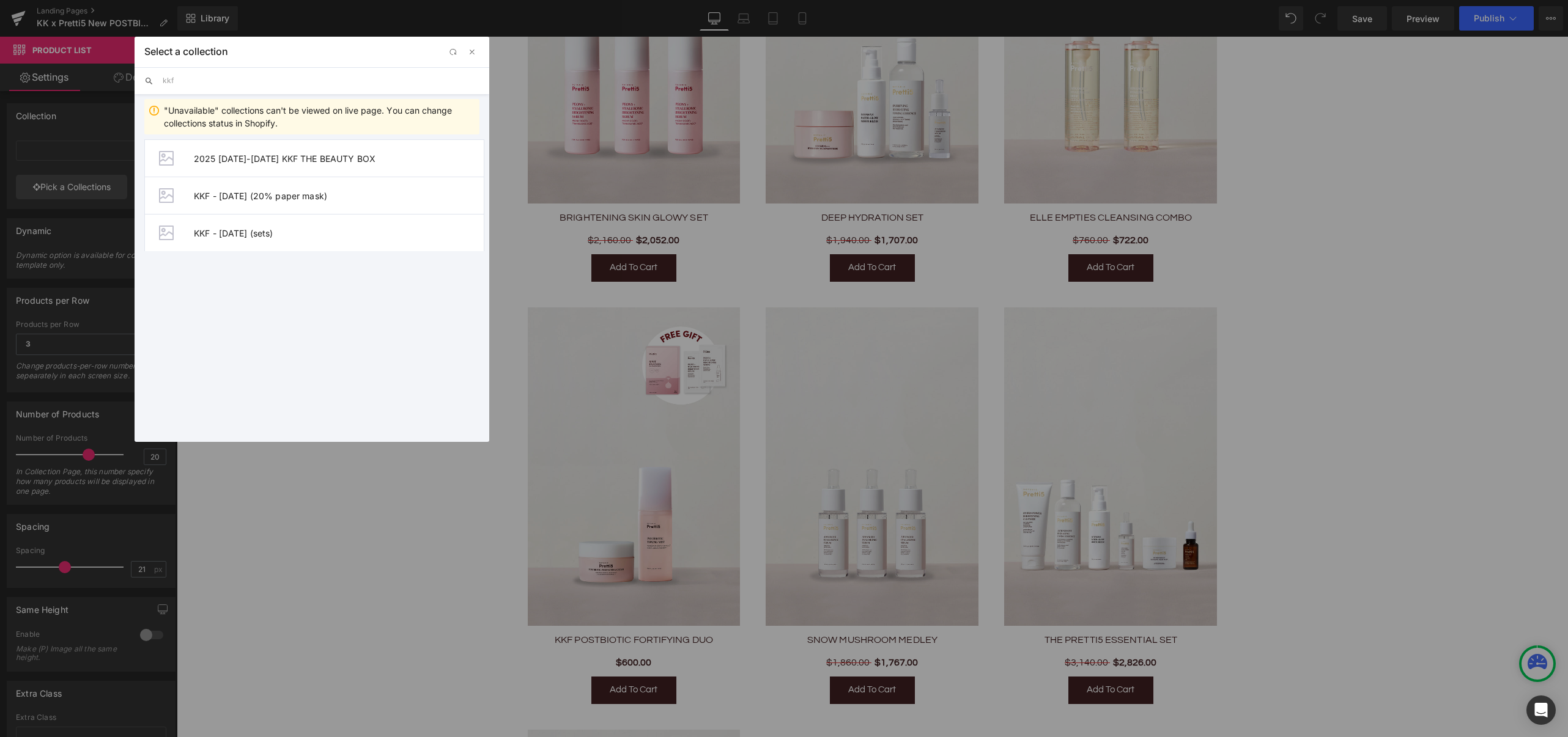
click at [211, 267] on div "Automatic (Latest Collection) 16 - 20 Apr Eye Cream Flash Sale 2025 1 - 30 SEP …" at bounding box center [311, 282] width 355 height 297
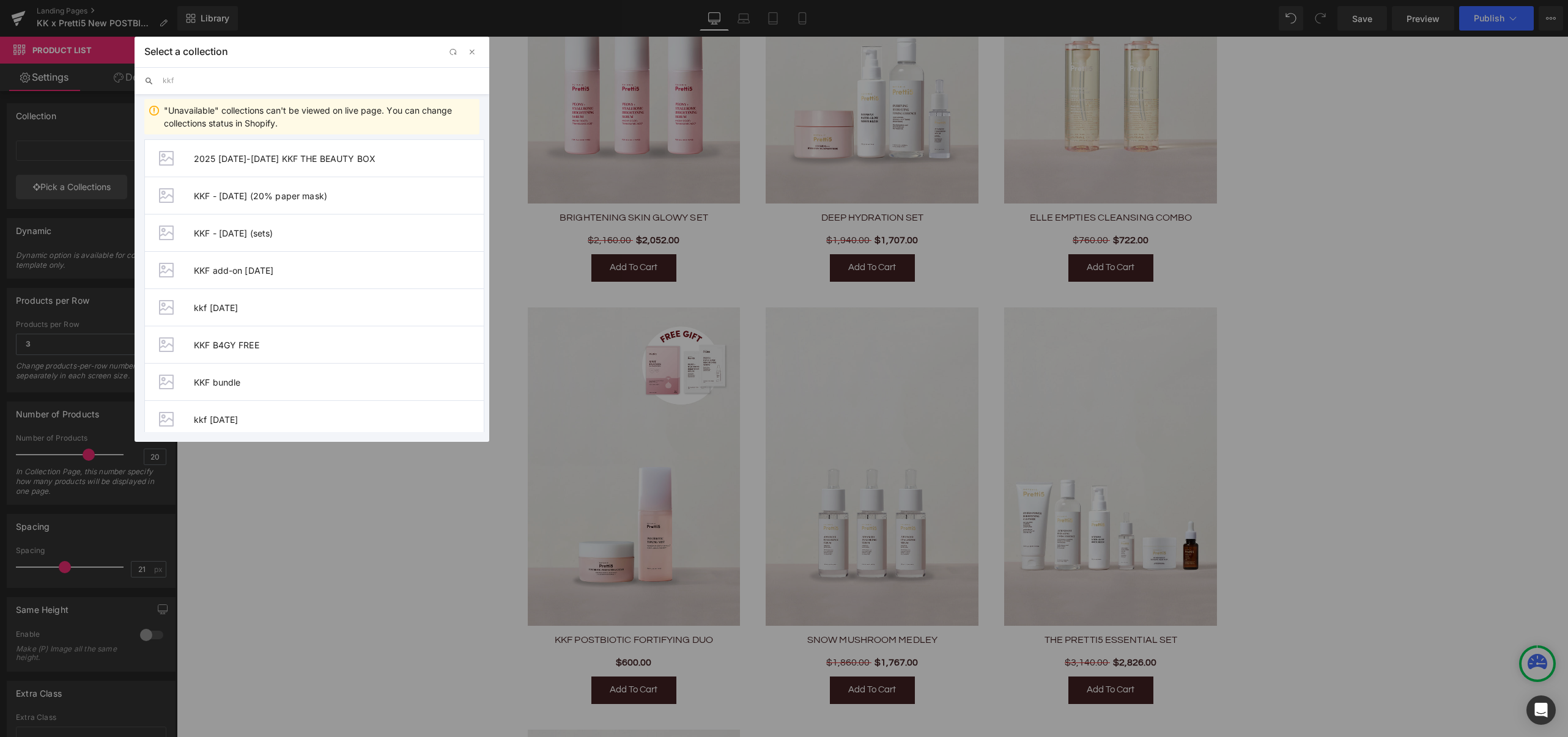
click at [284, 86] on input "kkf" at bounding box center [321, 80] width 316 height 26
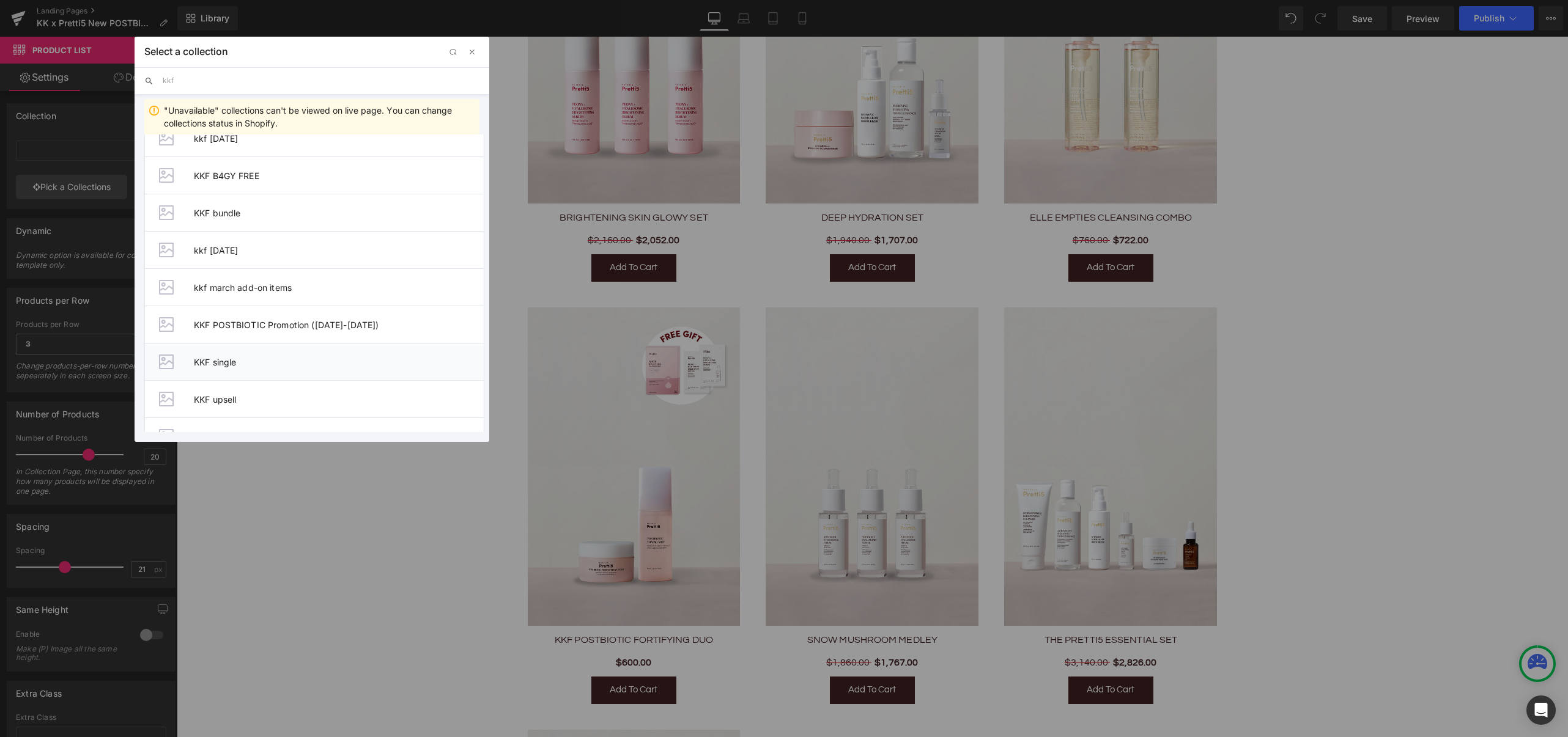
scroll to position [200, 0]
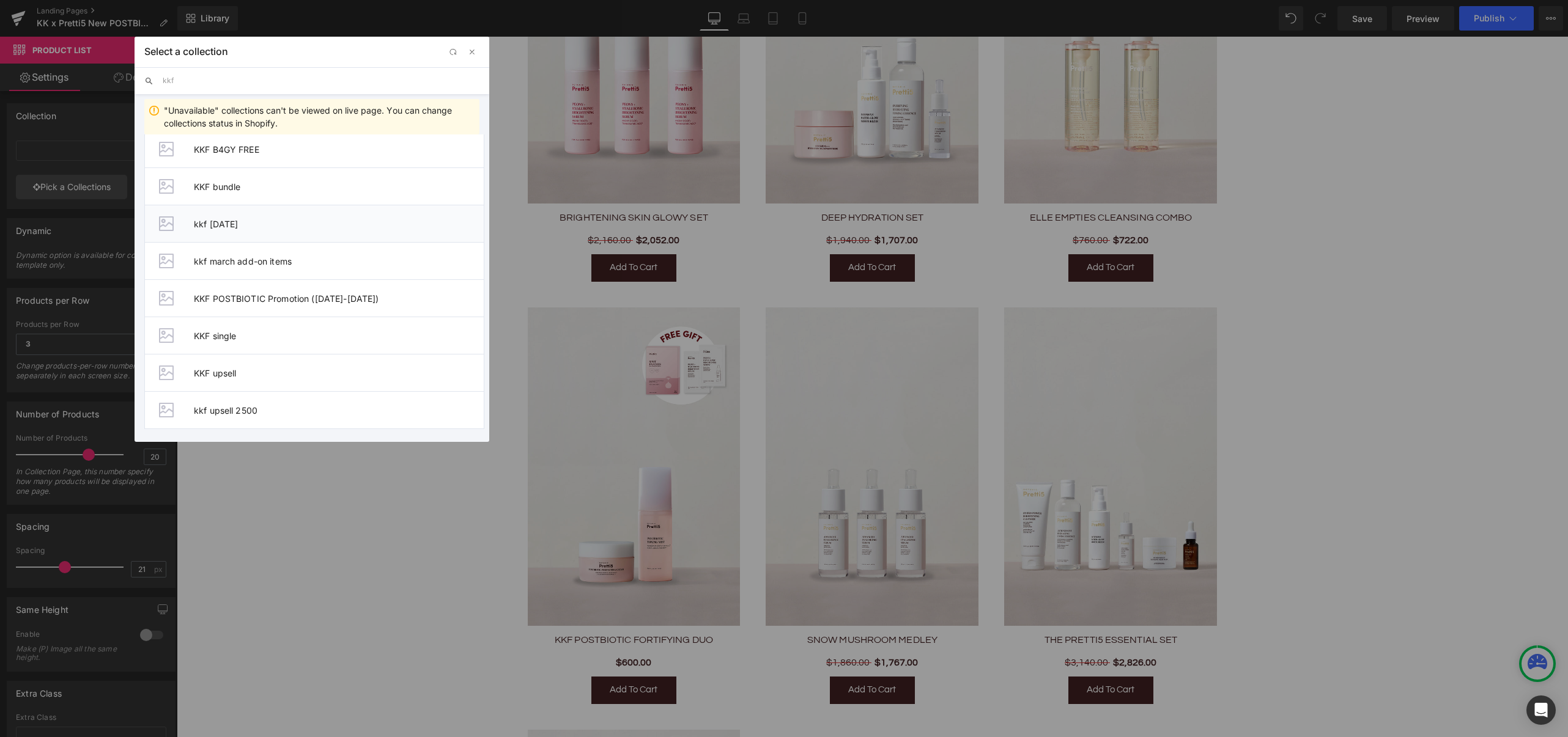
type input "KKF POSTBIOTIC"
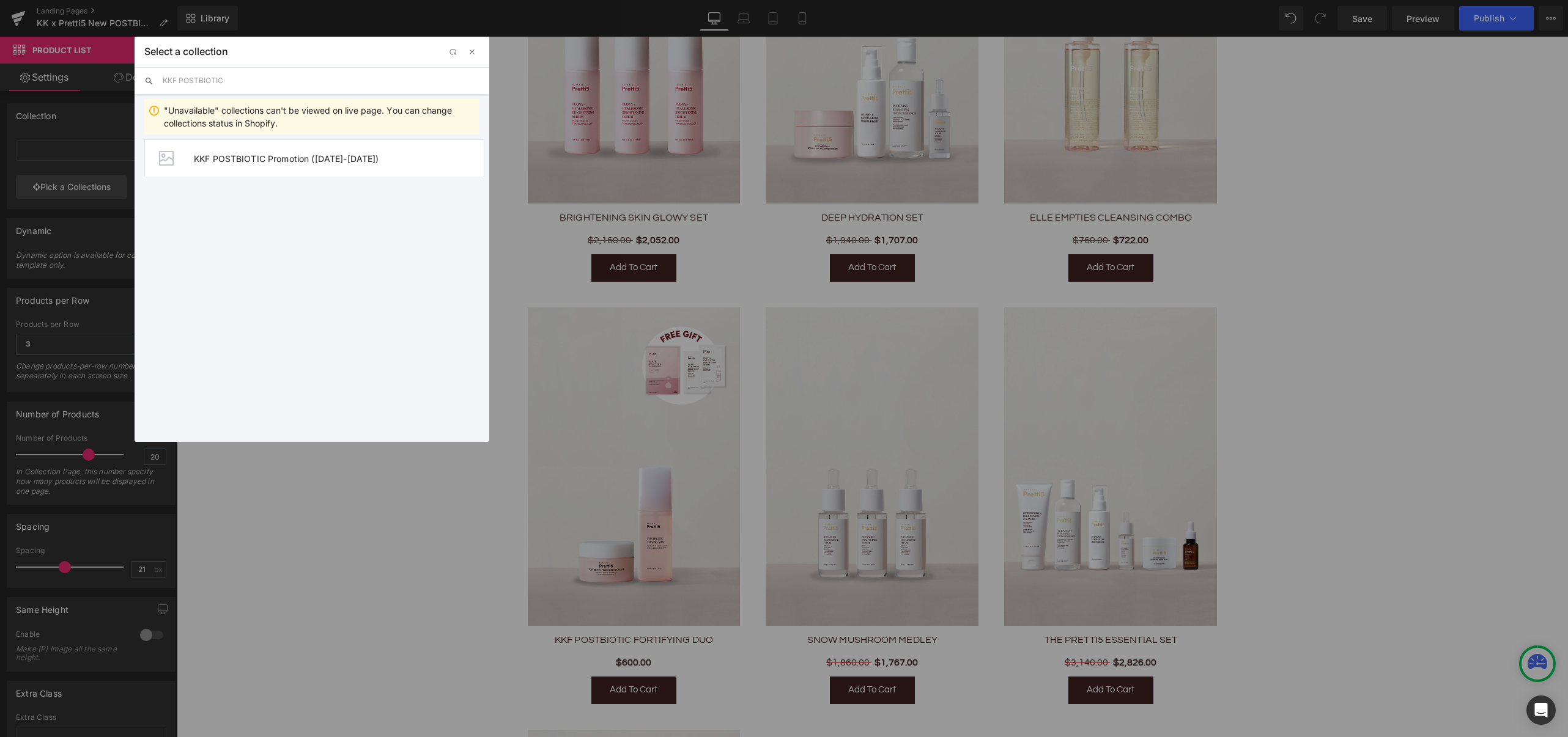
scroll to position [0, 0]
click at [280, 162] on span "KKF POSTBIOTIC Promotion ([DATE]-[DATE])" at bounding box center [339, 158] width 290 height 11
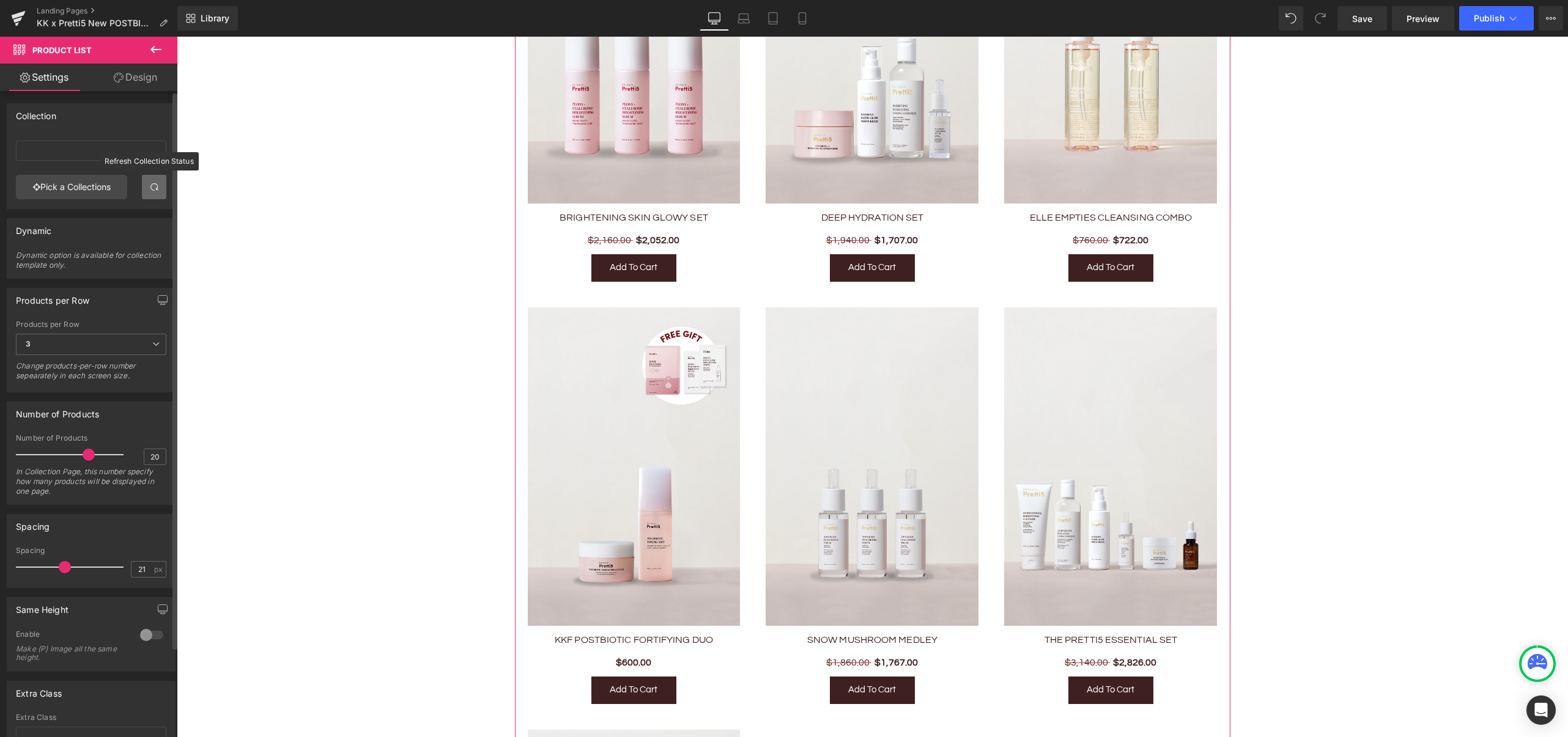
click at [142, 190] on link at bounding box center [154, 187] width 25 height 25
click at [69, 155] on input "text" at bounding box center [91, 151] width 151 height 20
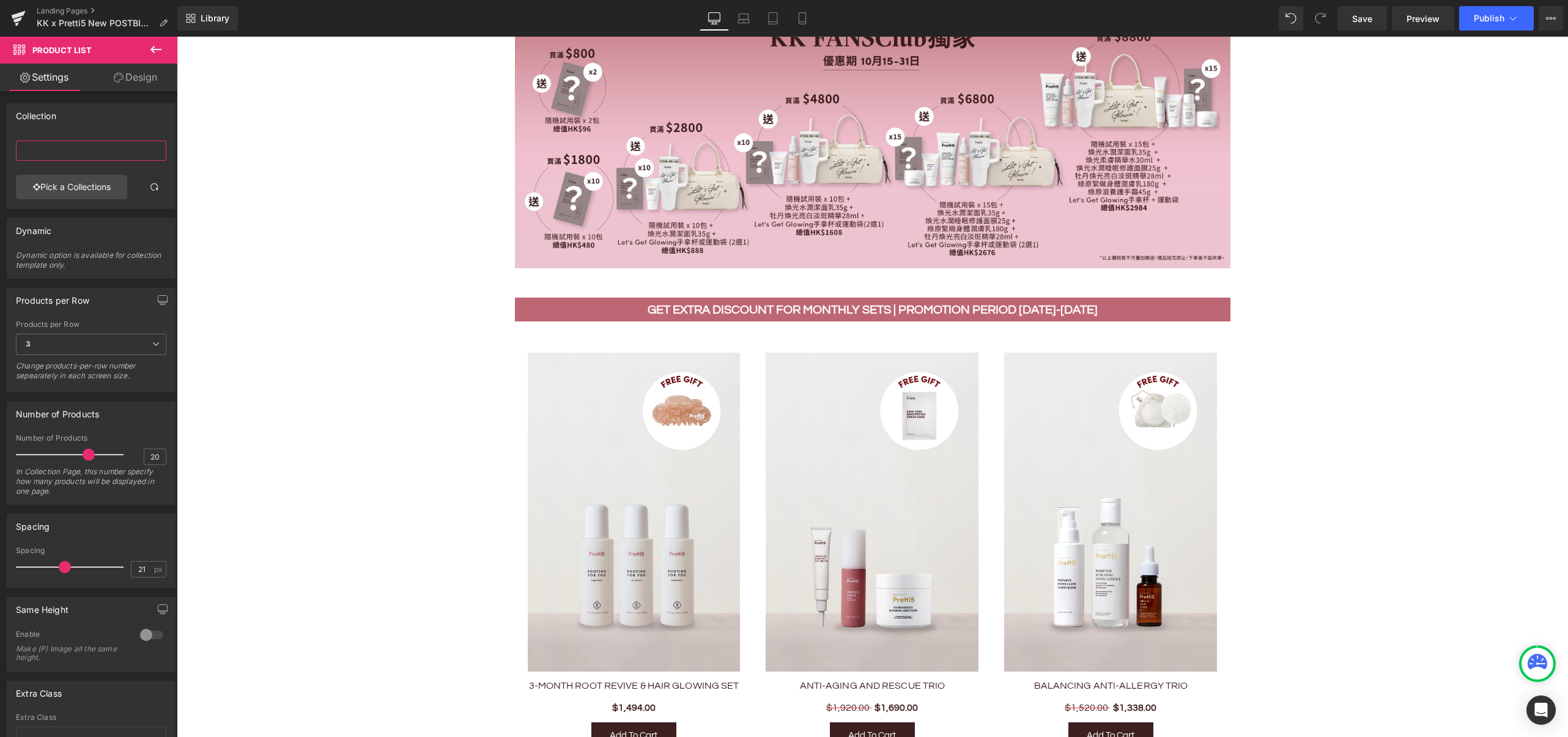
scroll to position [652, 0]
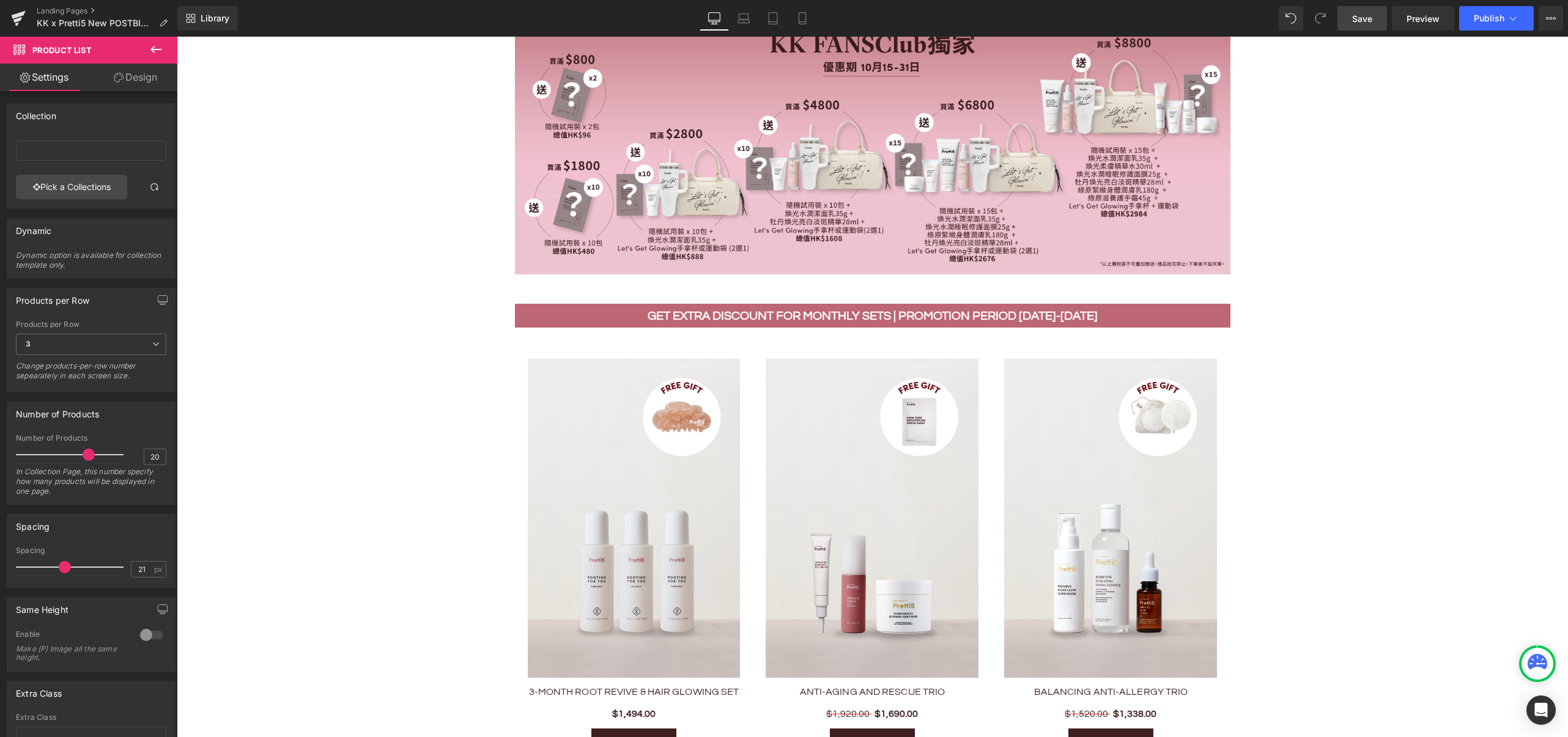
drag, startPoint x: 1365, startPoint y: 13, endPoint x: 1090, endPoint y: 111, distance: 291.9
click at [1365, 13] on span "Save" at bounding box center [1362, 19] width 20 height 13
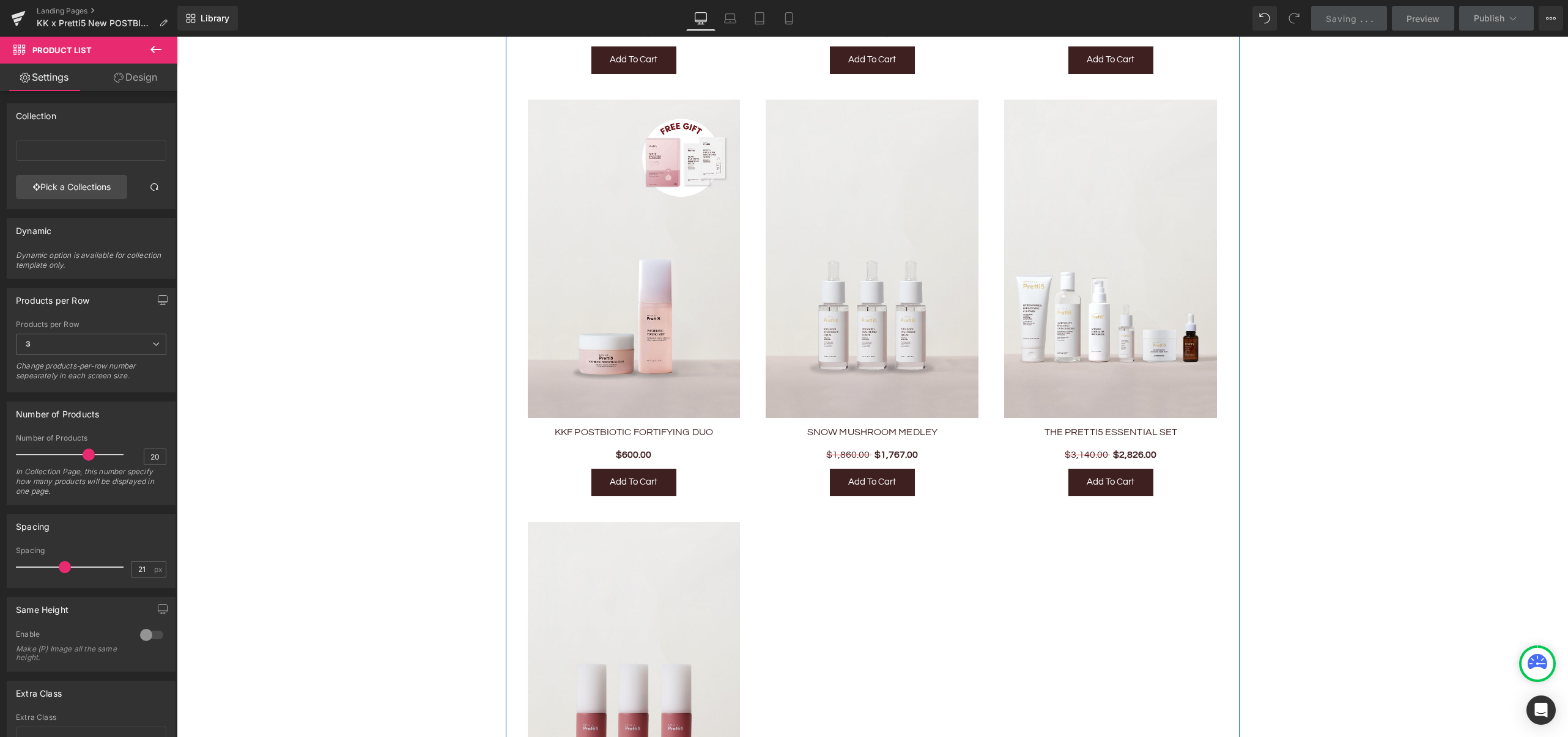
scroll to position [1956, 0]
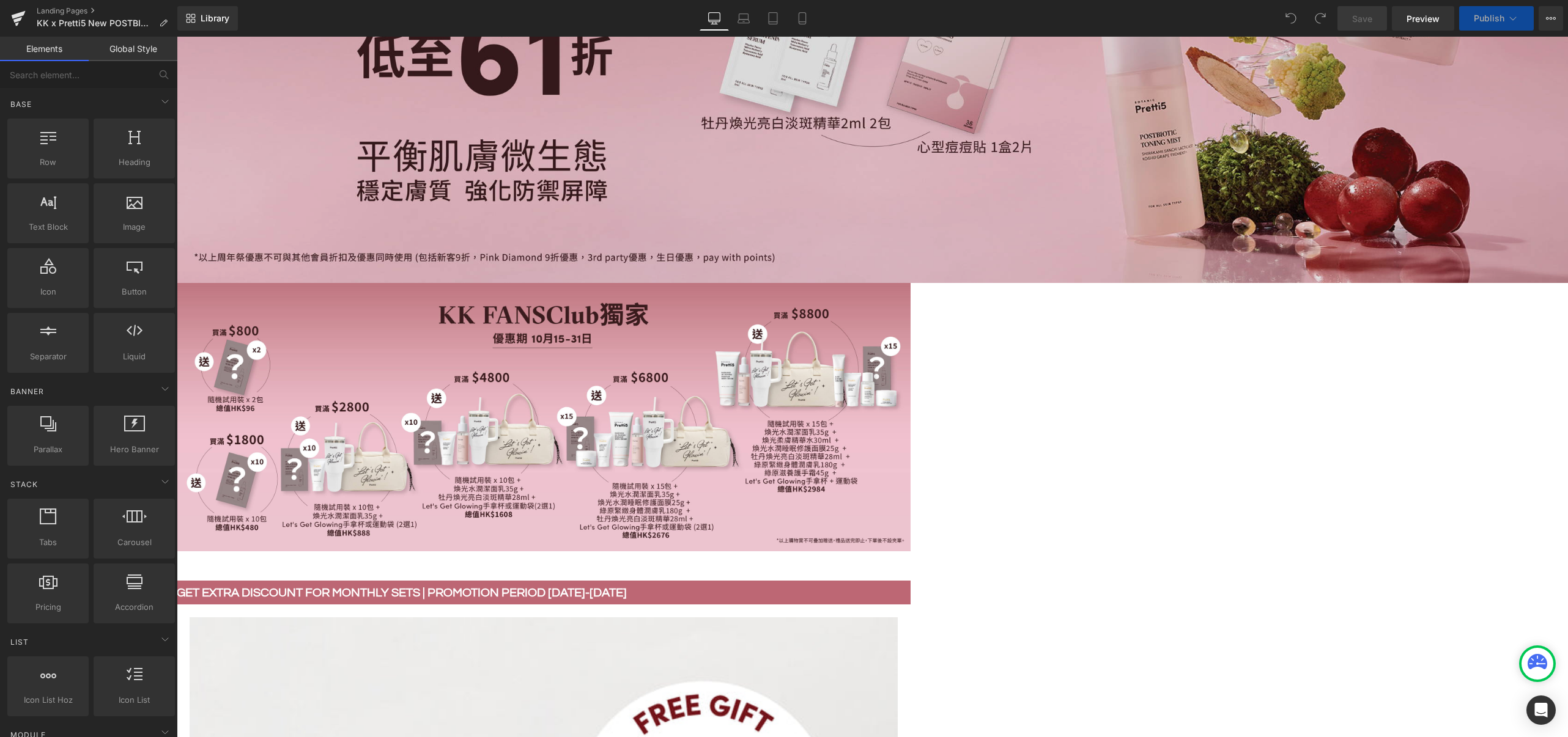
scroll to position [358, 0]
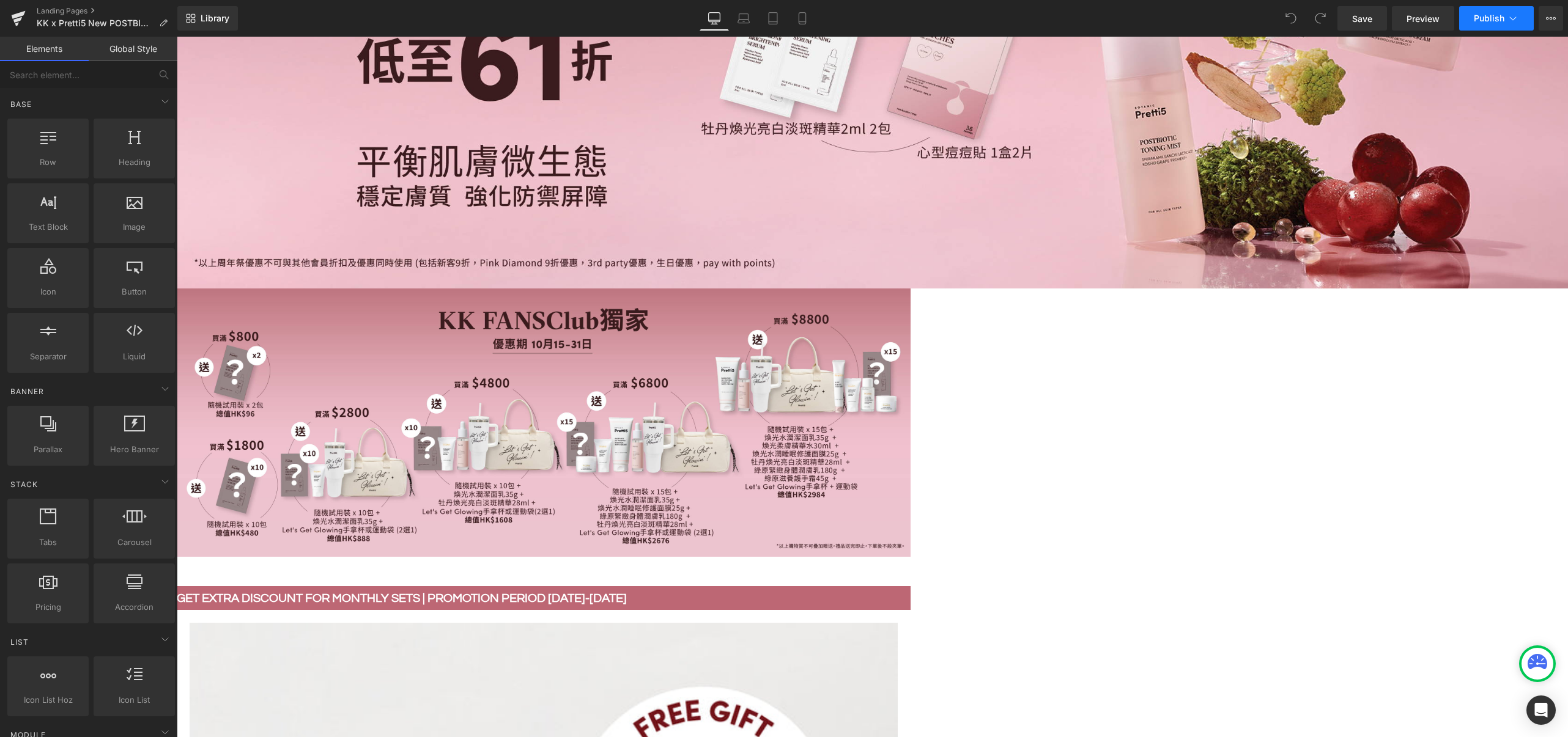
click at [1491, 21] on span "Publish" at bounding box center [1488, 18] width 31 height 10
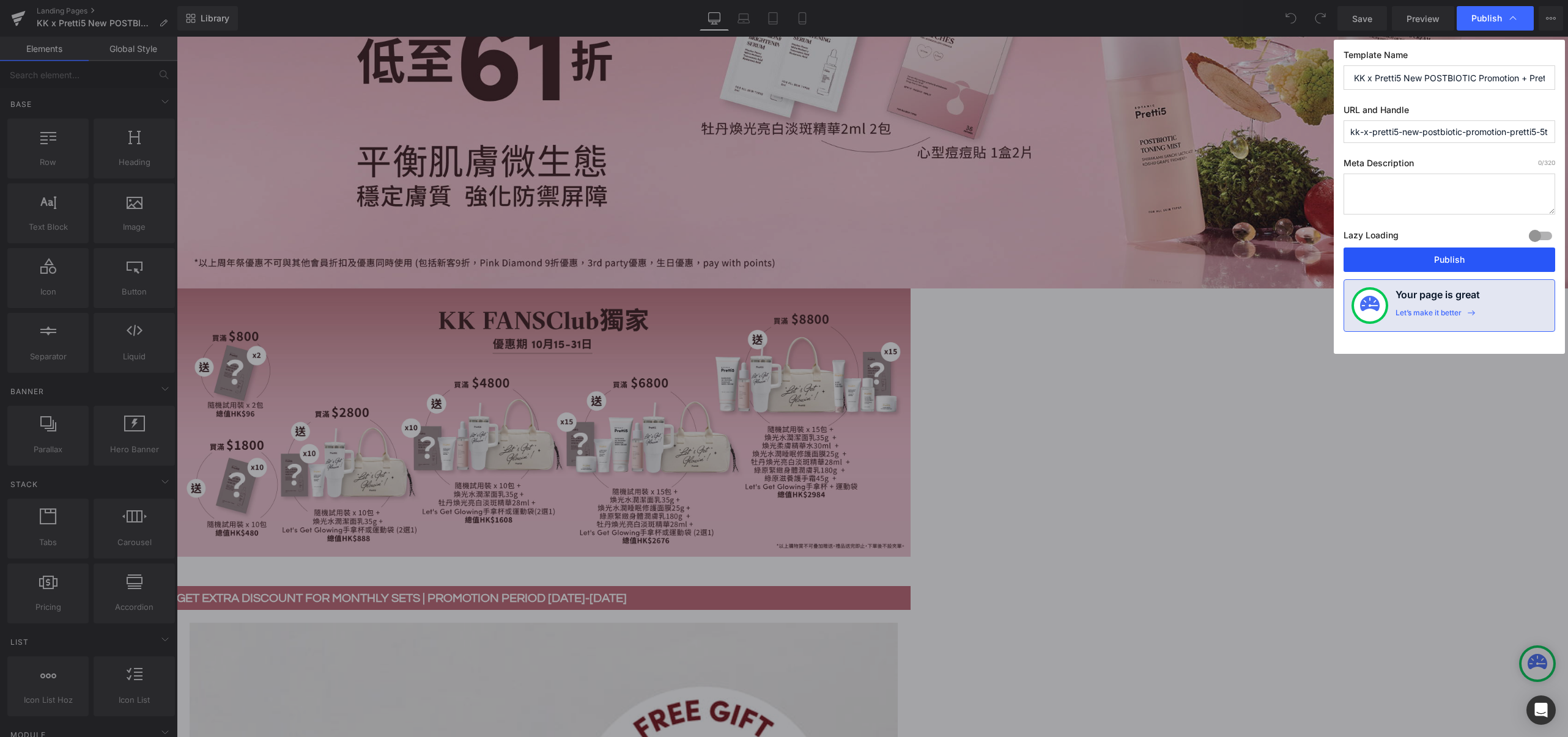
drag, startPoint x: 1430, startPoint y: 258, endPoint x: 1157, endPoint y: 2, distance: 374.3
click at [1430, 258] on button "Publish" at bounding box center [1449, 260] width 211 height 25
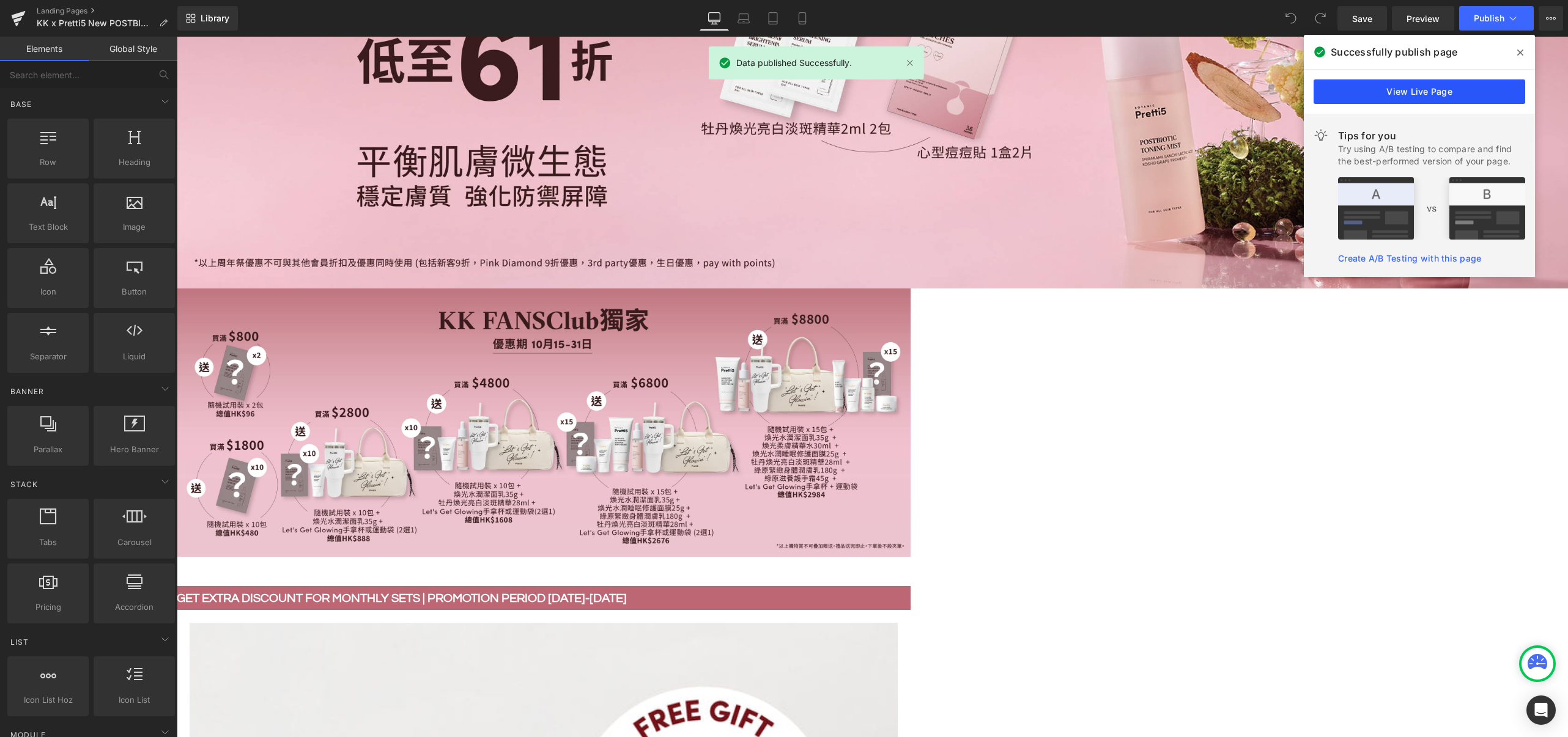
click at [1425, 94] on link "View Live Page" at bounding box center [1419, 92] width 211 height 25
